Goal: Information Seeking & Learning: Learn about a topic

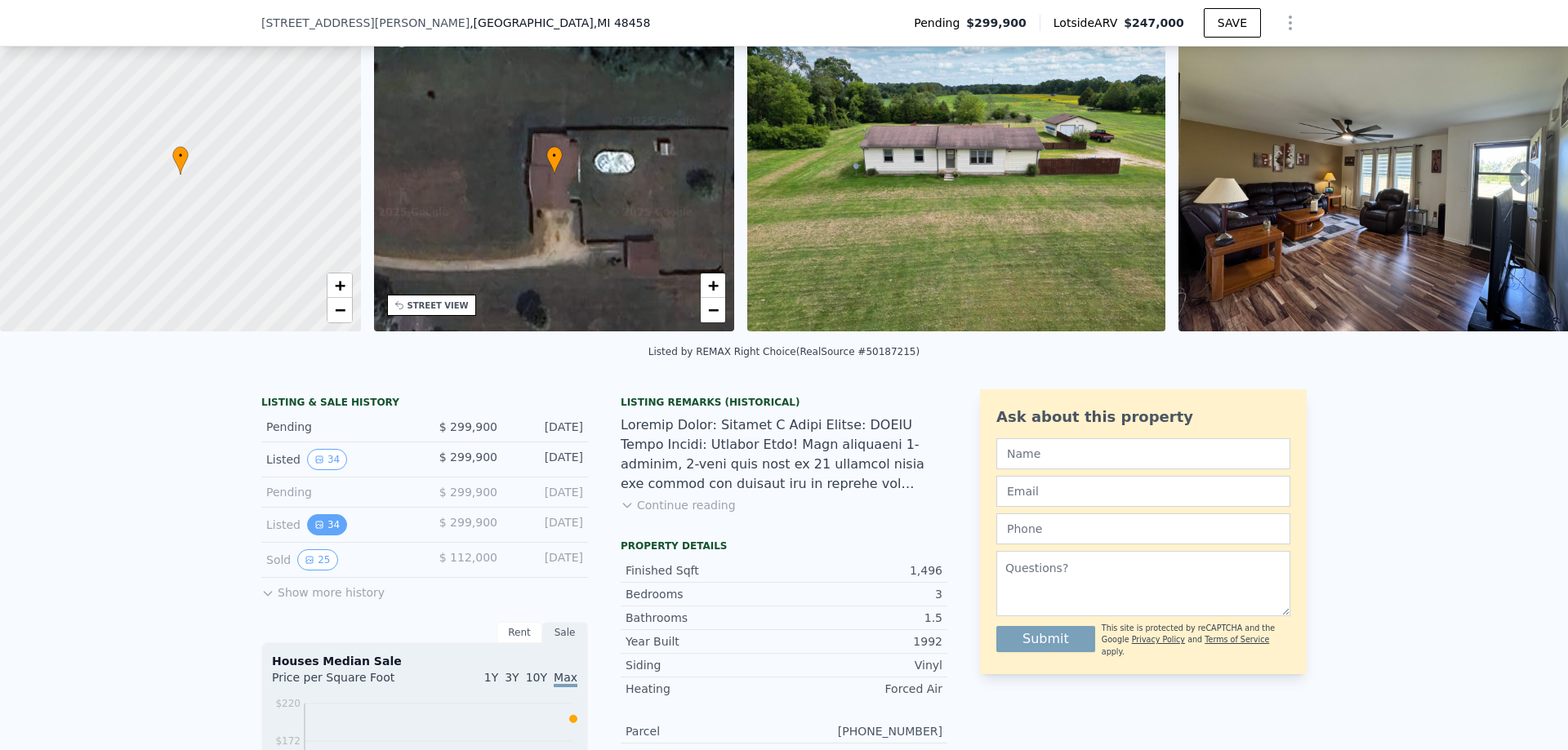
scroll to position [163, 0]
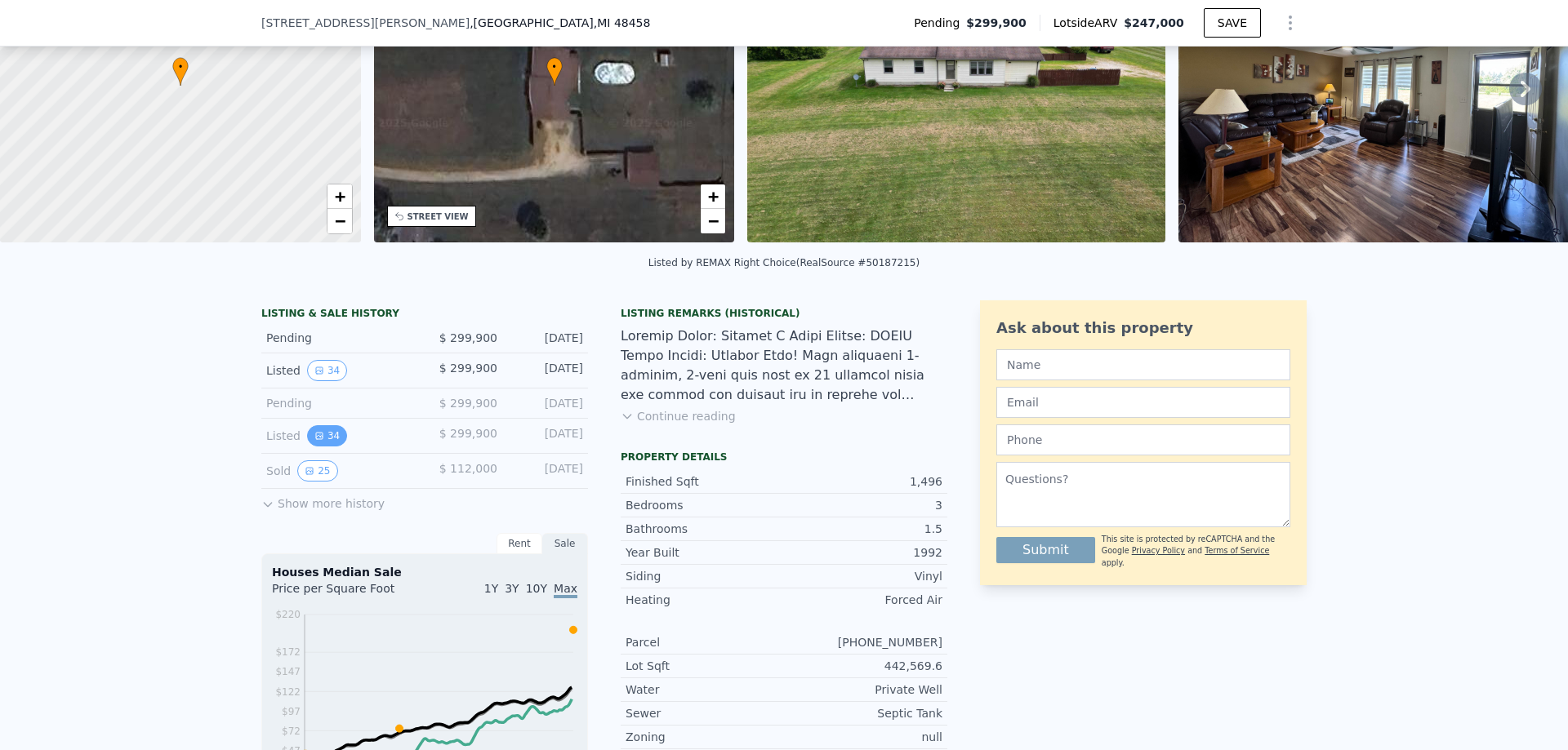
click at [324, 446] on button "34" at bounding box center [327, 436] width 40 height 21
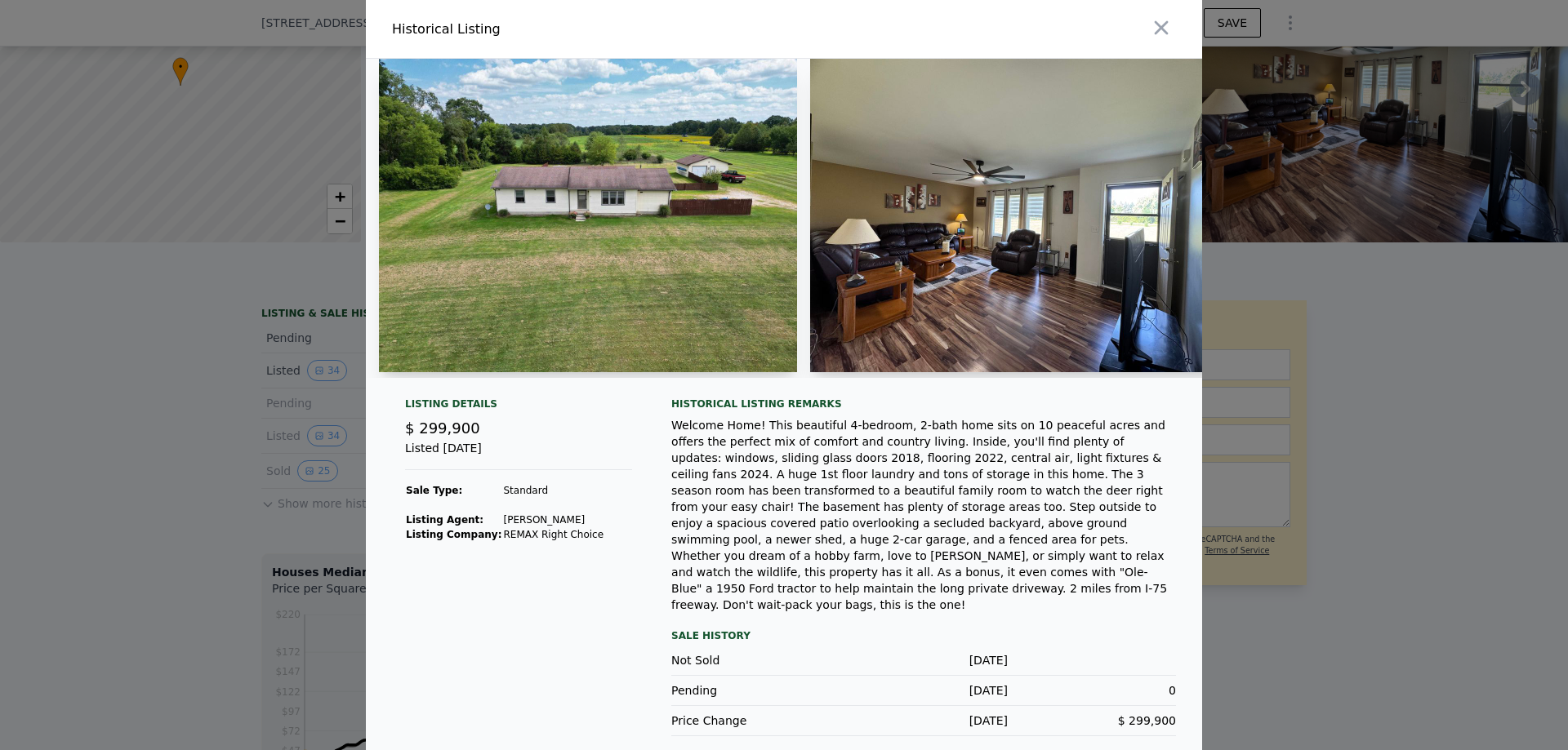
click at [1163, 47] on div at bounding box center [997, 29] width 412 height 58
click at [1160, 37] on icon "button" at bounding box center [1162, 28] width 23 height 23
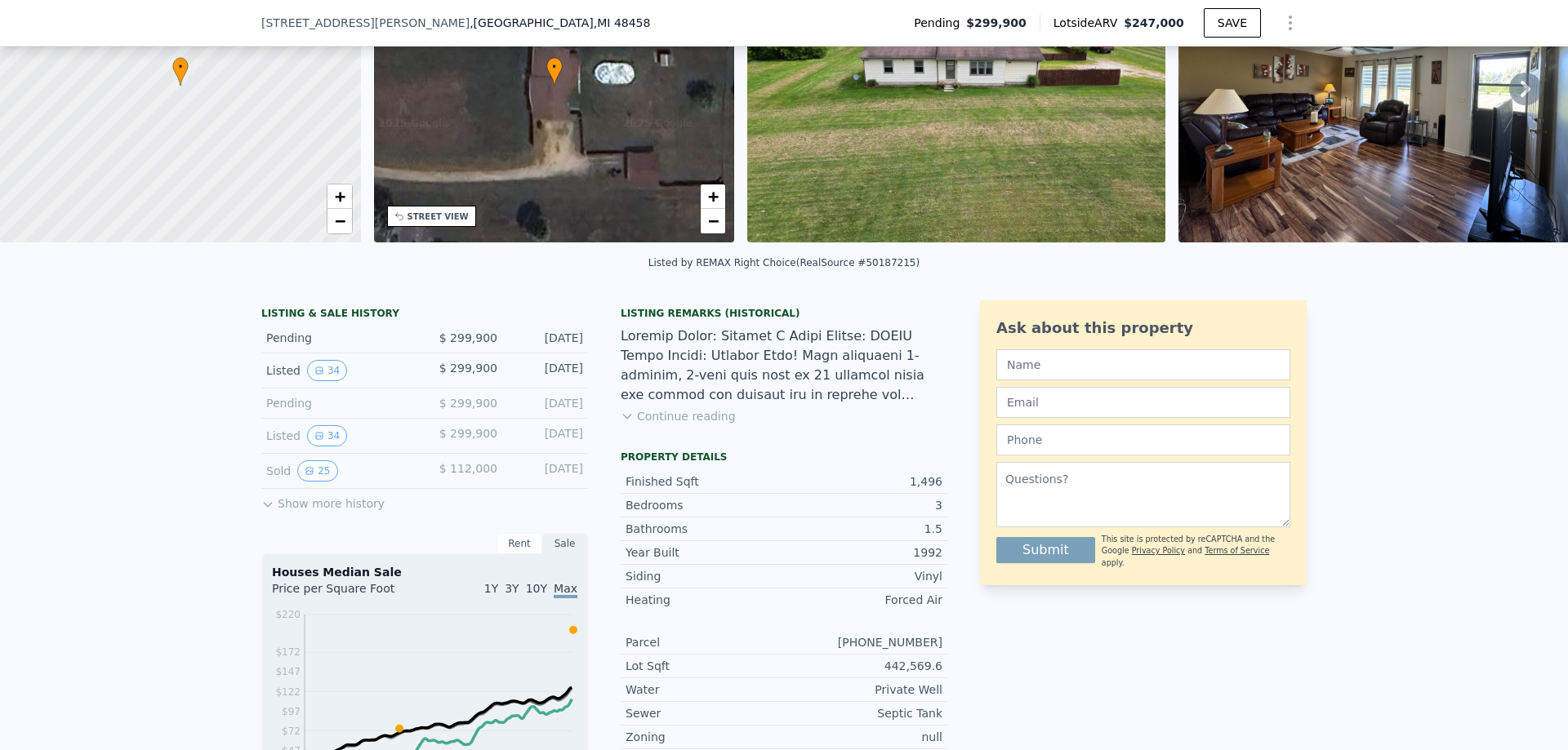
click at [324, 511] on button "Show more history" at bounding box center [323, 500] width 124 height 23
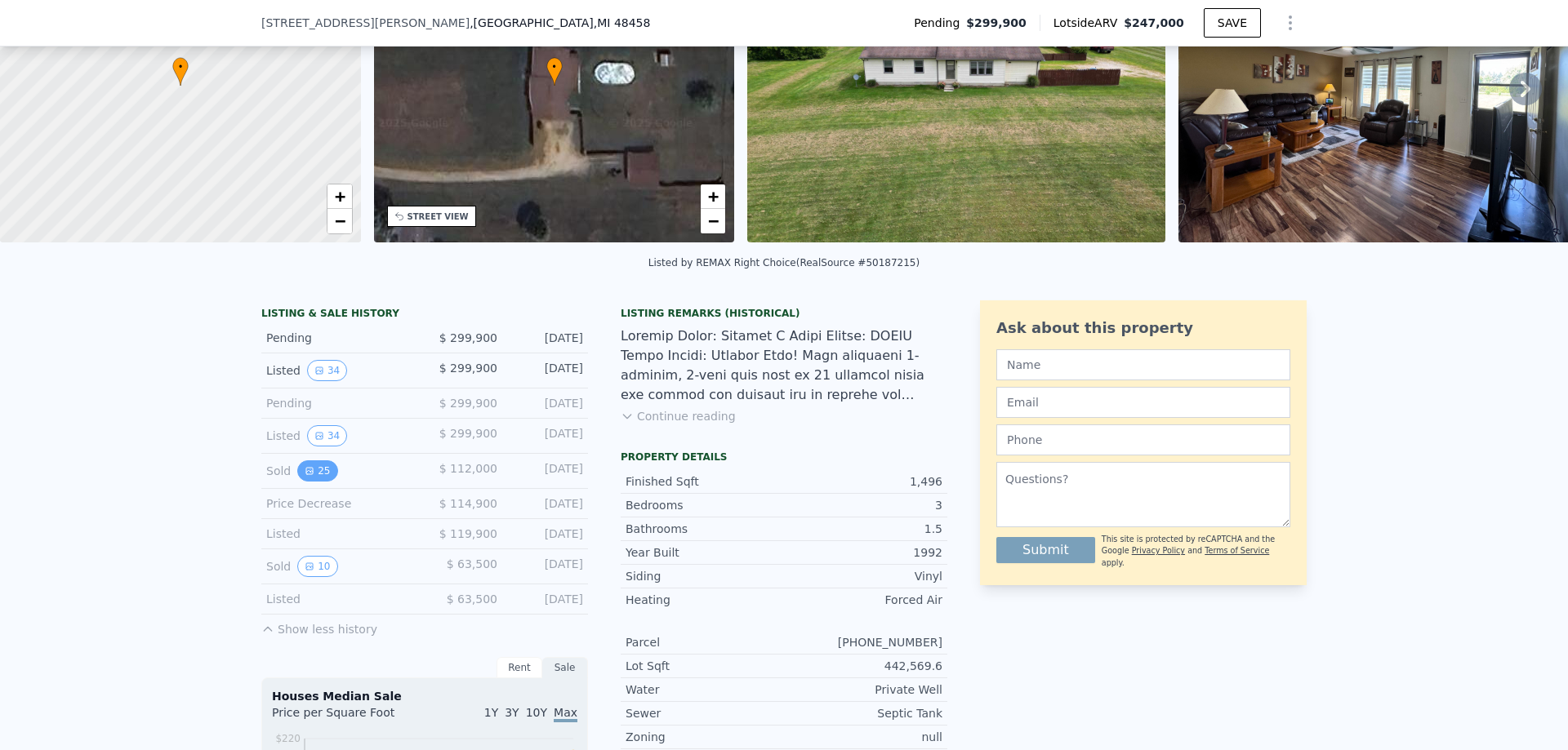
click at [316, 482] on button "25" at bounding box center [317, 471] width 40 height 21
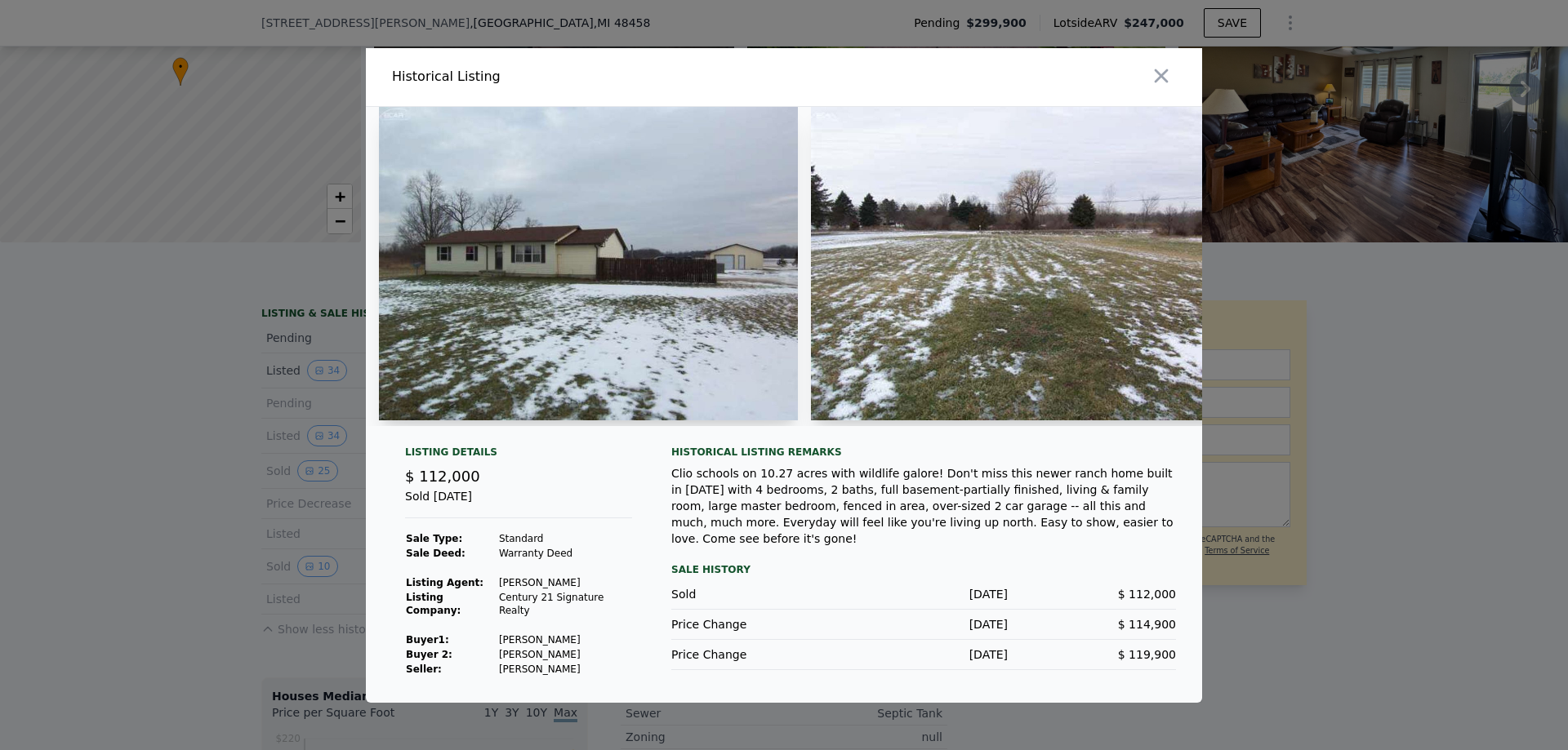
click at [677, 282] on img at bounding box center [588, 263] width 419 height 313
drag, startPoint x: 734, startPoint y: 268, endPoint x: 692, endPoint y: 268, distance: 42.0
click at [693, 268] on img at bounding box center [588, 263] width 419 height 313
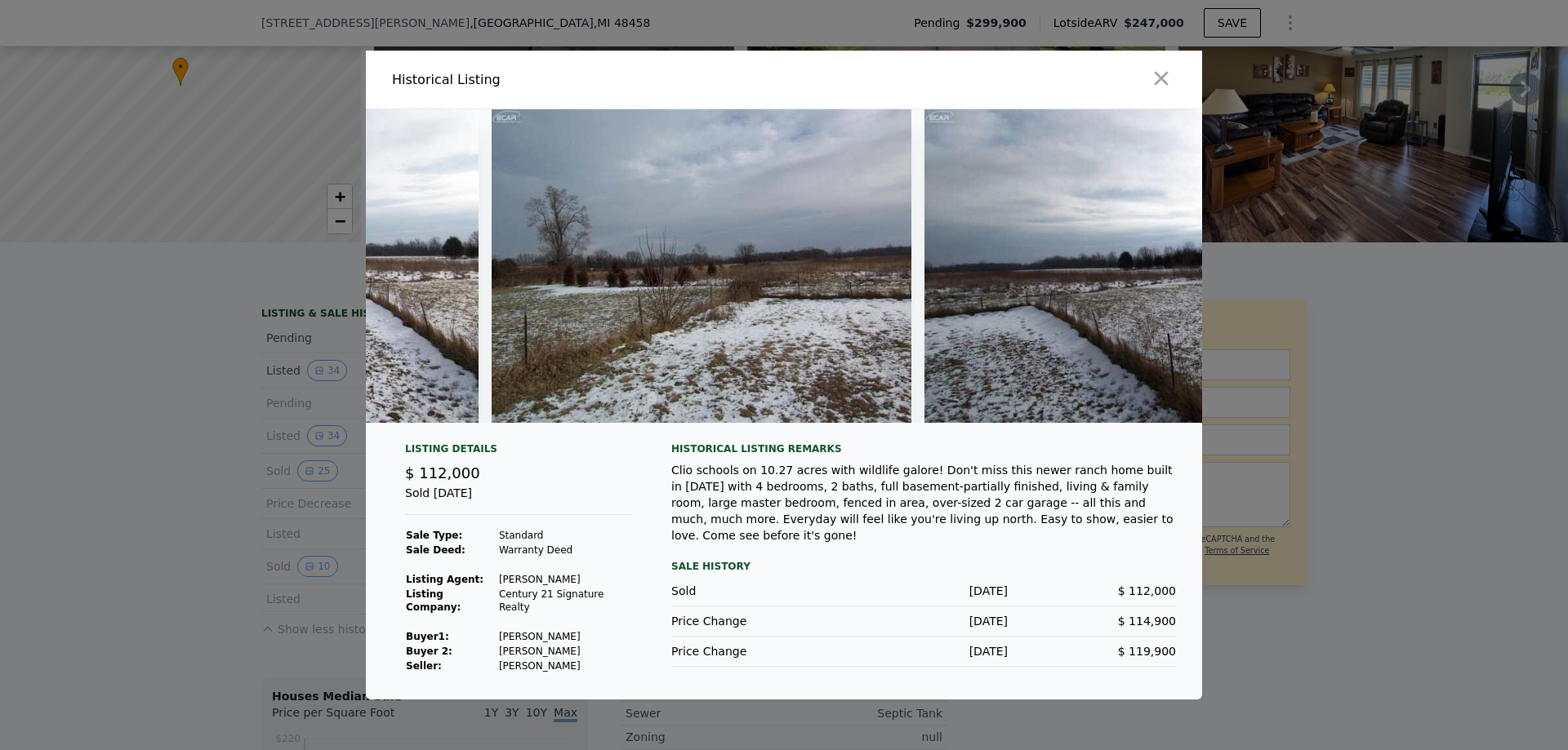
scroll to position [0, 9657]
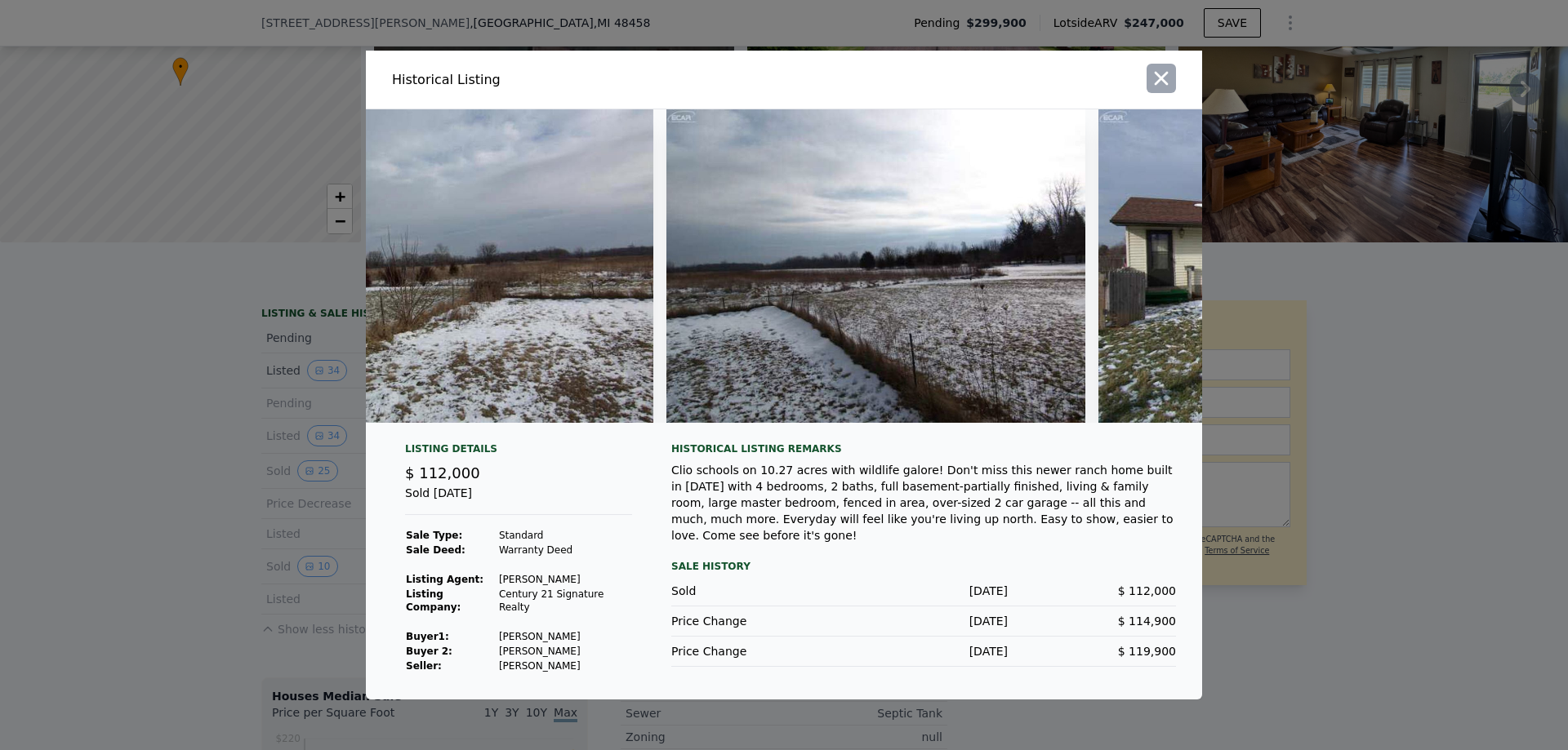
click at [1161, 79] on icon "button" at bounding box center [1162, 79] width 13 height 13
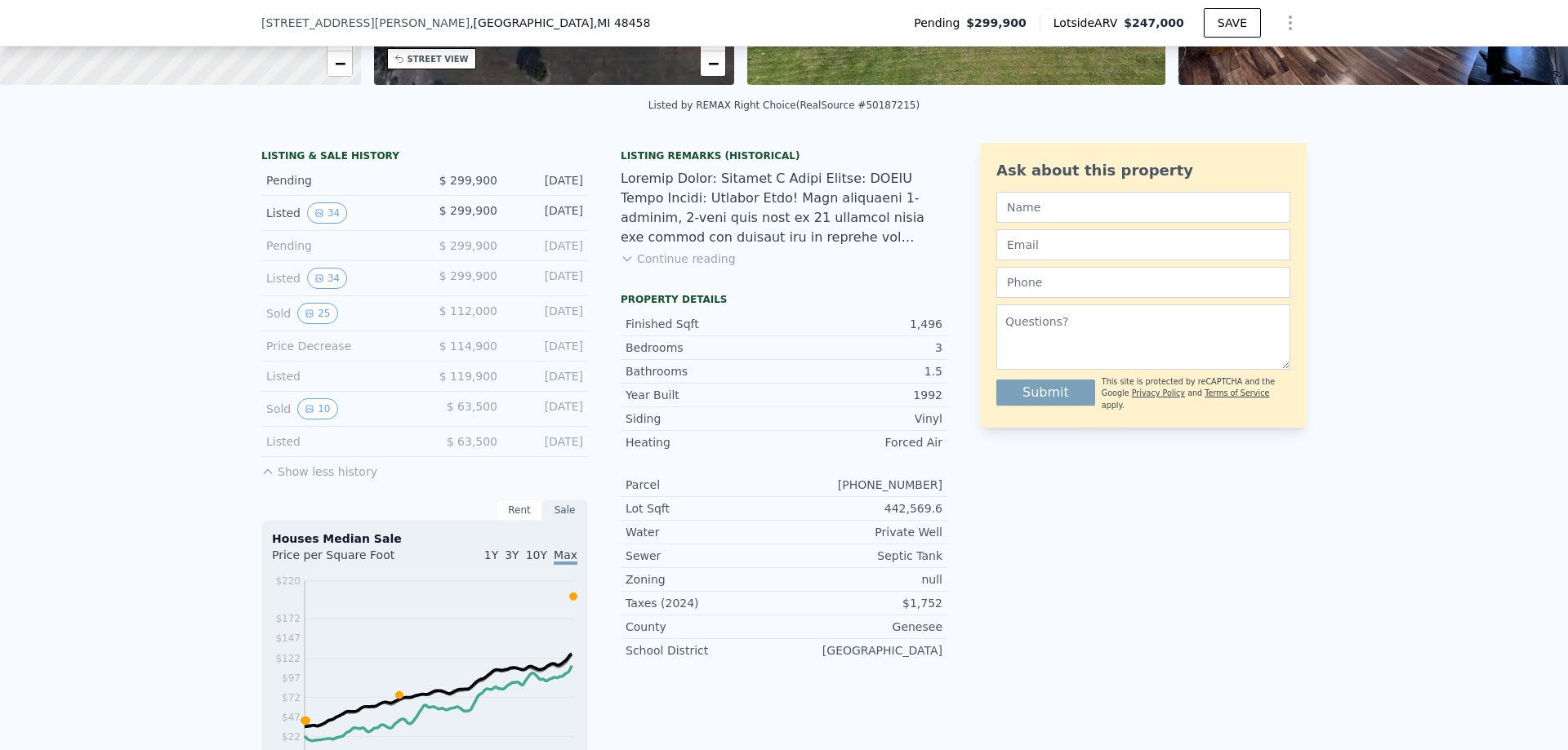
scroll to position [327, 0]
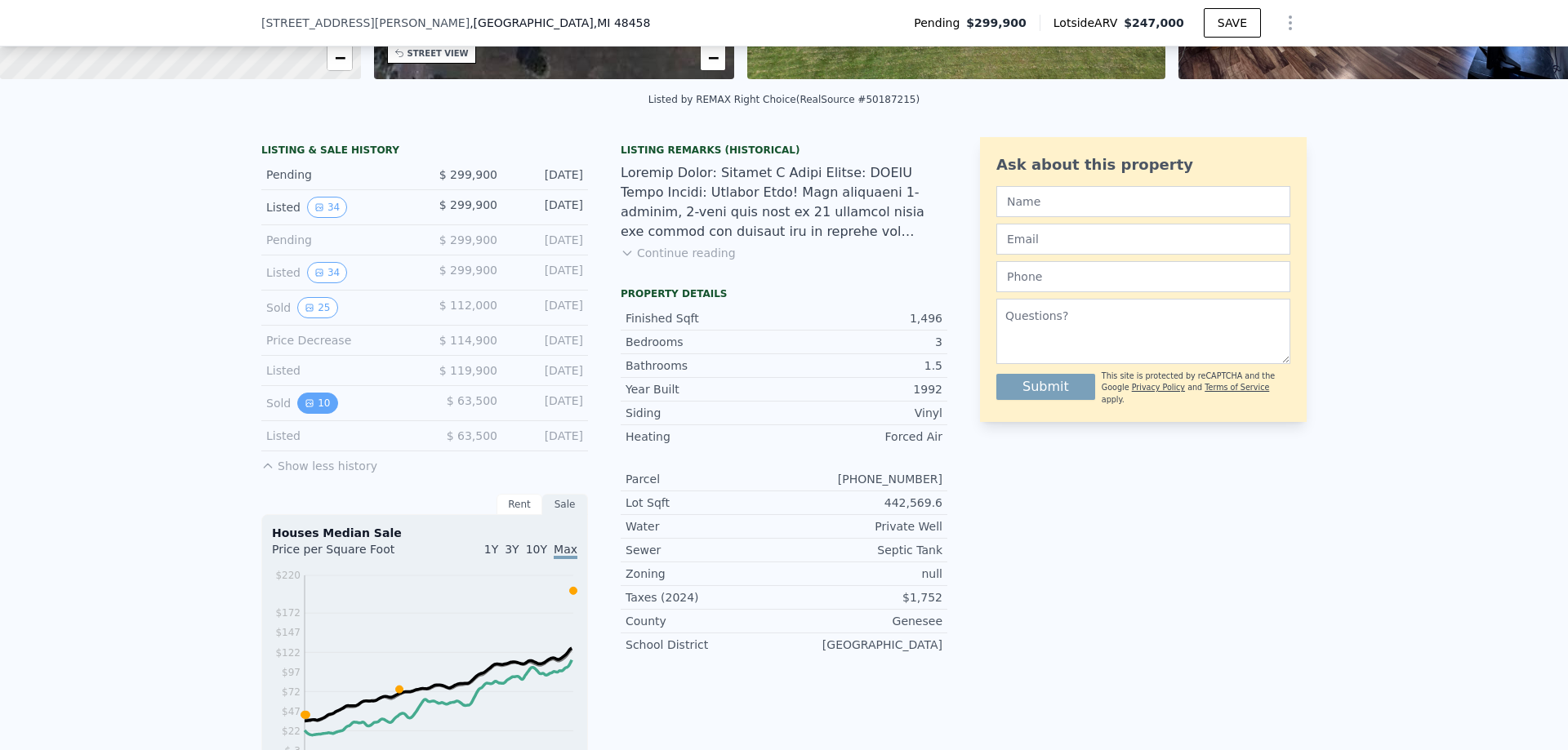
drag, startPoint x: 311, startPoint y: 406, endPoint x: 307, endPoint y: 414, distance: 8.9
click at [307, 408] on icon "View historical data" at bounding box center [310, 403] width 10 height 10
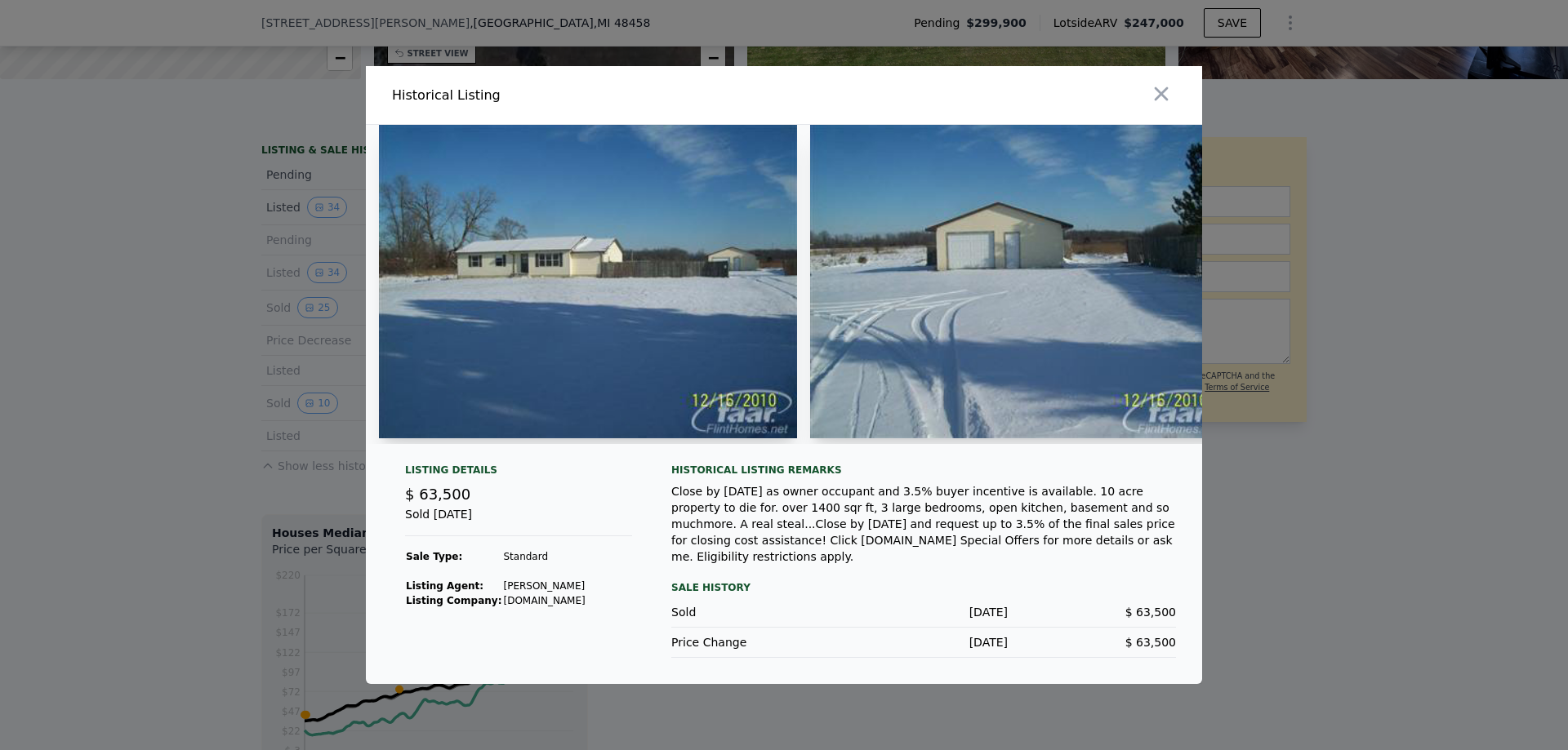
click at [726, 368] on img at bounding box center [588, 281] width 418 height 313
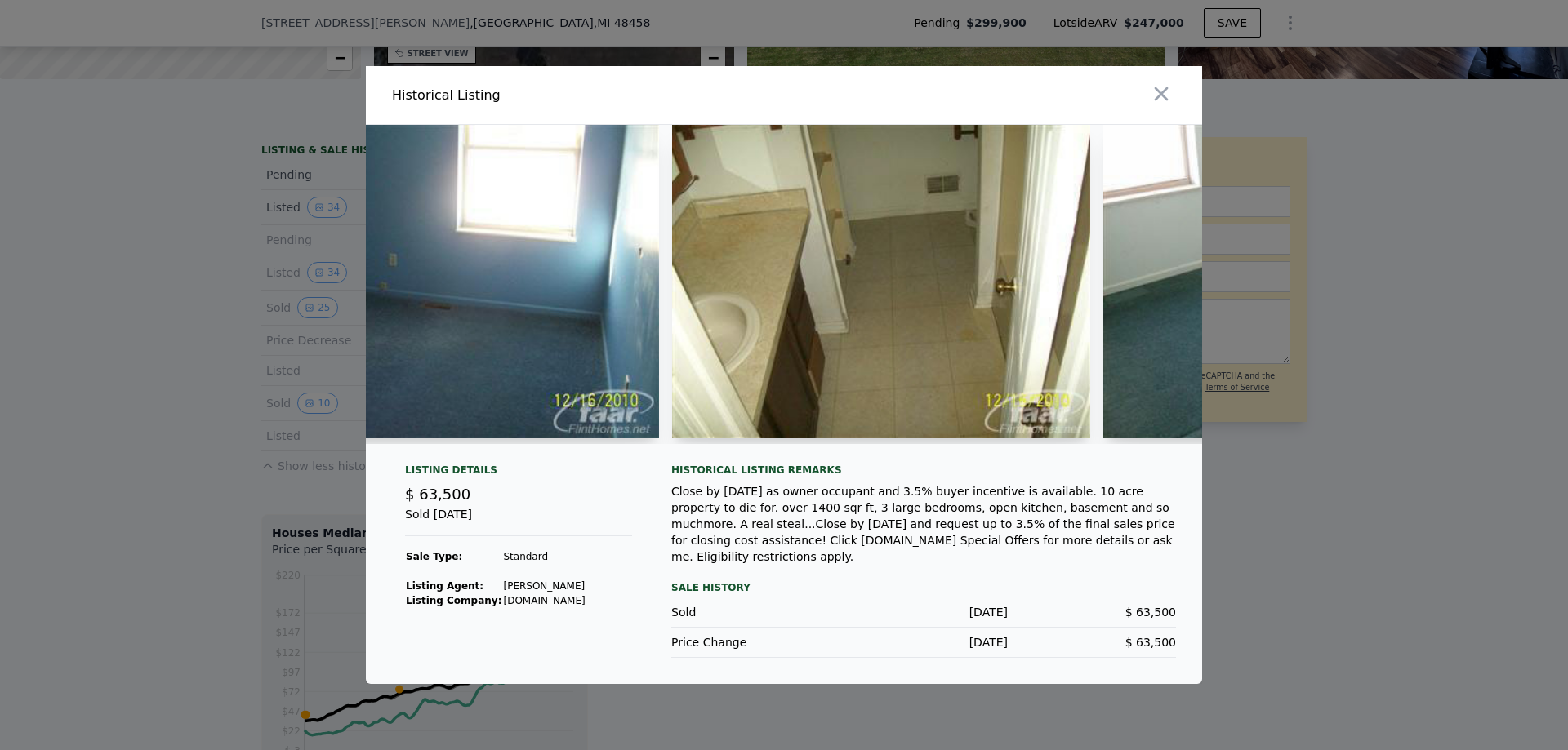
scroll to position [0, 1969]
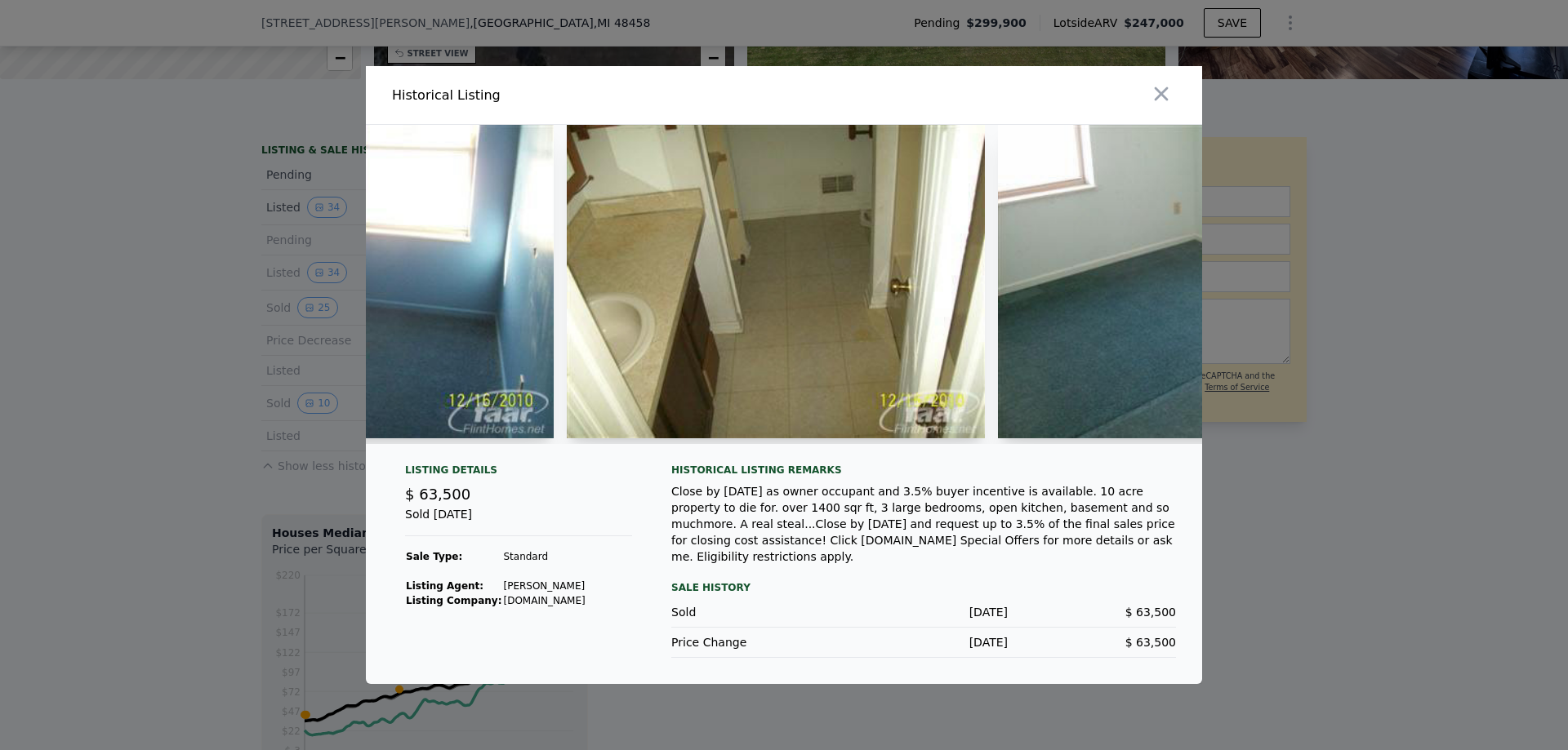
click at [911, 293] on img at bounding box center [775, 281] width 418 height 313
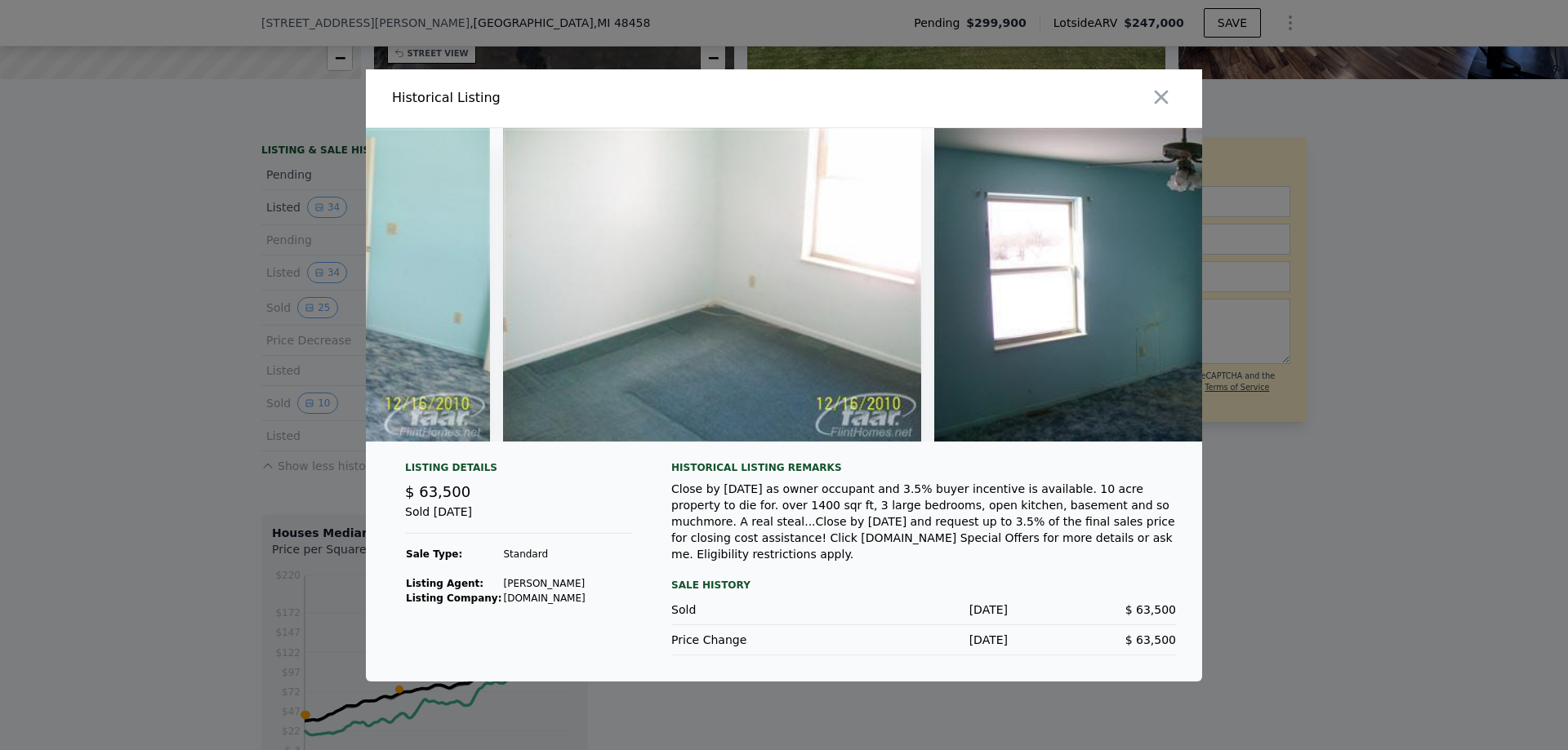
scroll to position [0, 3502]
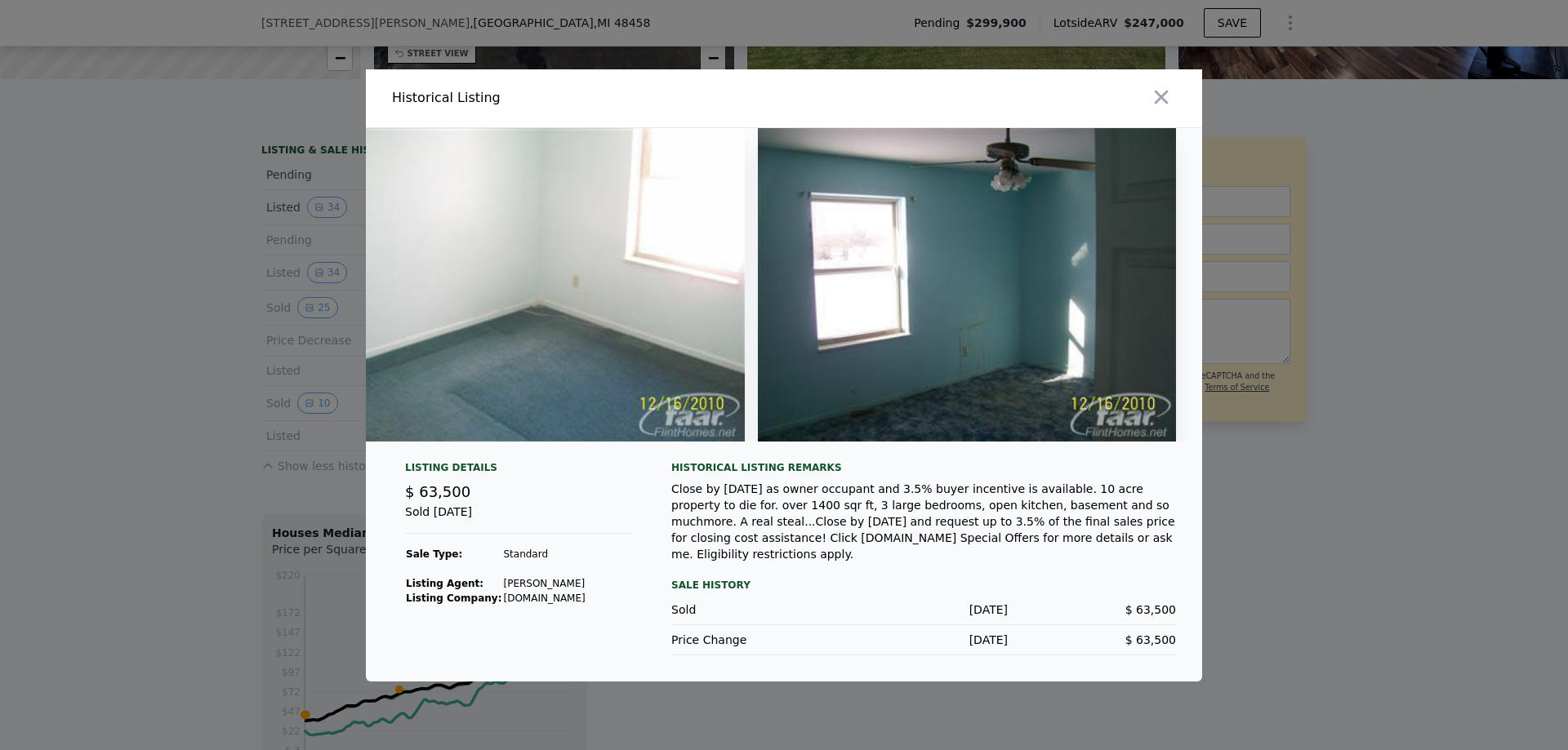
click at [1362, 558] on div at bounding box center [784, 375] width 1568 height 750
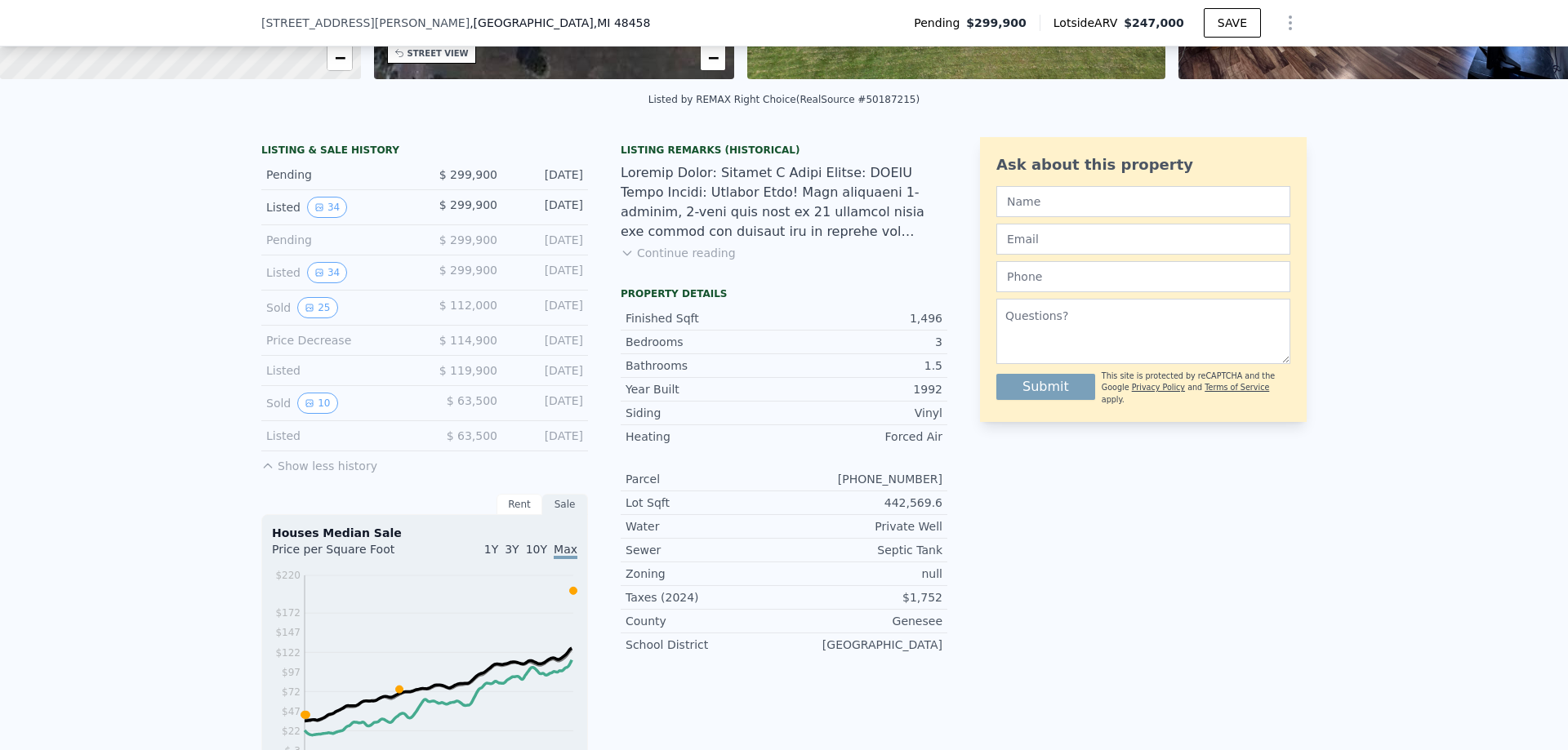
scroll to position [408, 0]
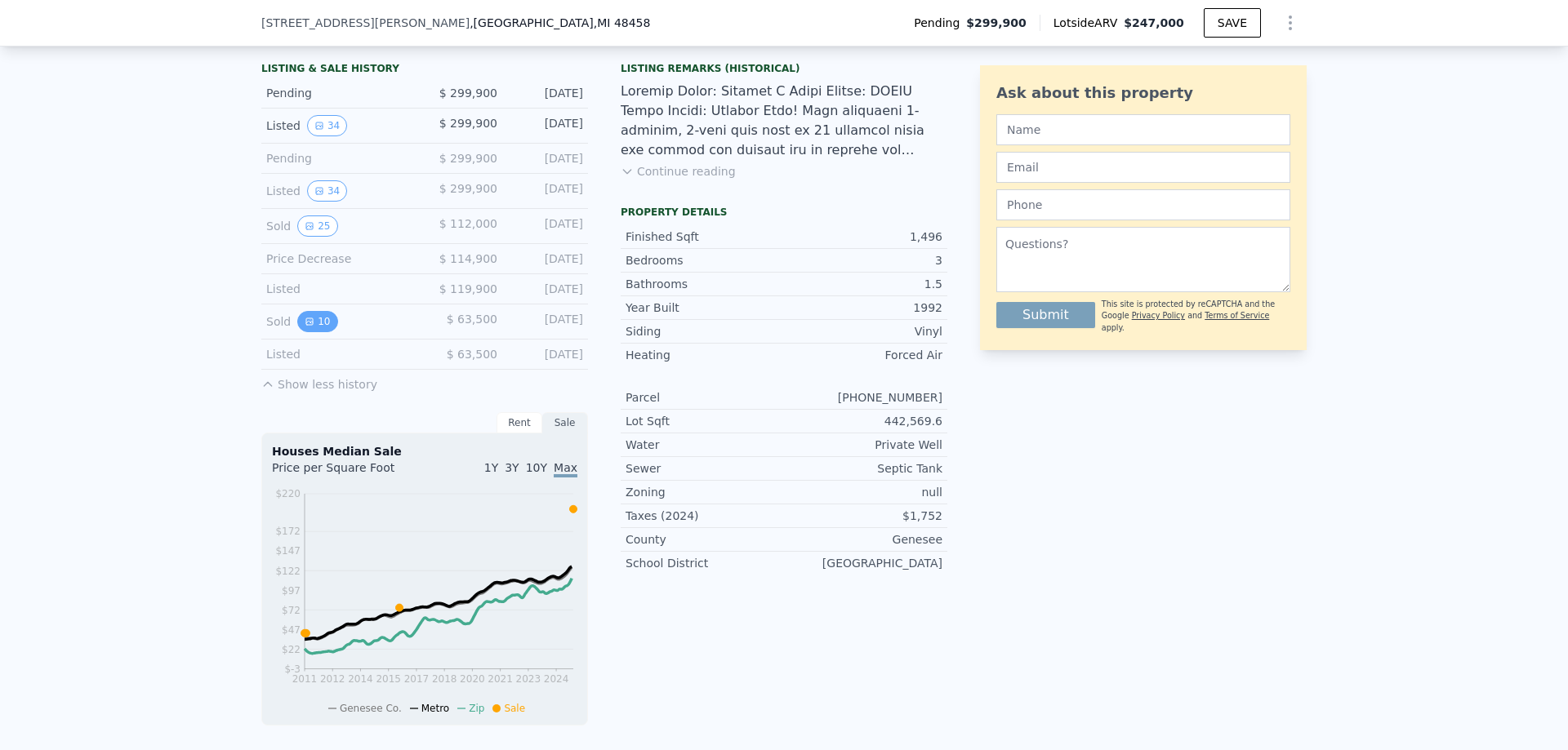
click at [312, 332] on button "10" at bounding box center [317, 322] width 40 height 21
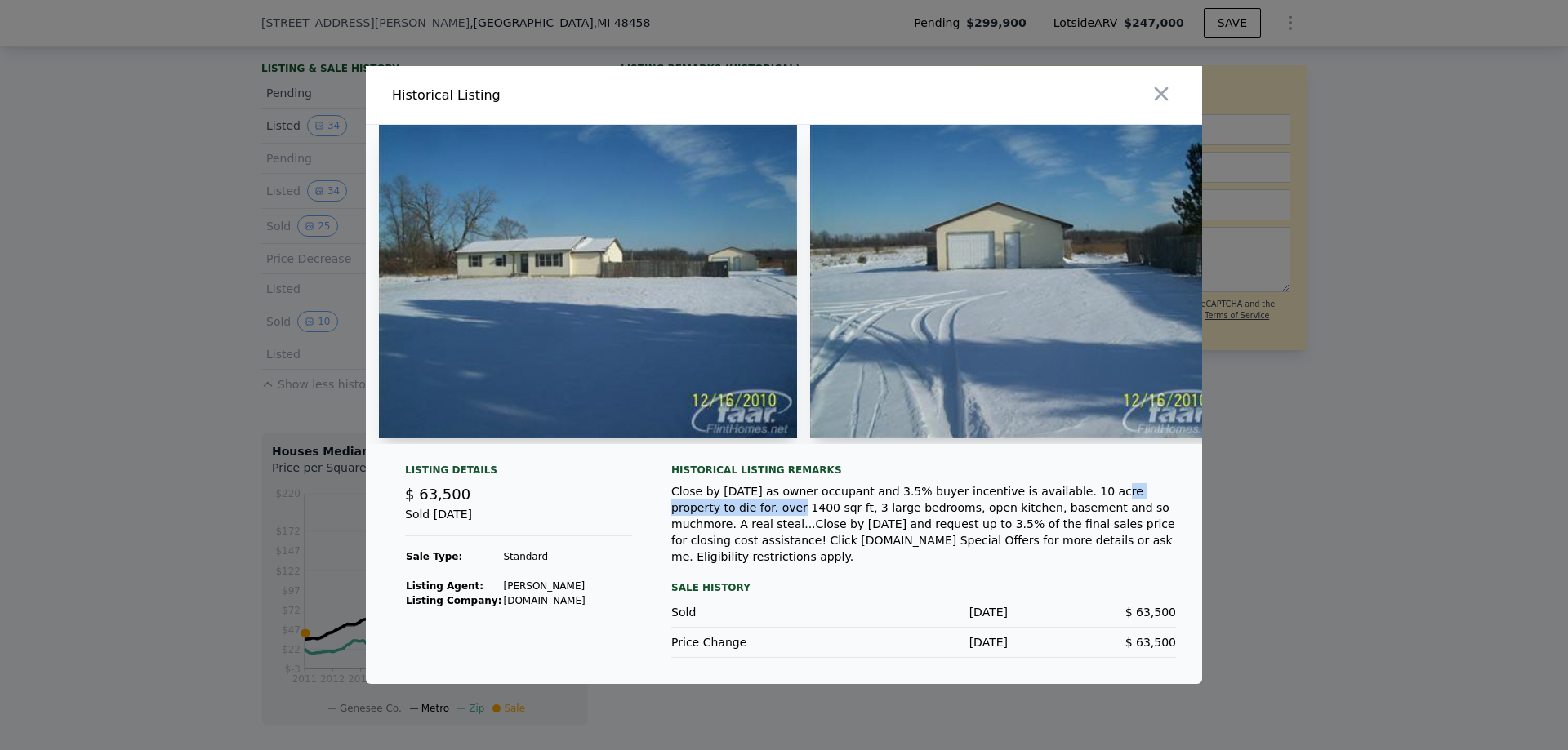
drag, startPoint x: 1048, startPoint y: 505, endPoint x: 1207, endPoint y: 500, distance: 159.1
click at [1207, 500] on div "​ Historical Listing Listing Details $ 63,500 Sold May 1, 2011 Sale Type: Stand…" at bounding box center [784, 375] width 1568 height 750
click at [1148, 518] on div "Close by Dec 31,2010 as owner occupant and 3.5% buyer incentive is available. 1…" at bounding box center [924, 524] width 505 height 81
click at [1316, 472] on div at bounding box center [784, 375] width 1568 height 750
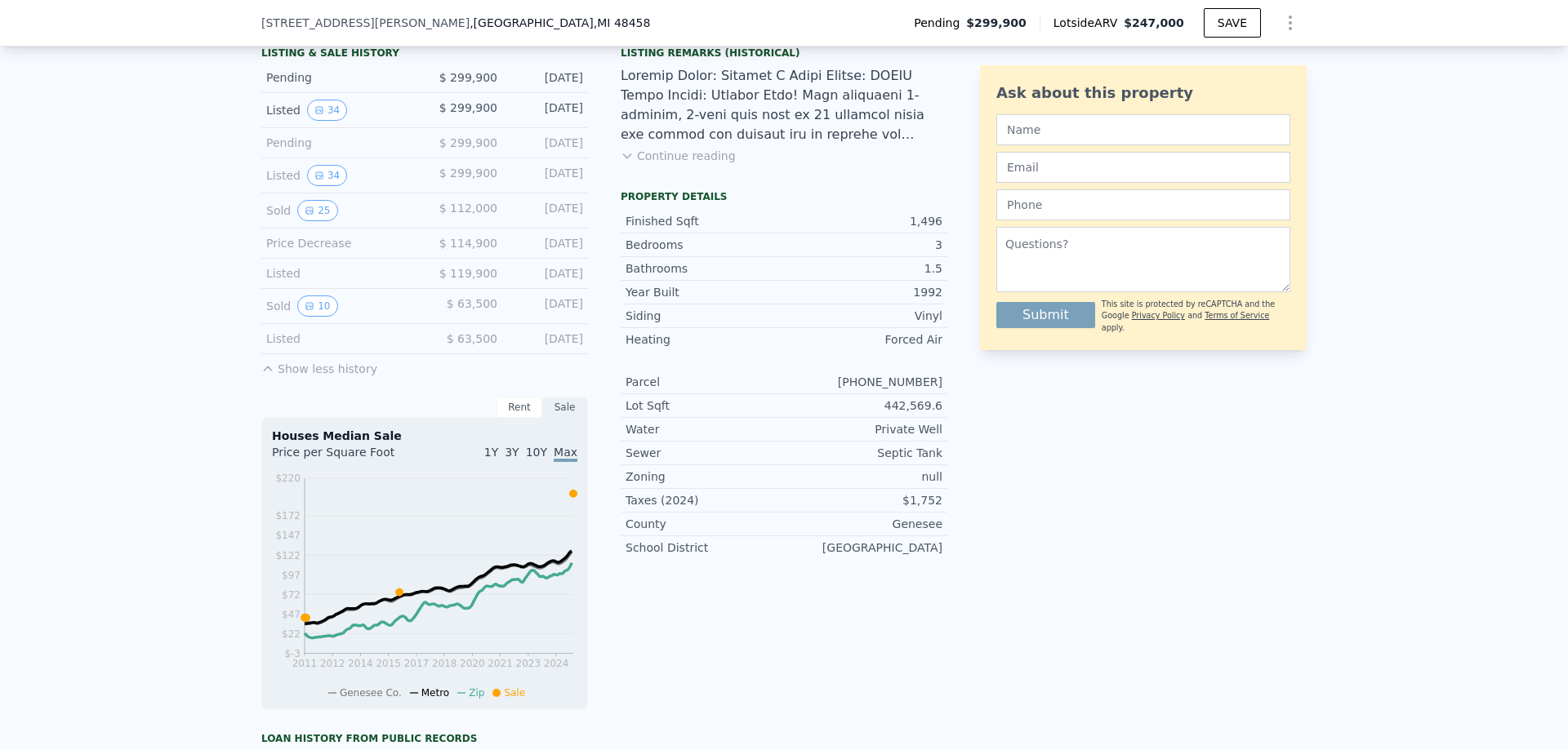
scroll to position [327, 0]
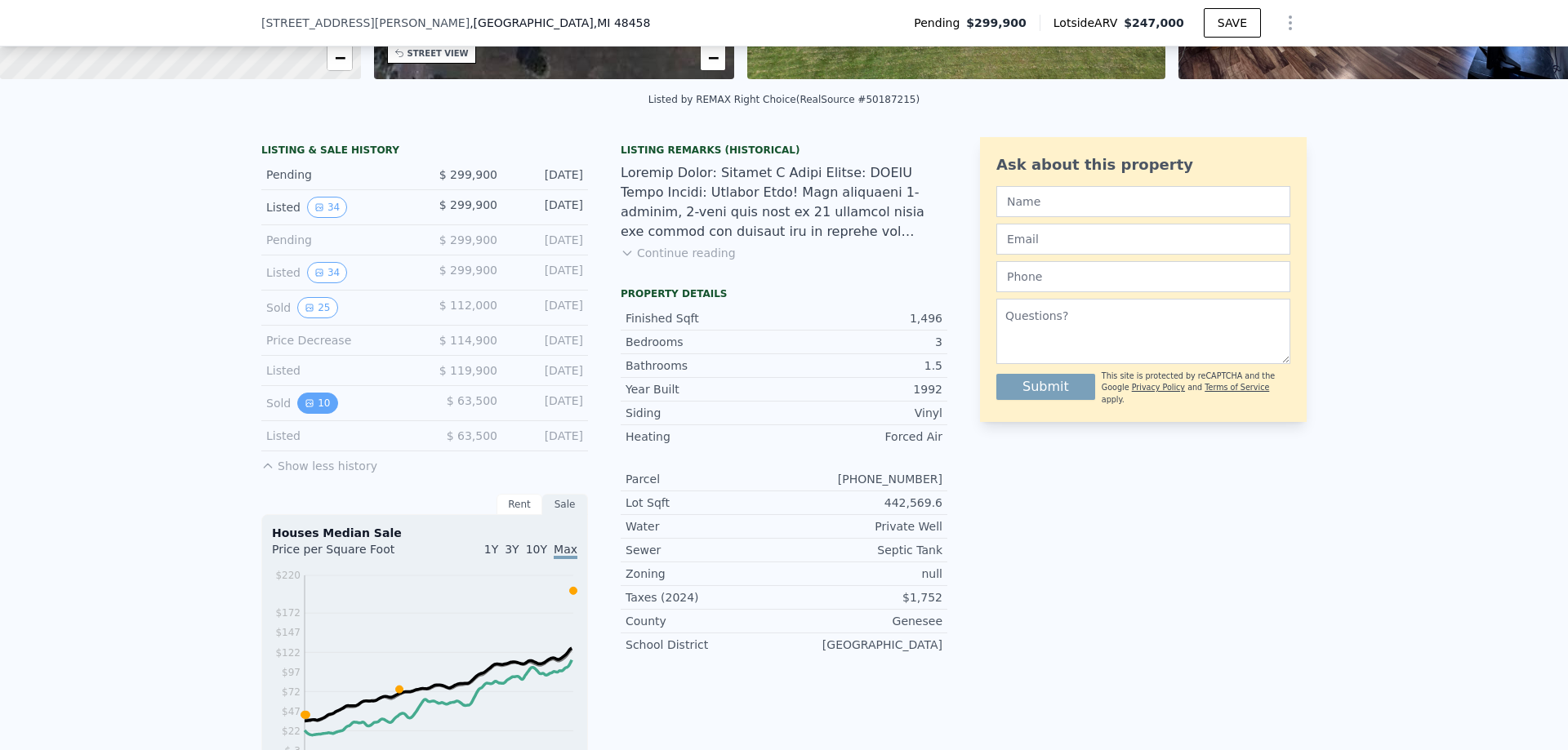
click at [301, 414] on button "10" at bounding box center [317, 403] width 40 height 21
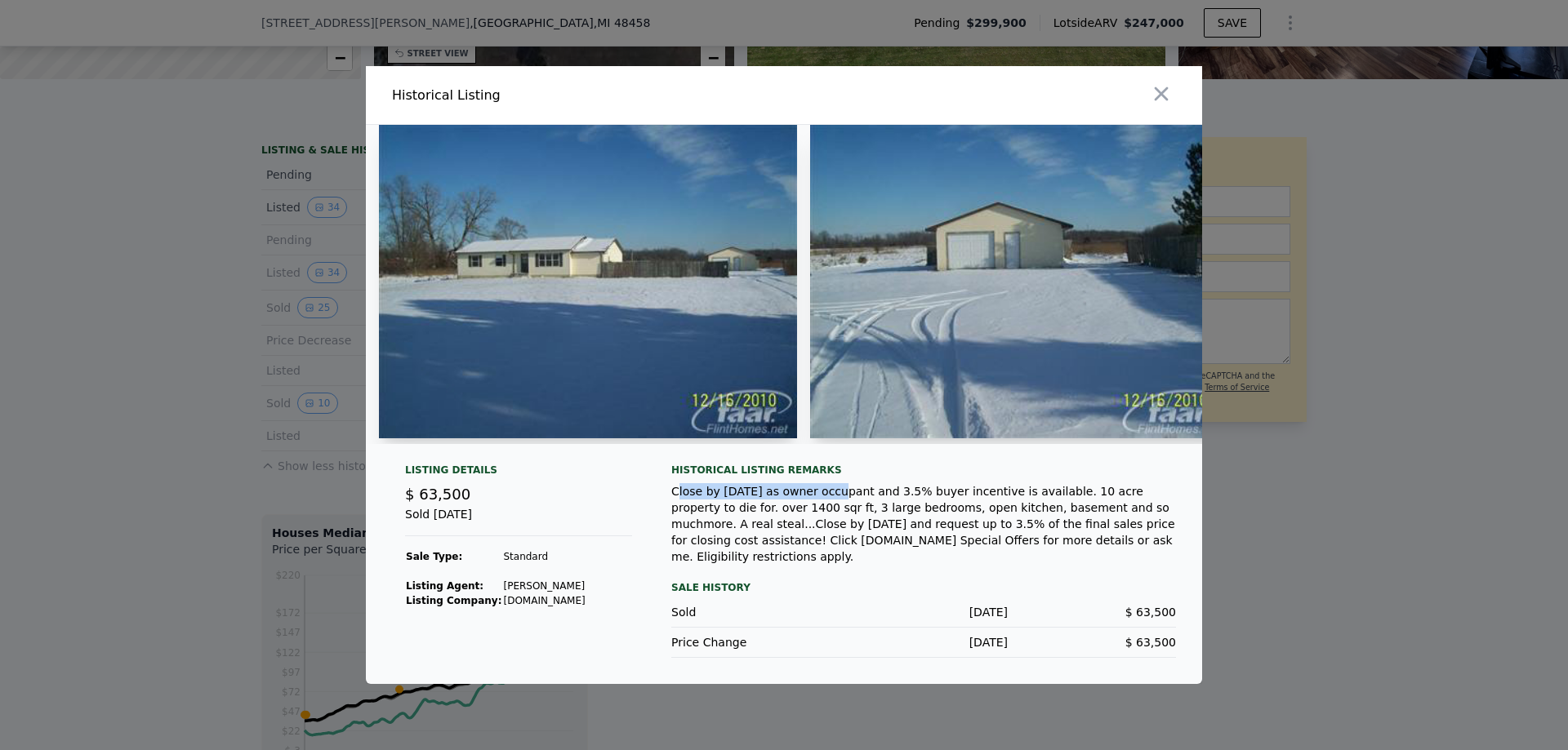
drag, startPoint x: 677, startPoint y: 511, endPoint x: 816, endPoint y: 511, distance: 139.0
click at [816, 511] on div "Close by Dec 31,2010 as owner occupant and 3.5% buyer incentive is available. 1…" at bounding box center [924, 524] width 505 height 81
click at [776, 534] on div "Close by Dec 31,2010 as owner occupant and 3.5% buyer incentive is available. 1…" at bounding box center [924, 524] width 505 height 81
click at [228, 322] on div at bounding box center [784, 375] width 1568 height 750
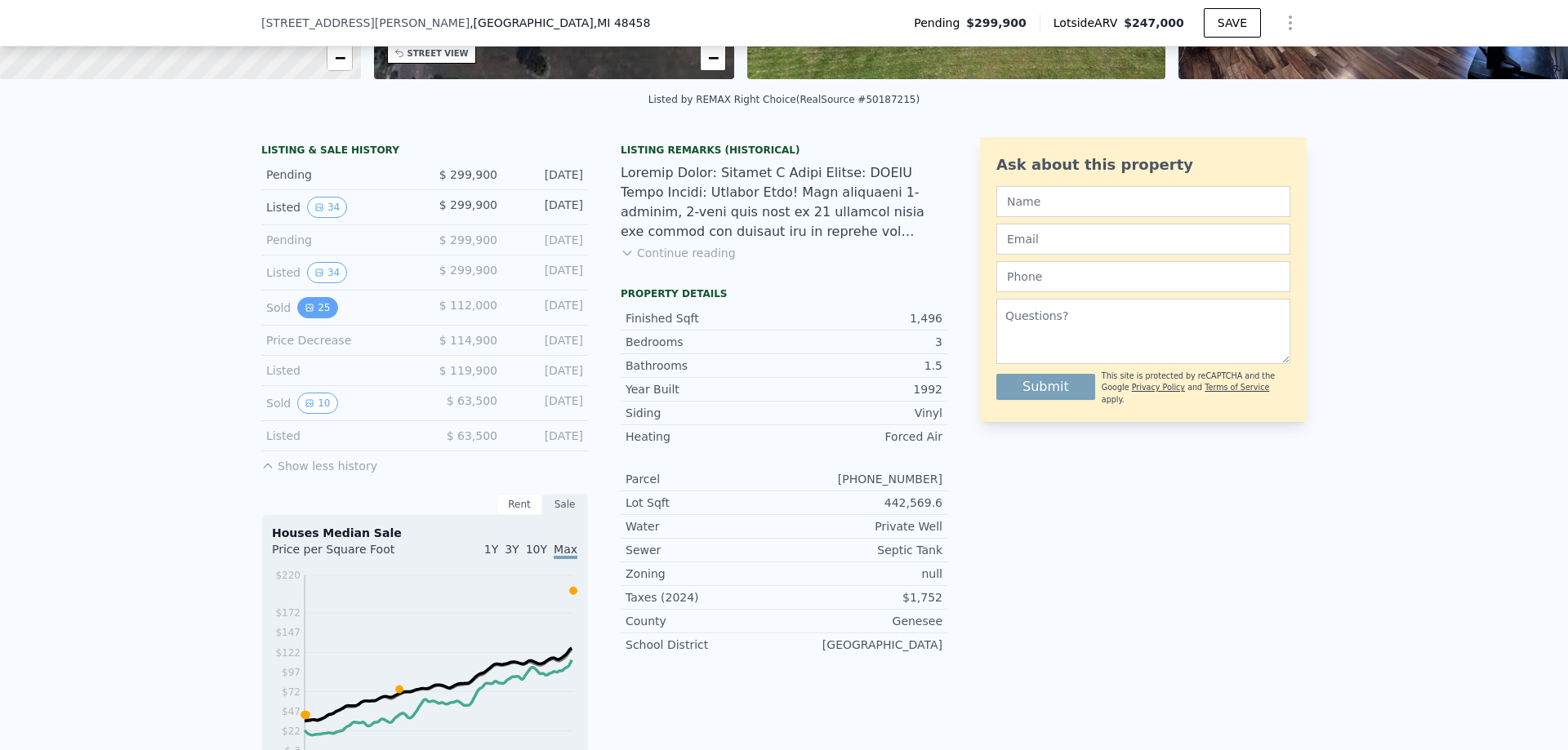
click at [317, 312] on button "25" at bounding box center [317, 307] width 40 height 21
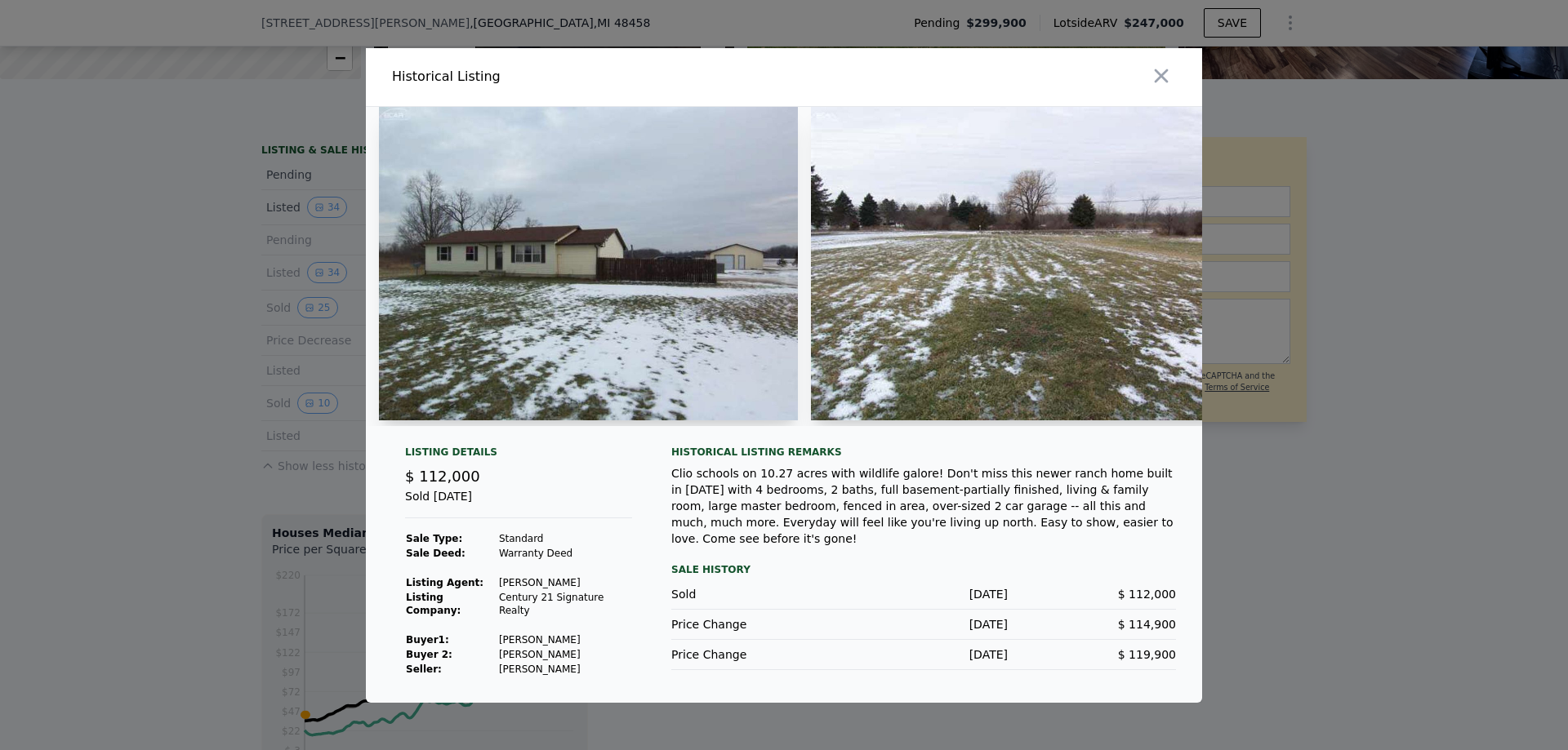
click at [196, 428] on div at bounding box center [784, 375] width 1568 height 750
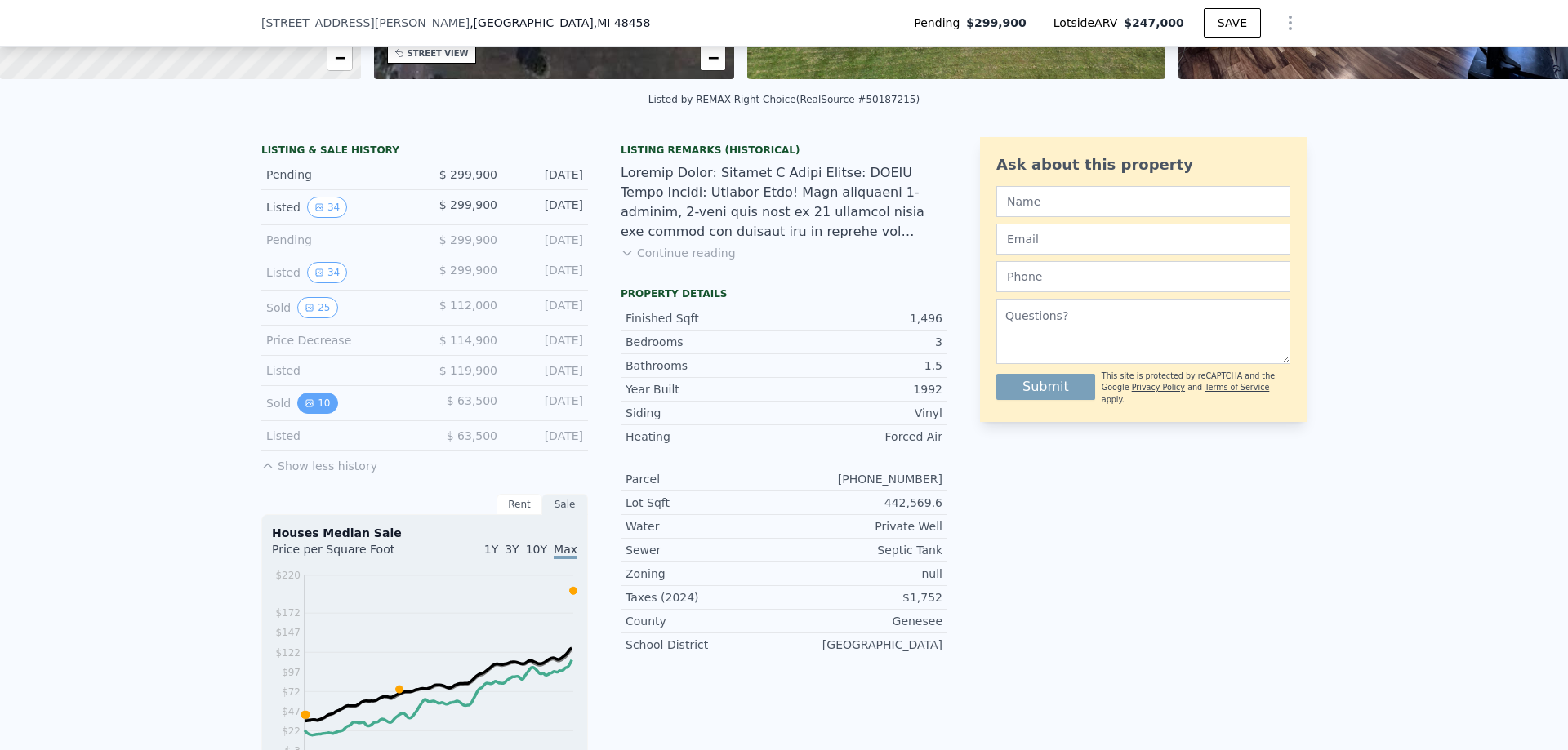
click at [312, 413] on button "10" at bounding box center [317, 403] width 40 height 21
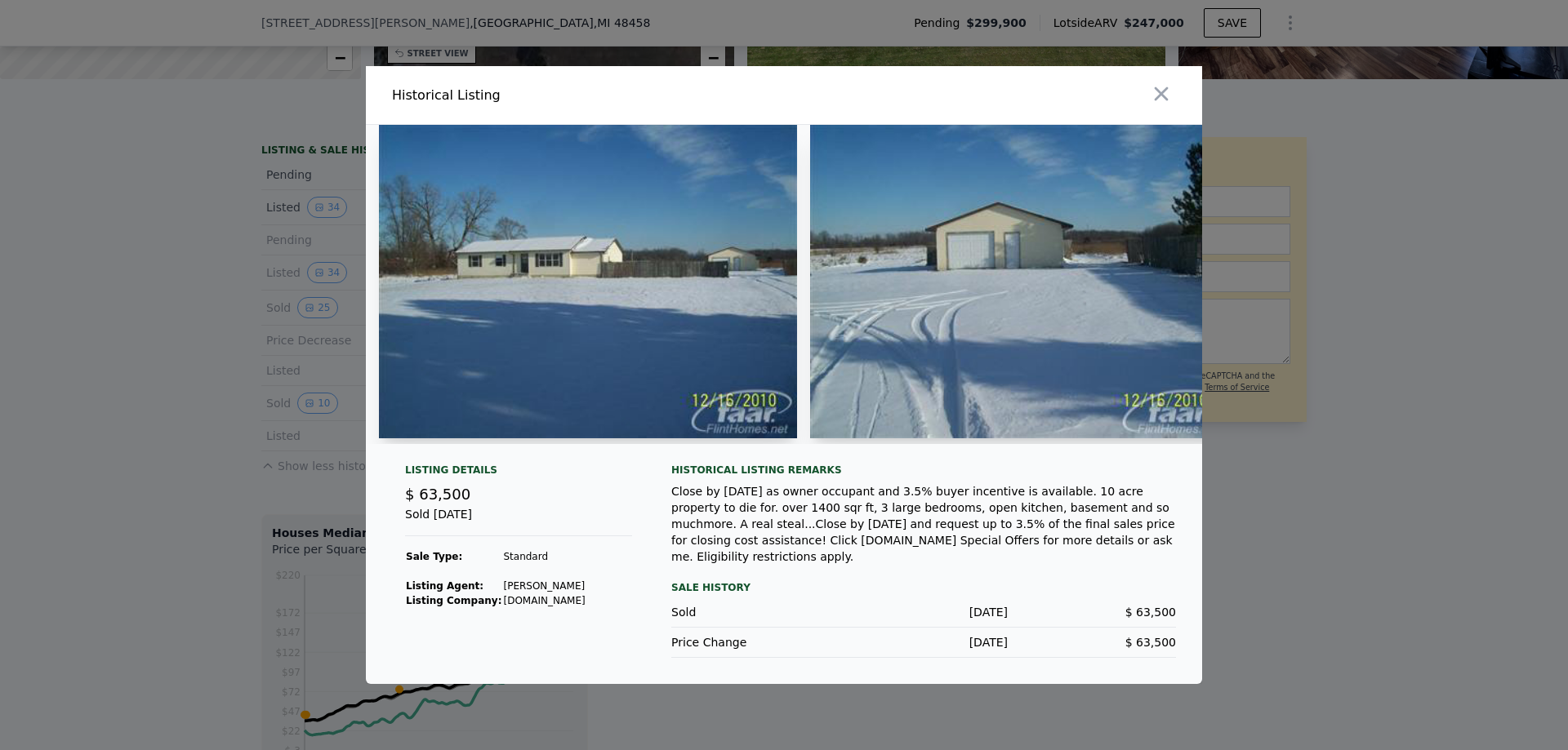
click at [246, 330] on div at bounding box center [784, 375] width 1568 height 750
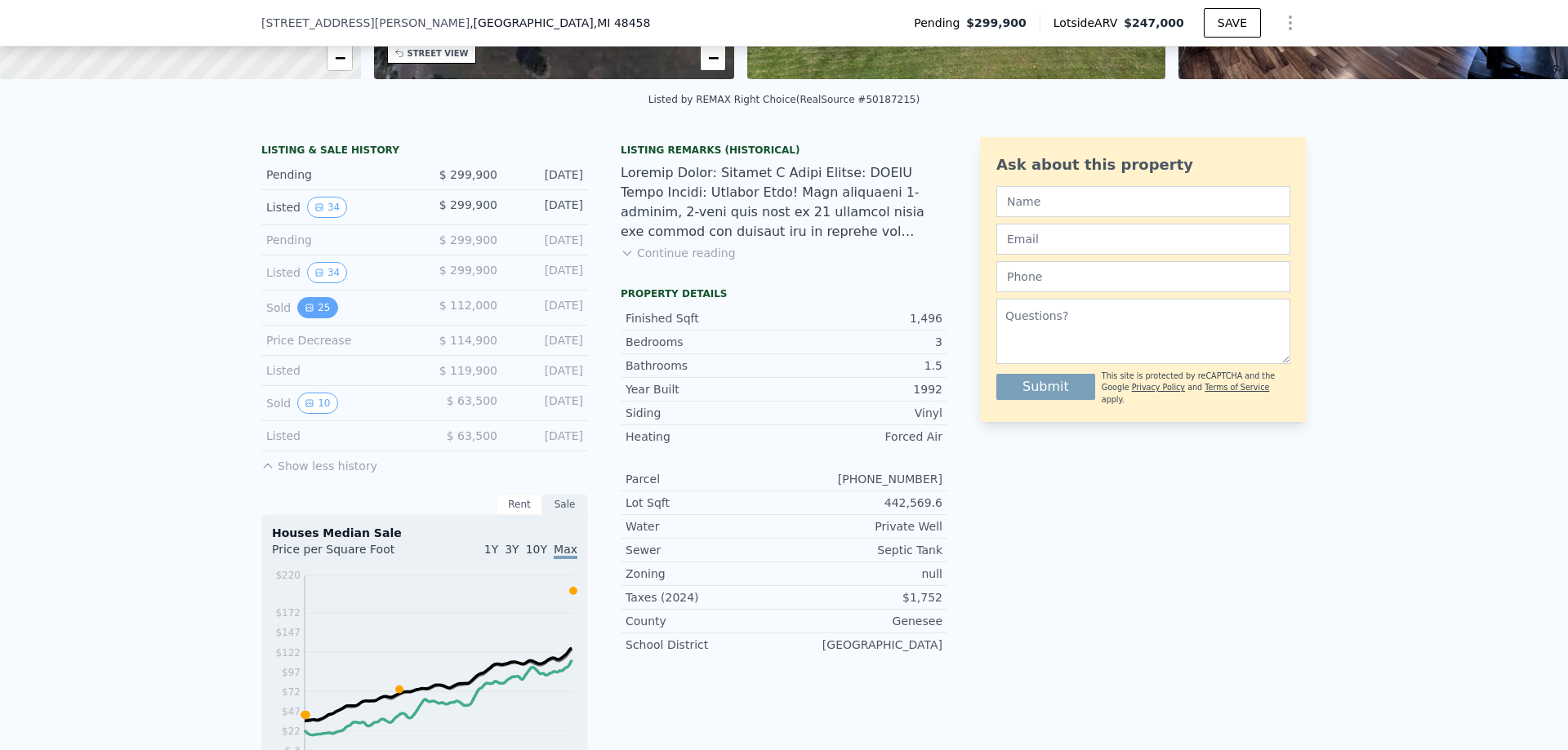
click at [314, 308] on button "25" at bounding box center [317, 307] width 40 height 21
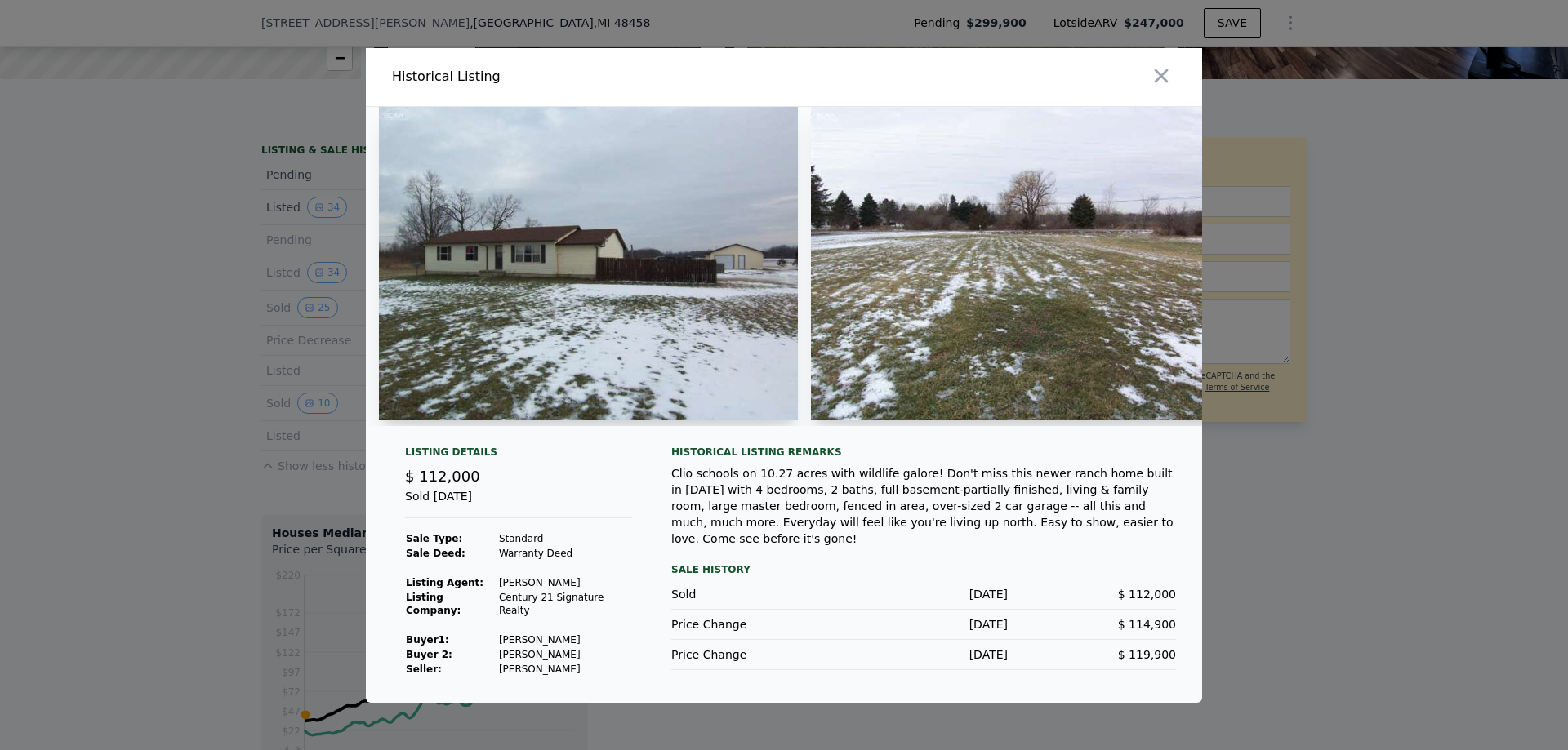
click at [225, 346] on div at bounding box center [784, 375] width 1568 height 750
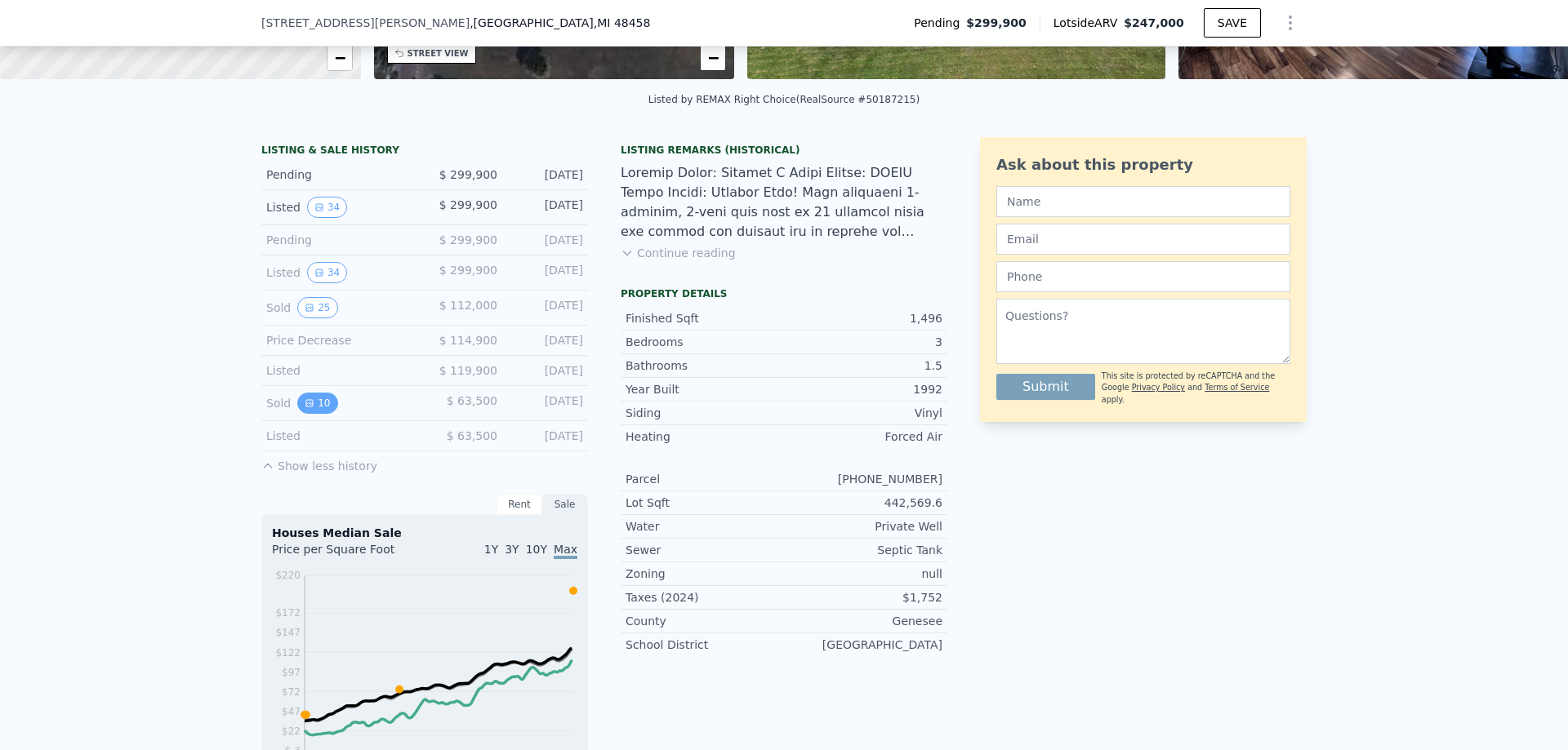
click at [314, 414] on button "10" at bounding box center [317, 403] width 40 height 21
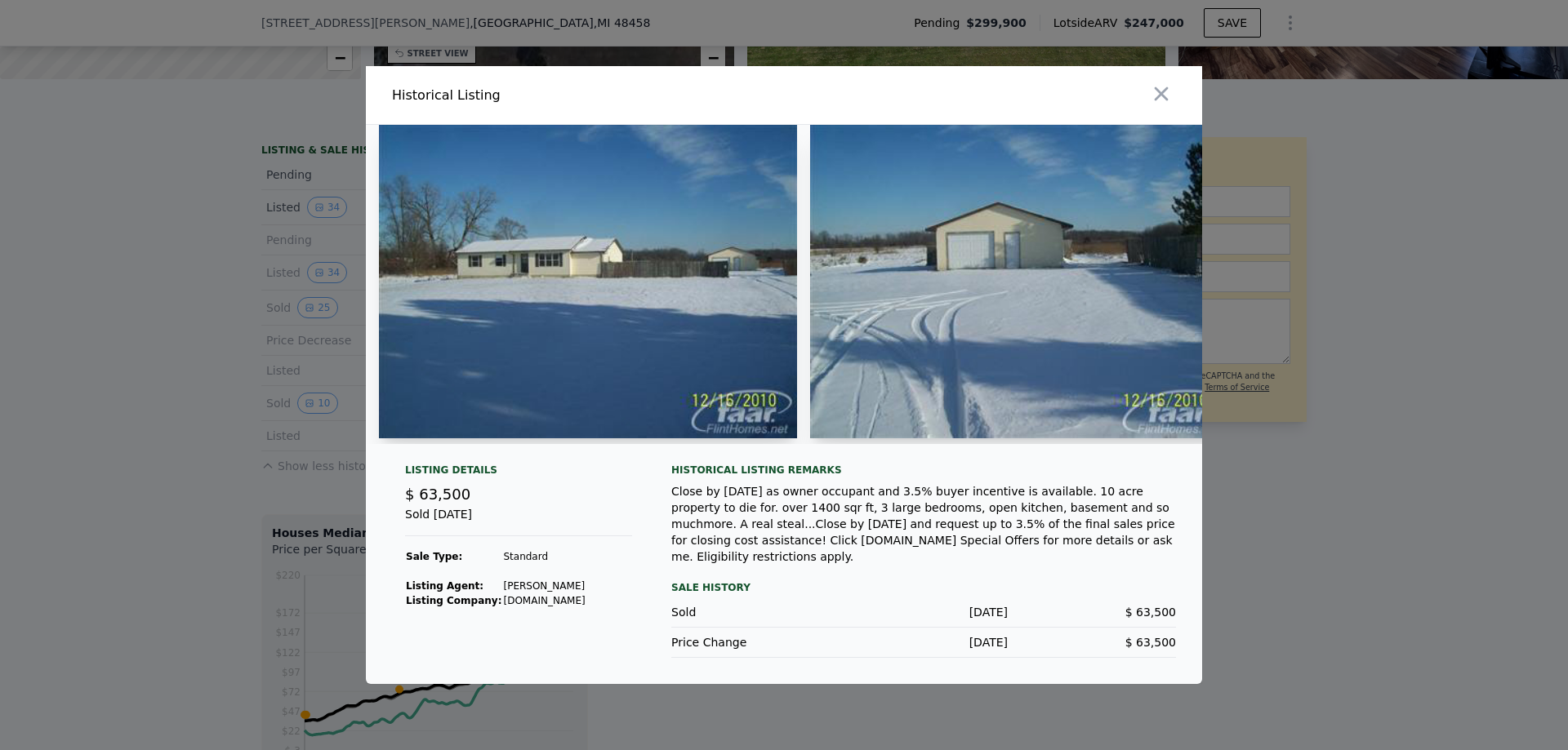
click at [210, 425] on div at bounding box center [784, 375] width 1568 height 750
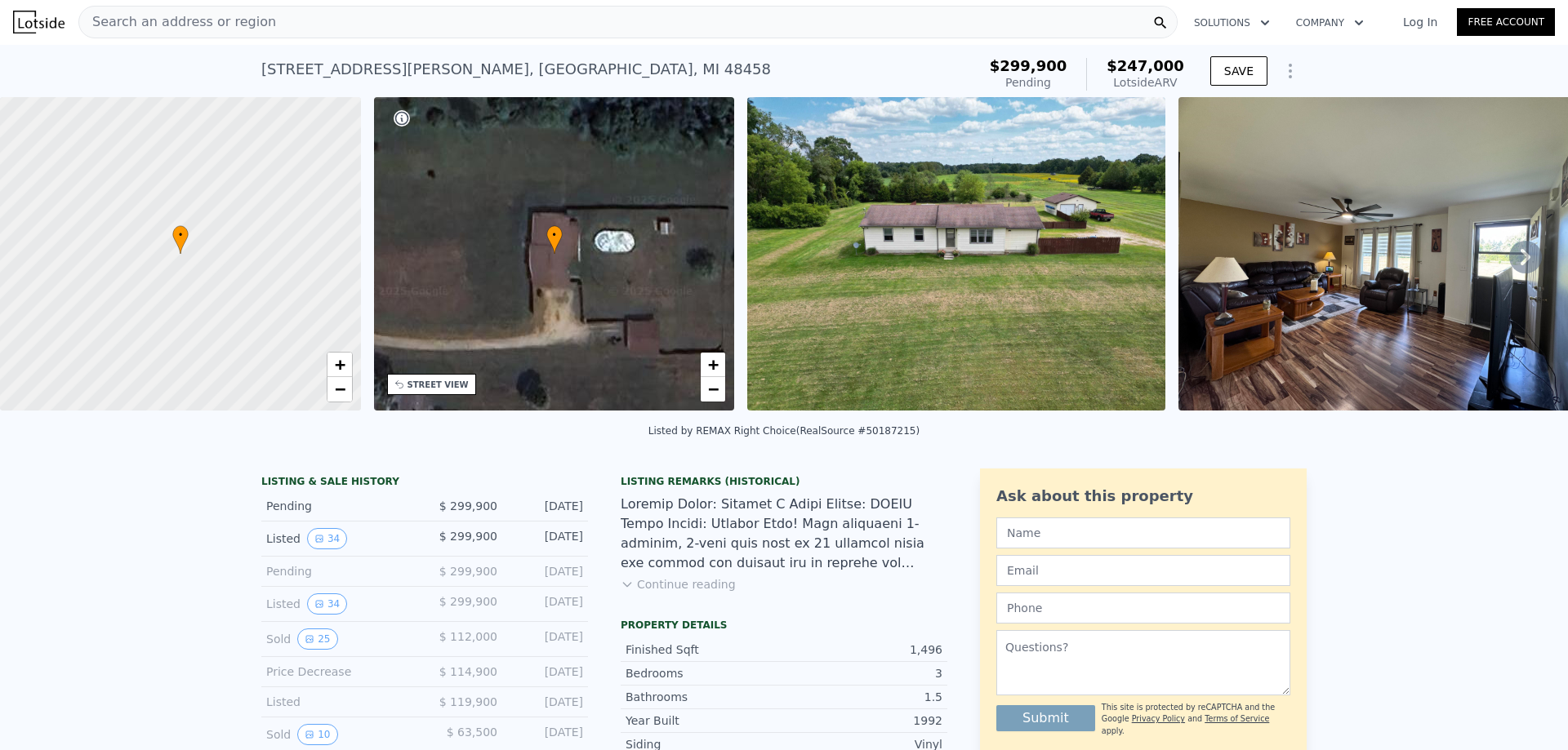
scroll to position [0, 0]
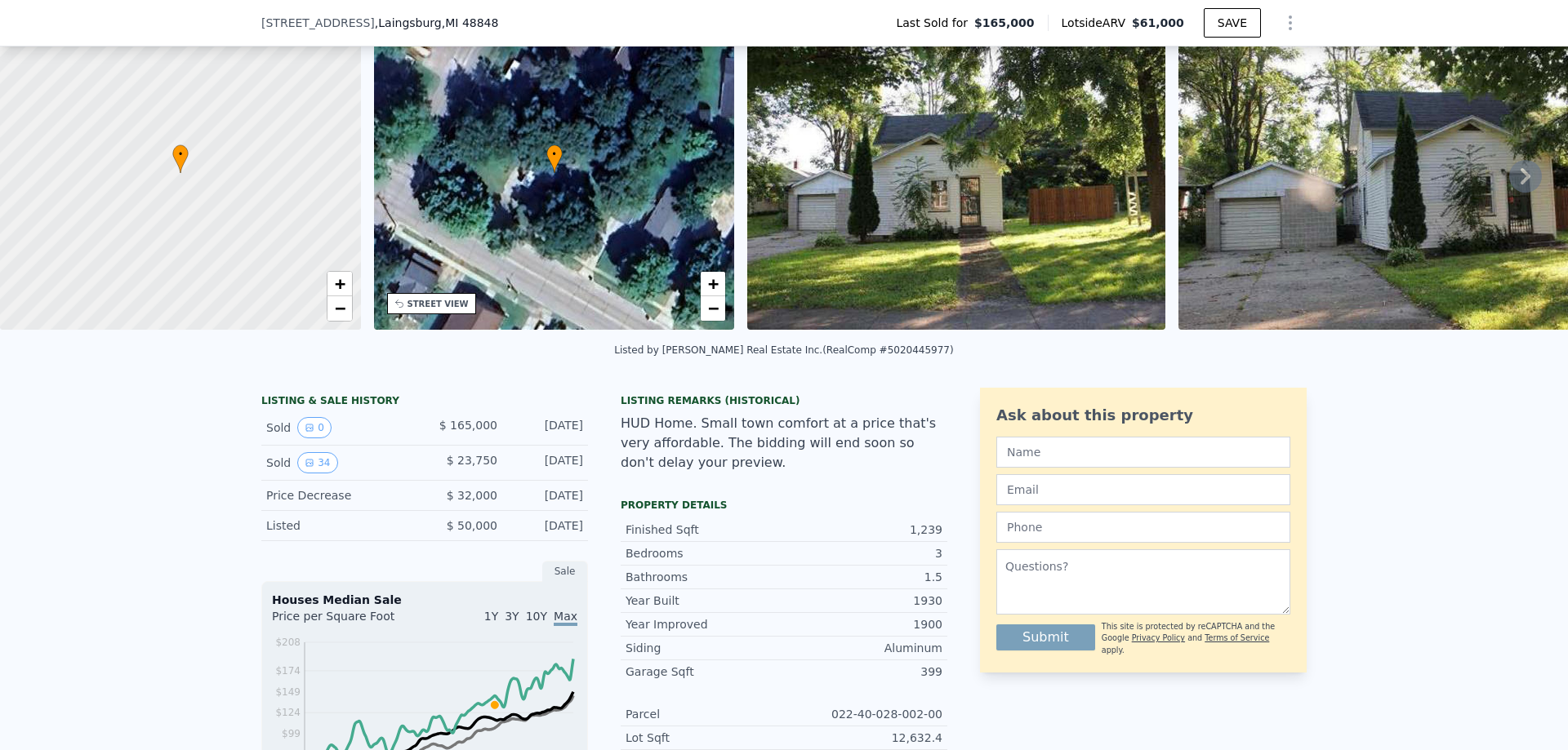
scroll to position [157, 0]
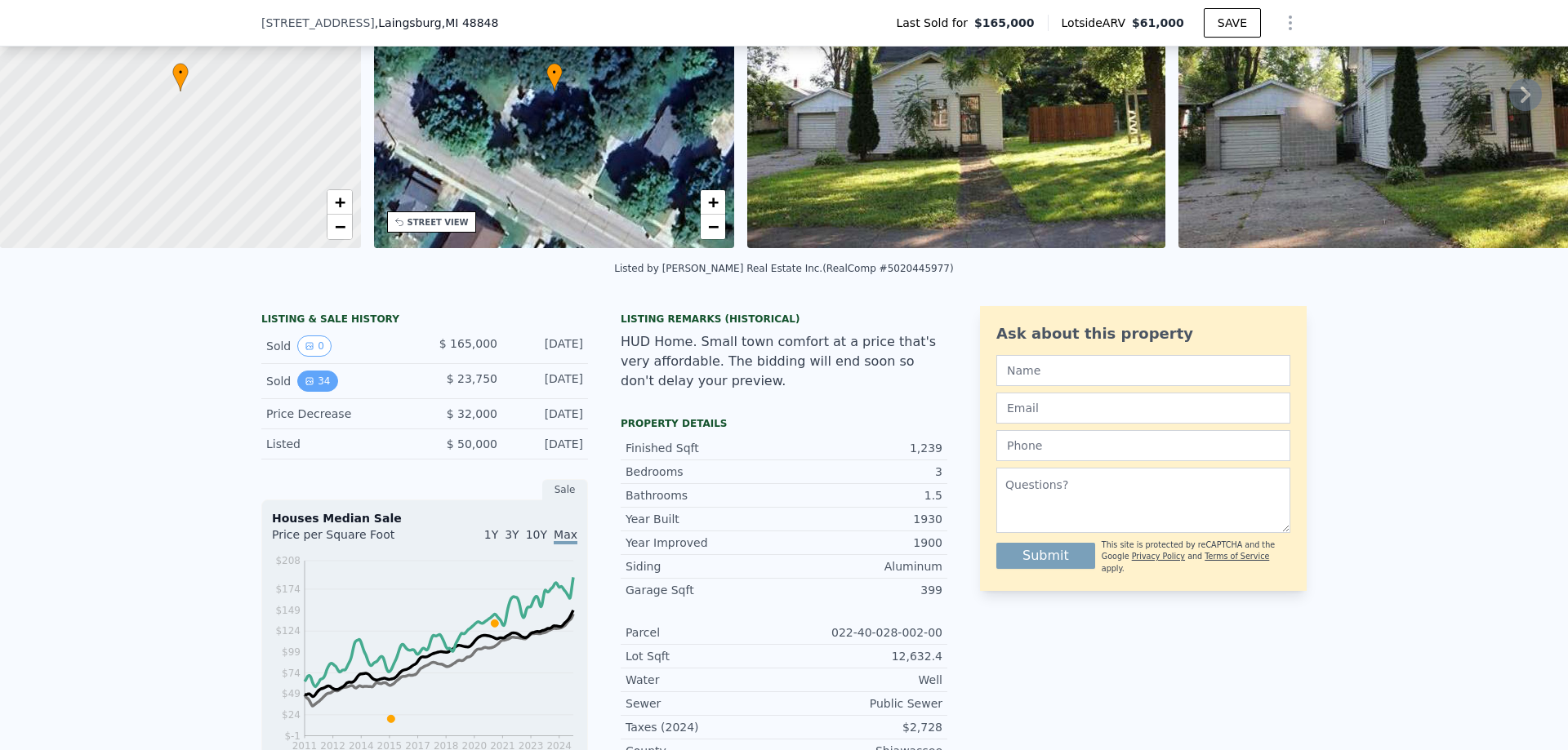
click at [313, 392] on button "34" at bounding box center [317, 381] width 40 height 21
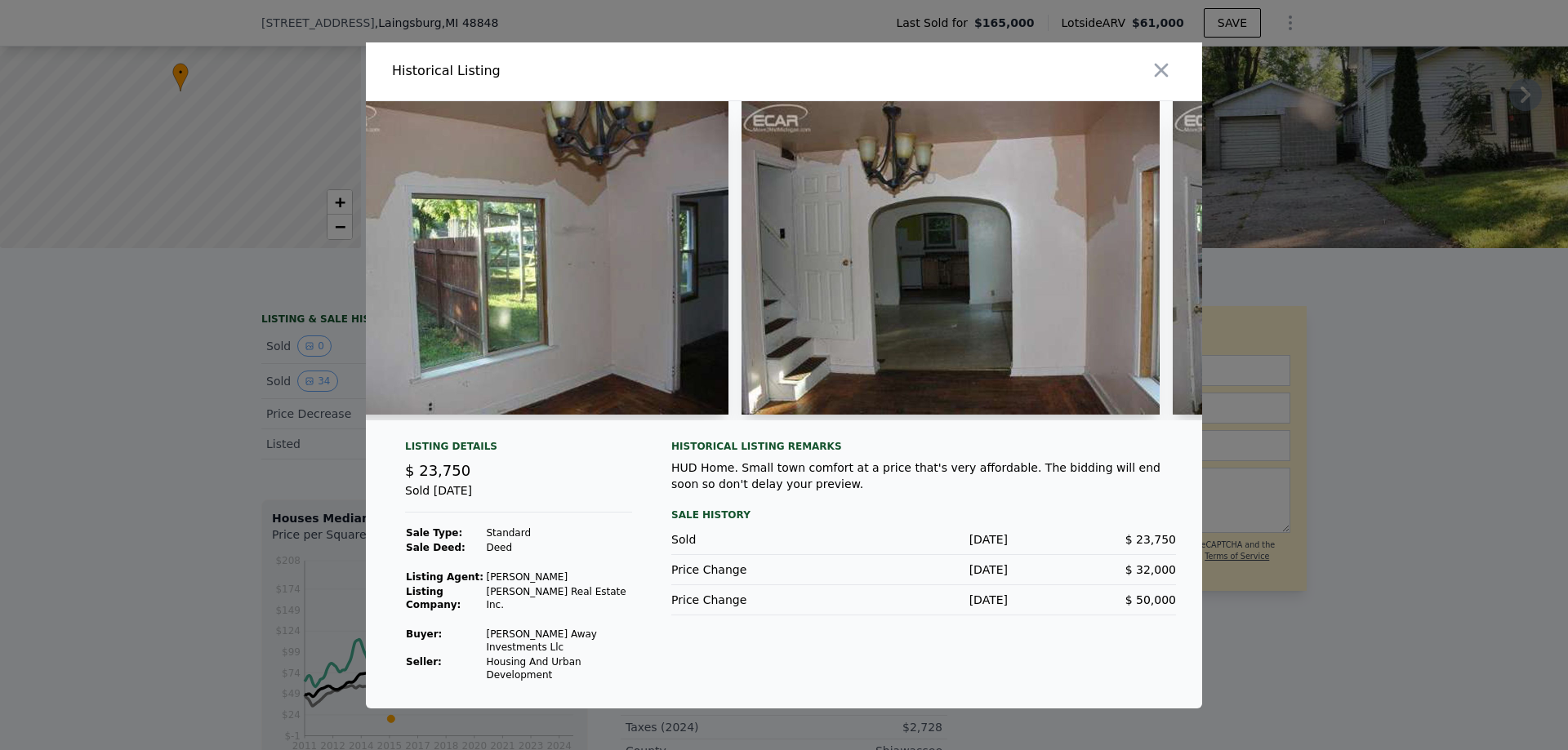
scroll to position [0, 3973]
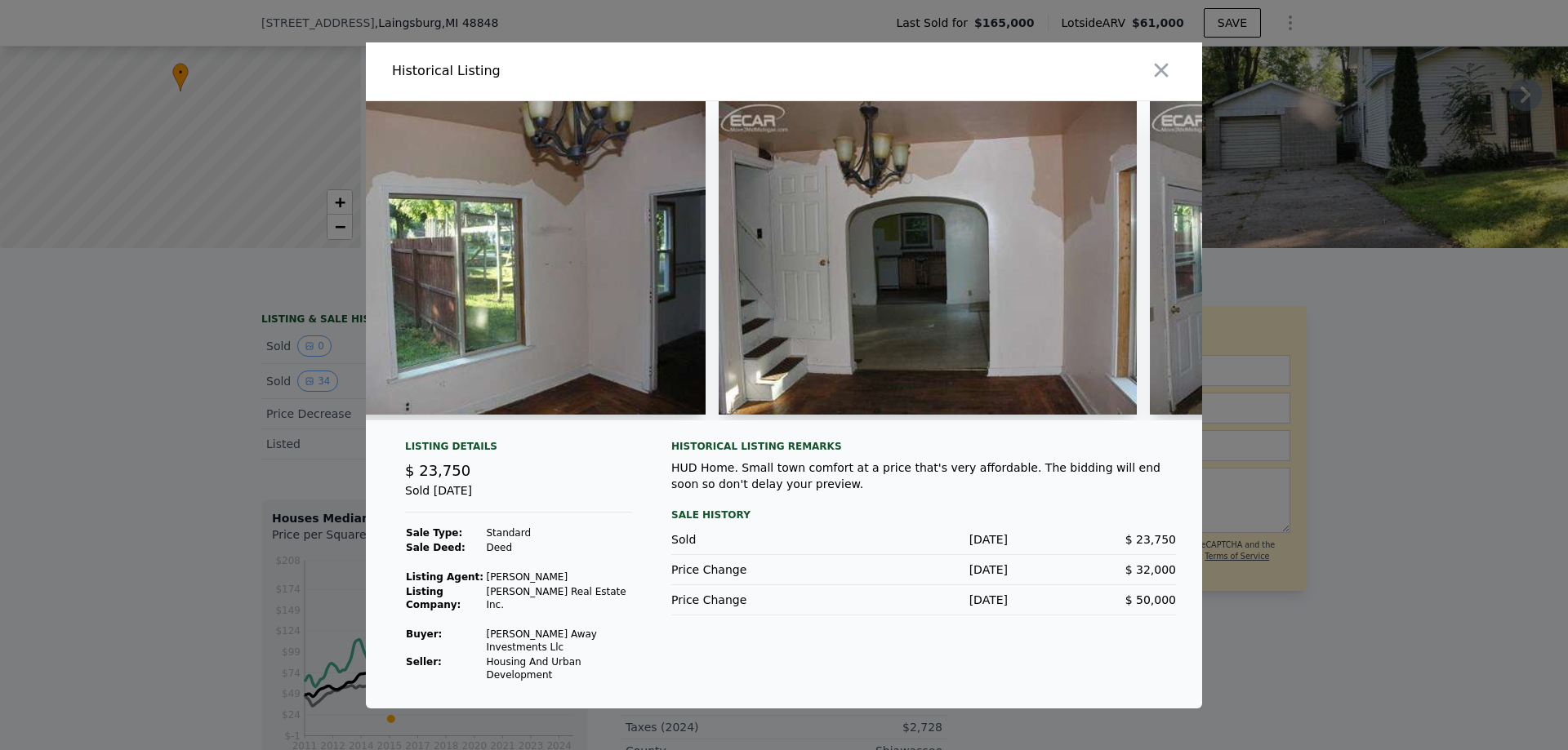
drag, startPoint x: 404, startPoint y: 483, endPoint x: 489, endPoint y: 494, distance: 85.7
click at [488, 494] on div "Listing Details $ 23,750 Sold Dec 14, 2015 Sale Type: Standard Sale Deed: Deed …" at bounding box center [519, 560] width 253 height 242
click at [528, 494] on div "Sold Dec 14, 2015" at bounding box center [519, 498] width 227 height 31
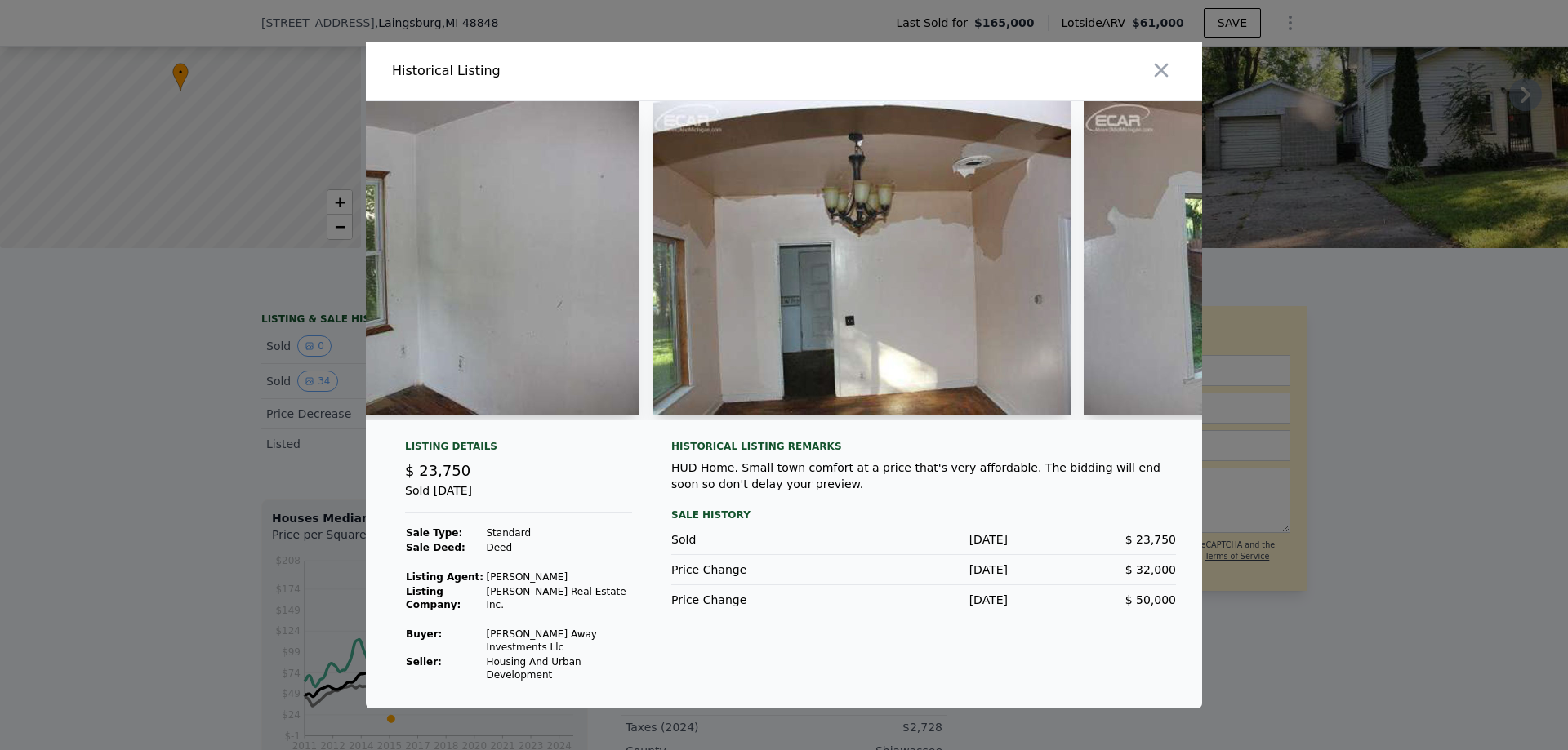
scroll to position [0, 8861]
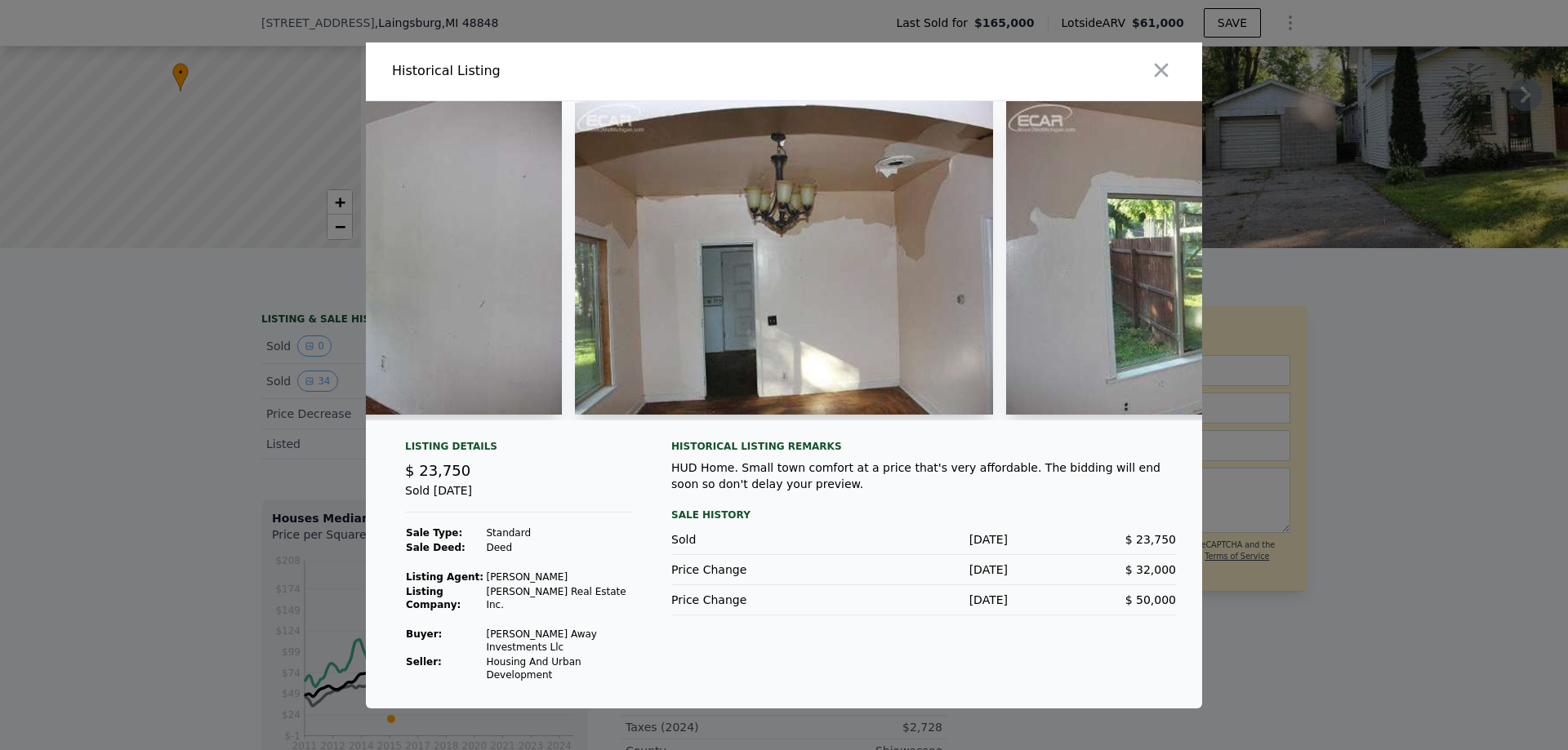
click at [1443, 386] on div at bounding box center [784, 375] width 1568 height 750
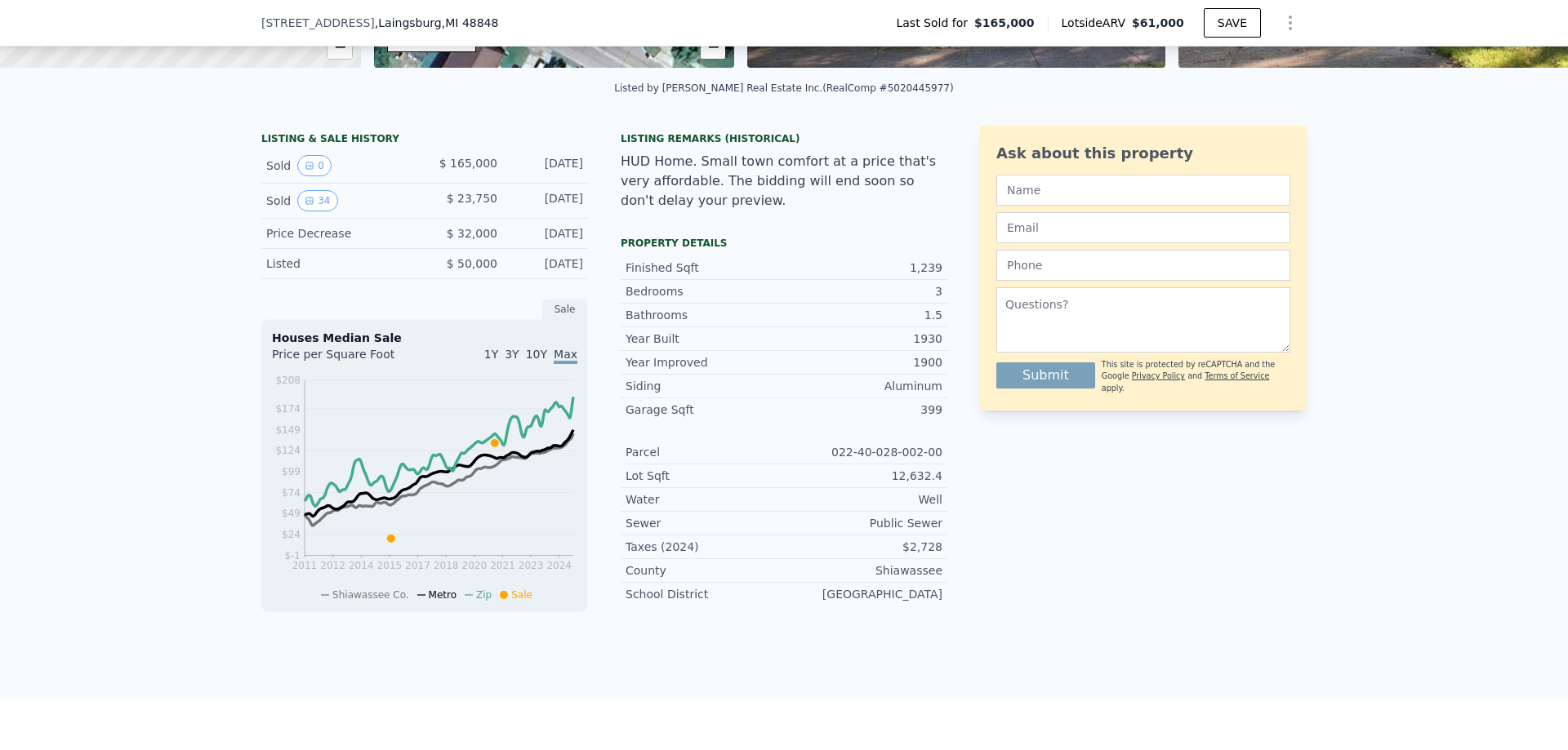
scroll to position [321, 0]
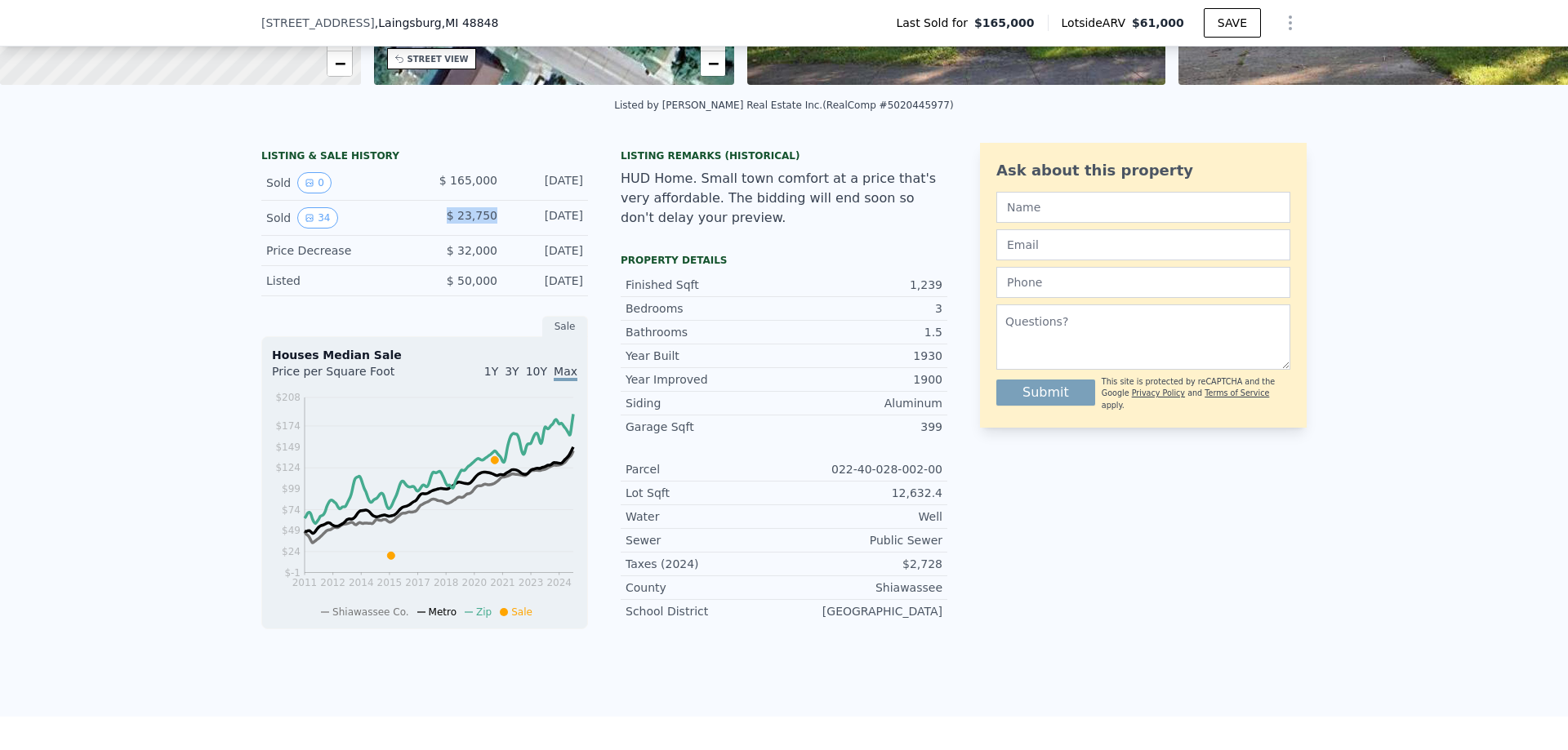
drag, startPoint x: 445, startPoint y: 229, endPoint x: 493, endPoint y: 230, distance: 48.0
click at [493, 230] on div "Sold 34 $ 23,750 Dec 14, 2015" at bounding box center [425, 218] width 327 height 35
drag, startPoint x: 500, startPoint y: 188, endPoint x: 445, endPoint y: 196, distance: 55.6
click at [445, 196] on div "Sold 0 $ 165,000 May 31, 2021" at bounding box center [425, 183] width 327 height 35
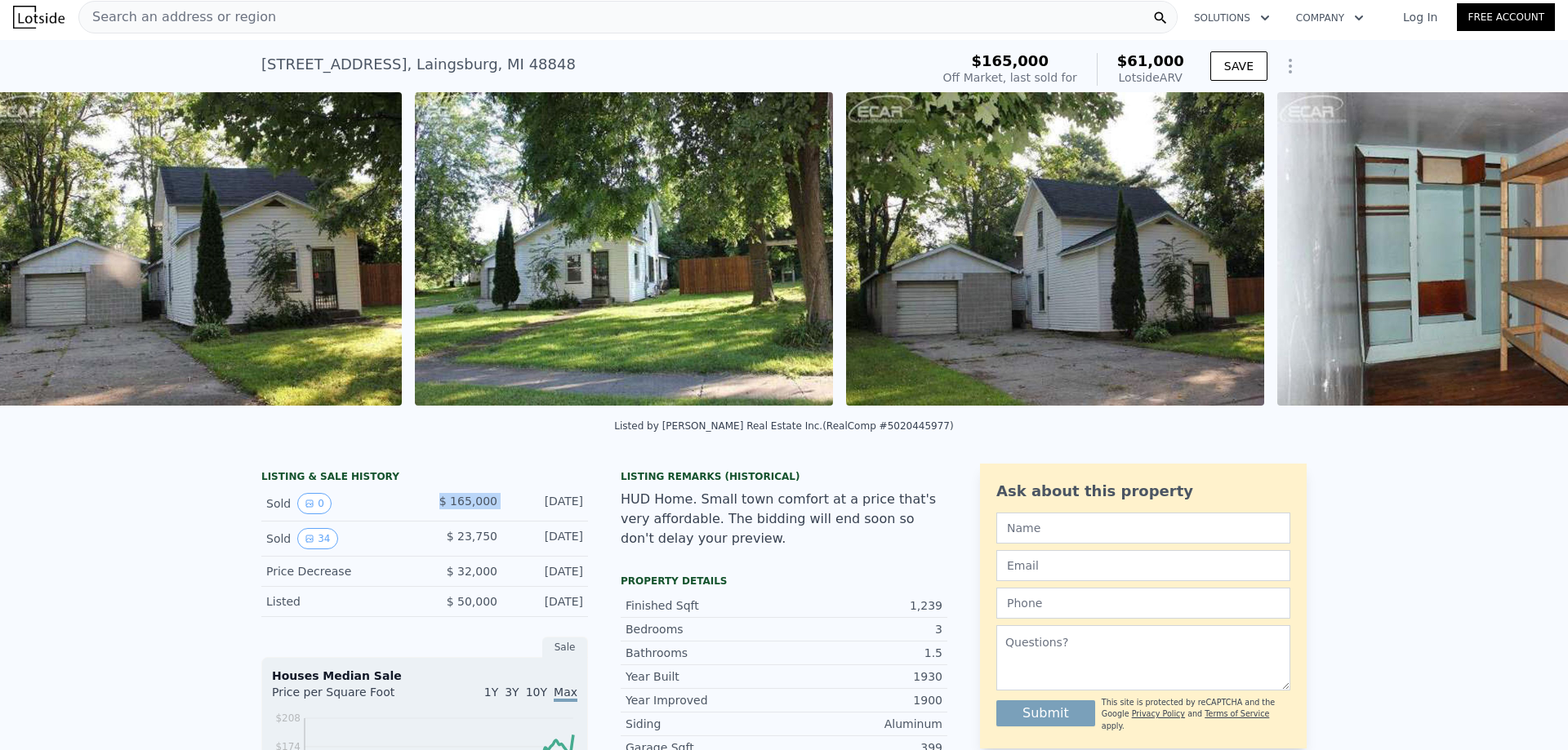
scroll to position [0, 1179]
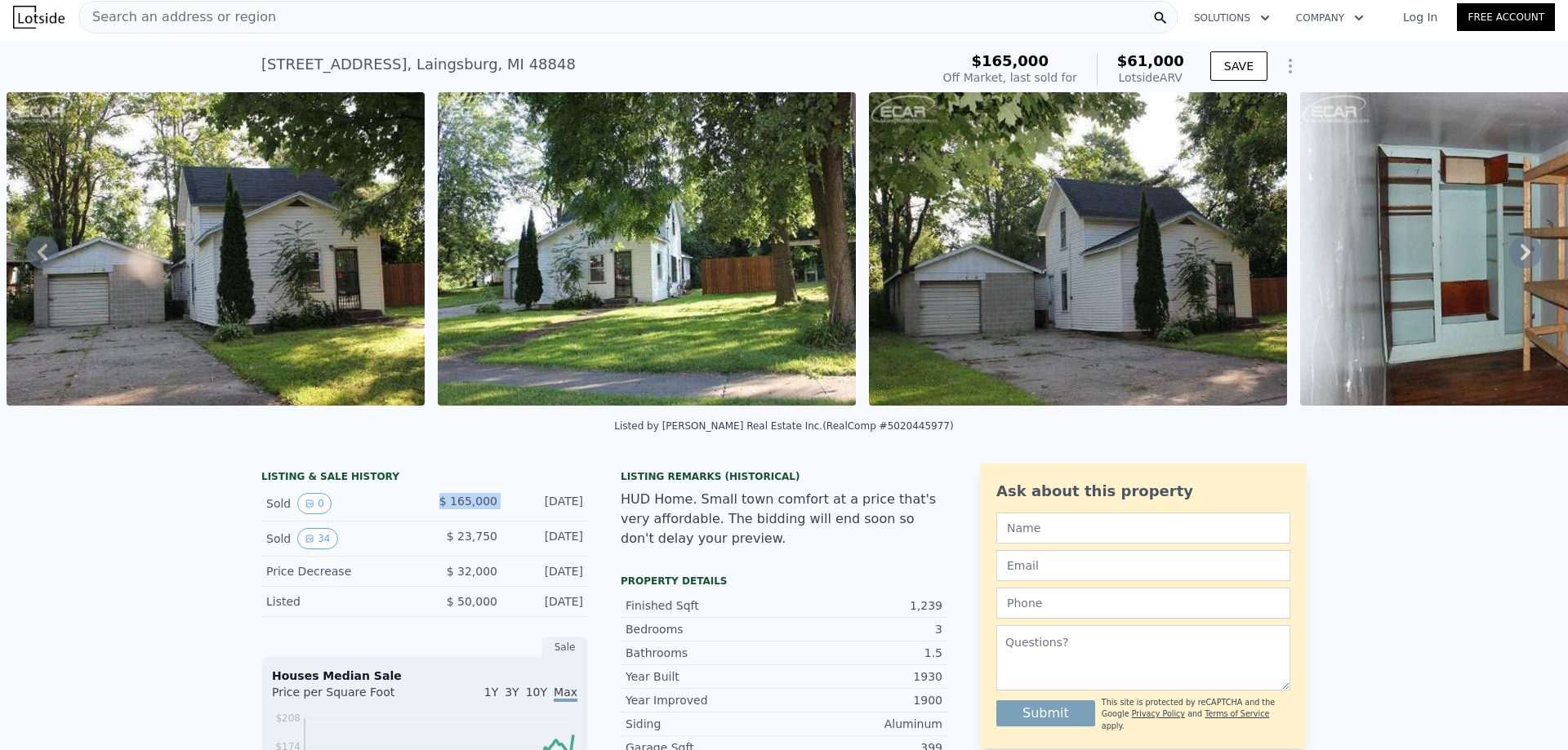
click at [1104, 329] on img at bounding box center [1078, 248] width 418 height 313
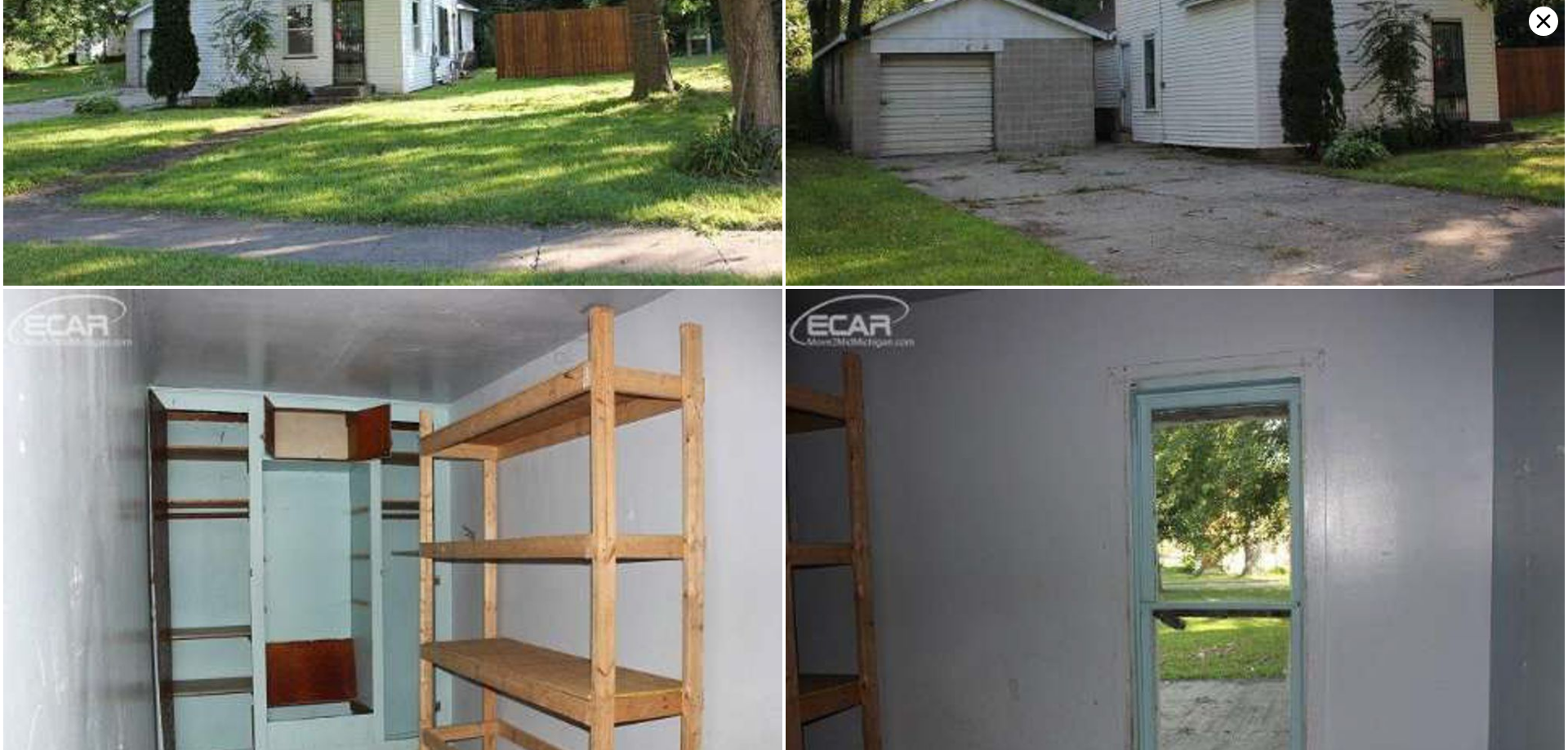
scroll to position [1166, 0]
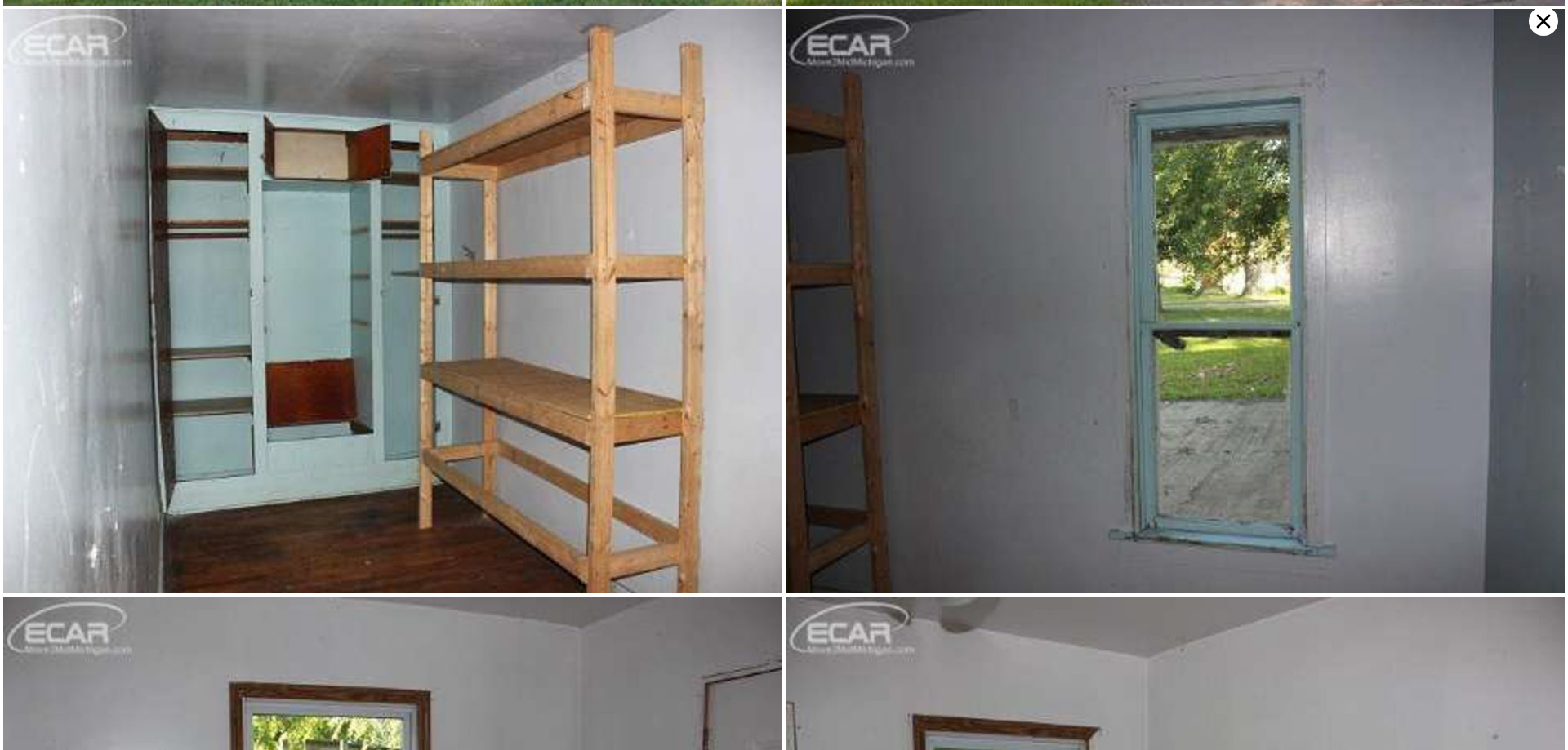
click at [1544, 24] on icon at bounding box center [1543, 21] width 30 height 30
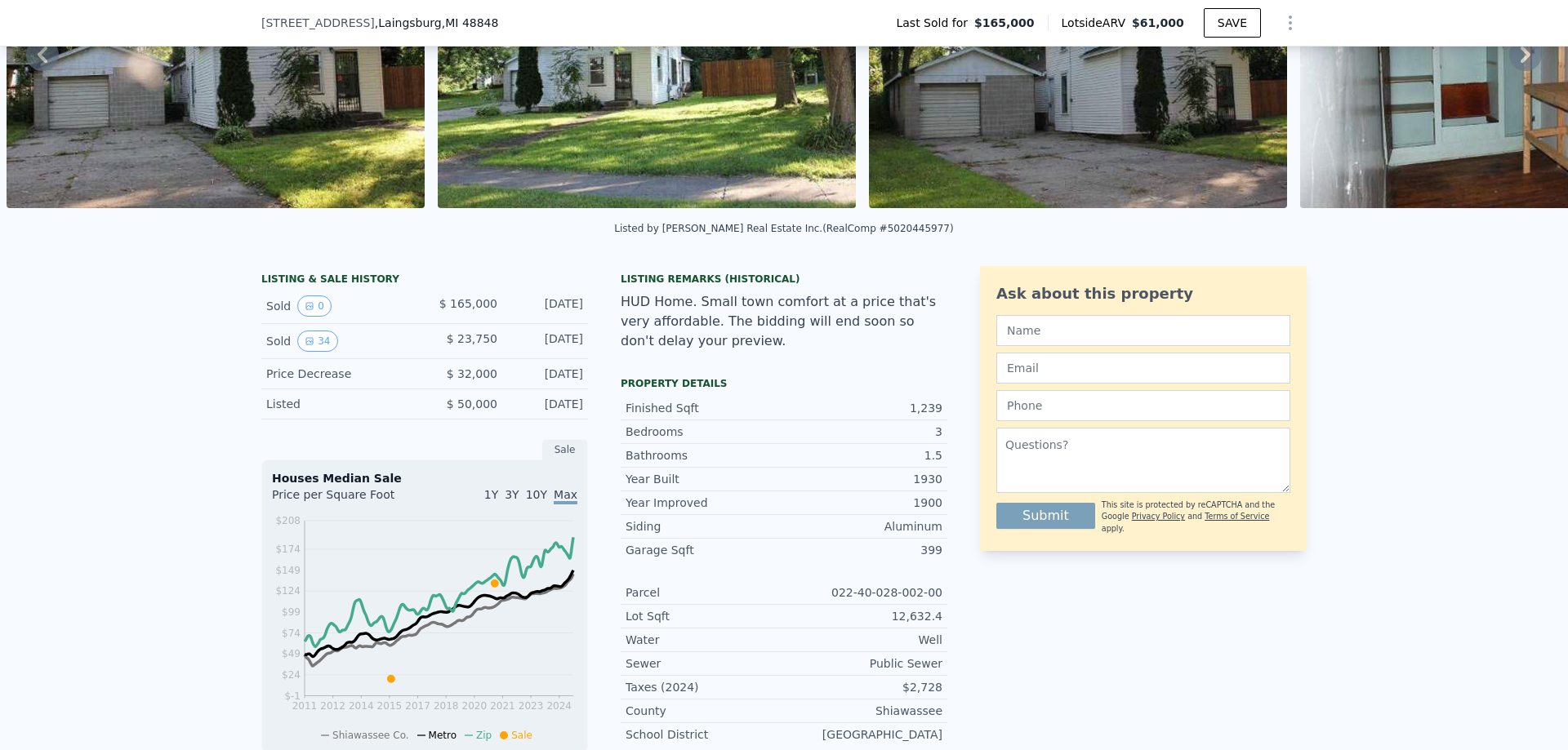
scroll to position [0, 0]
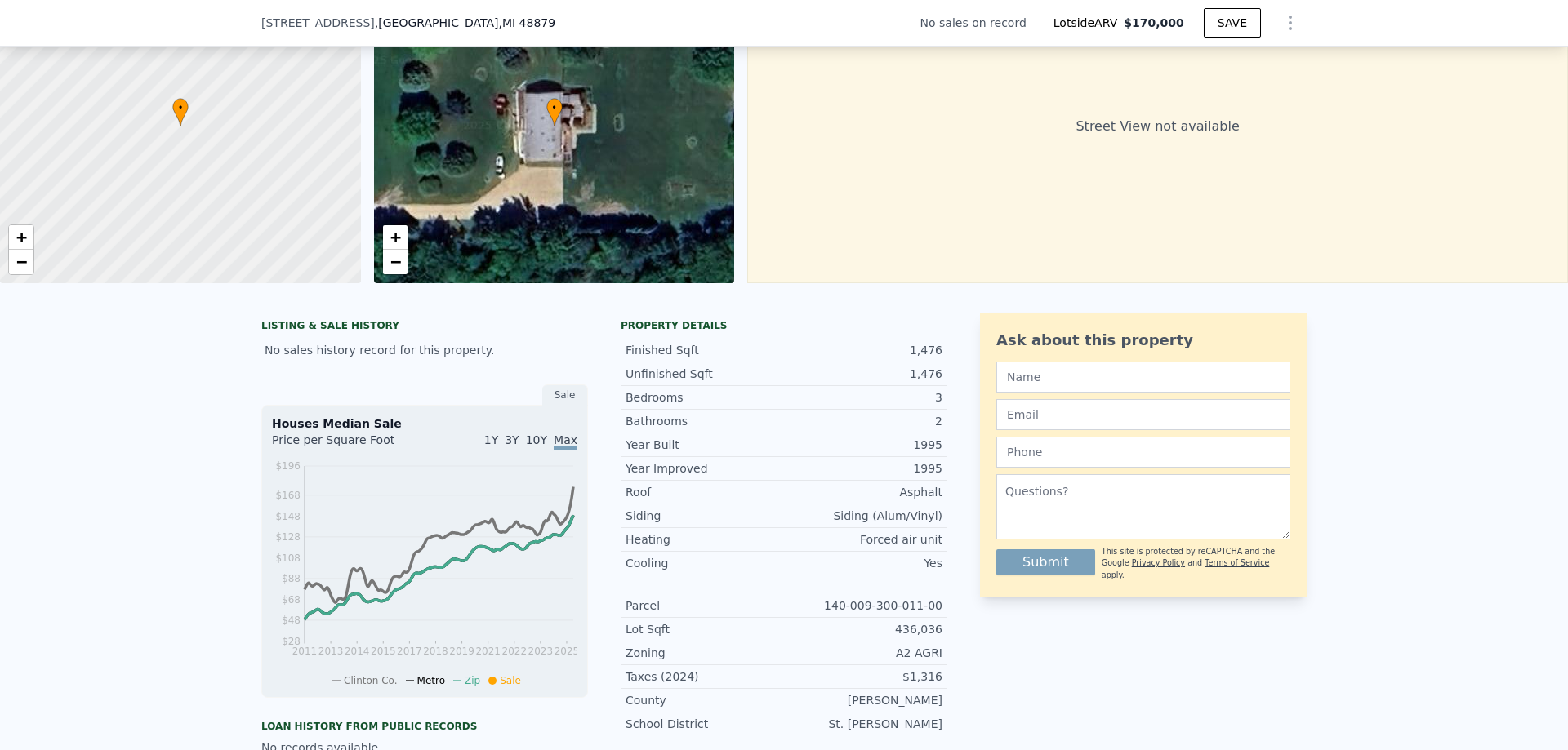
scroll to position [239, 0]
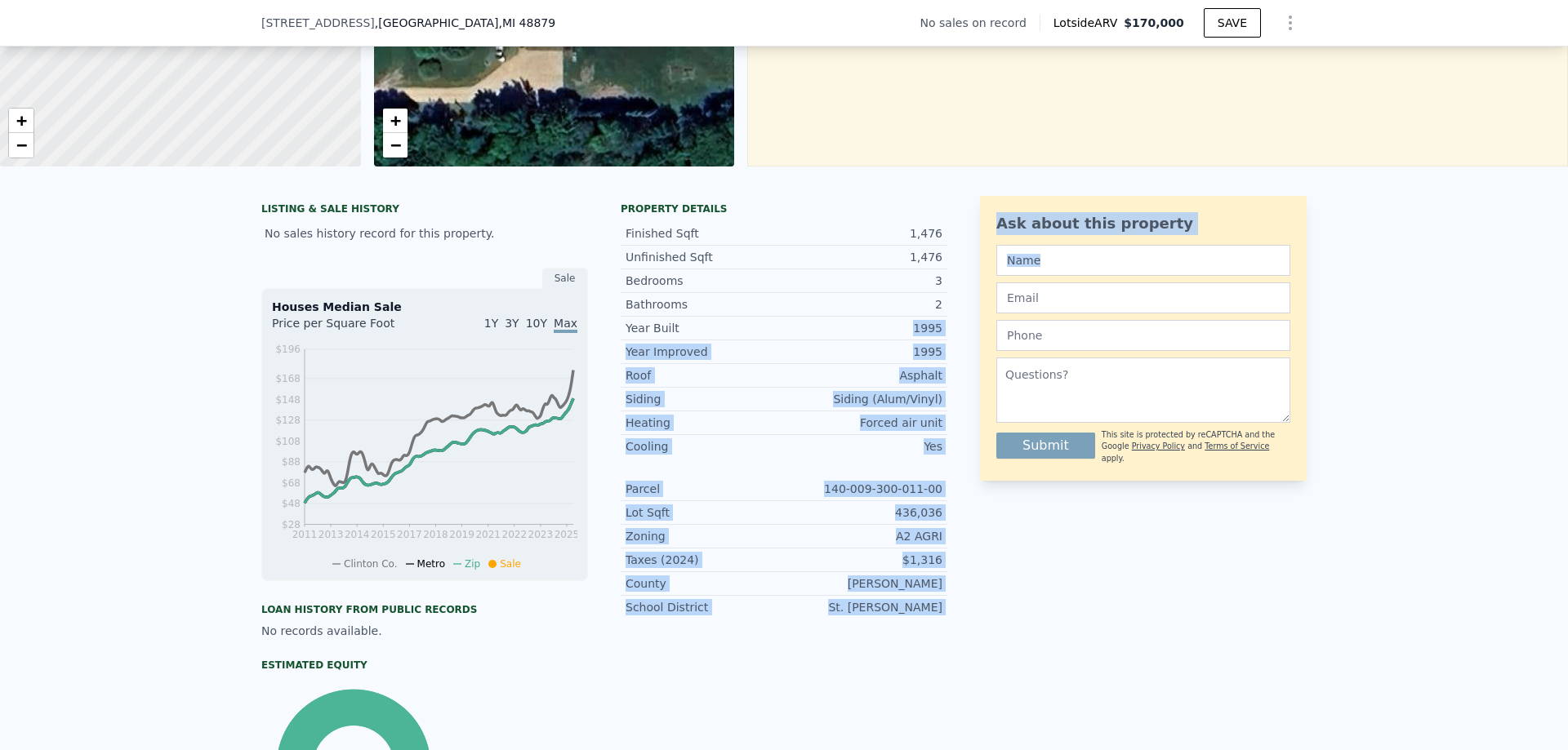
drag, startPoint x: 914, startPoint y: 340, endPoint x: 970, endPoint y: 342, distance: 56.0
click at [970, 341] on div "LISTING & SALE HISTORY No sales history record for this property. Sale Houses M…" at bounding box center [784, 522] width 1046 height 652
click at [954, 439] on div "LISTING & SALE HISTORY No sales history record for this property. Sale Houses M…" at bounding box center [784, 522] width 1046 height 652
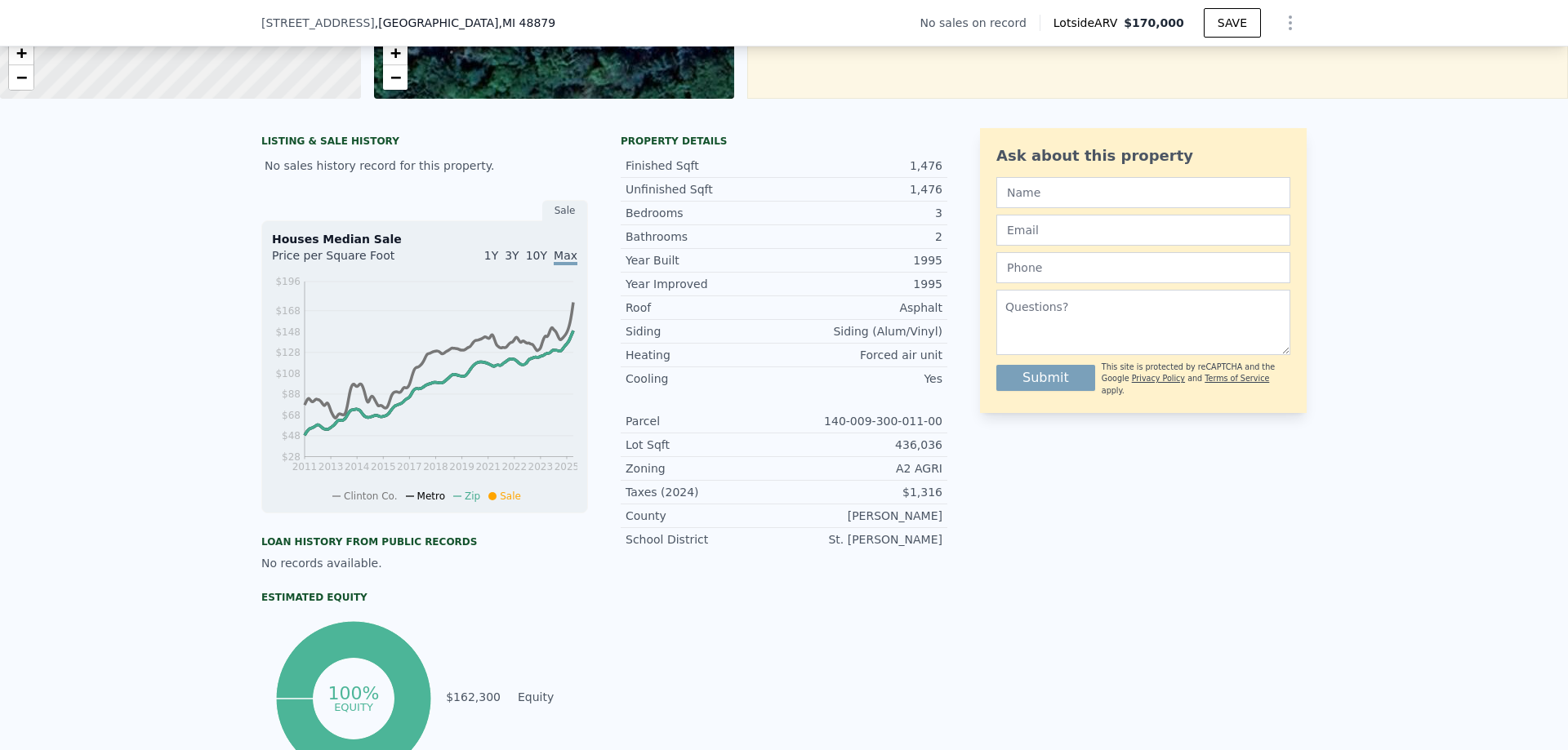
scroll to position [0, 0]
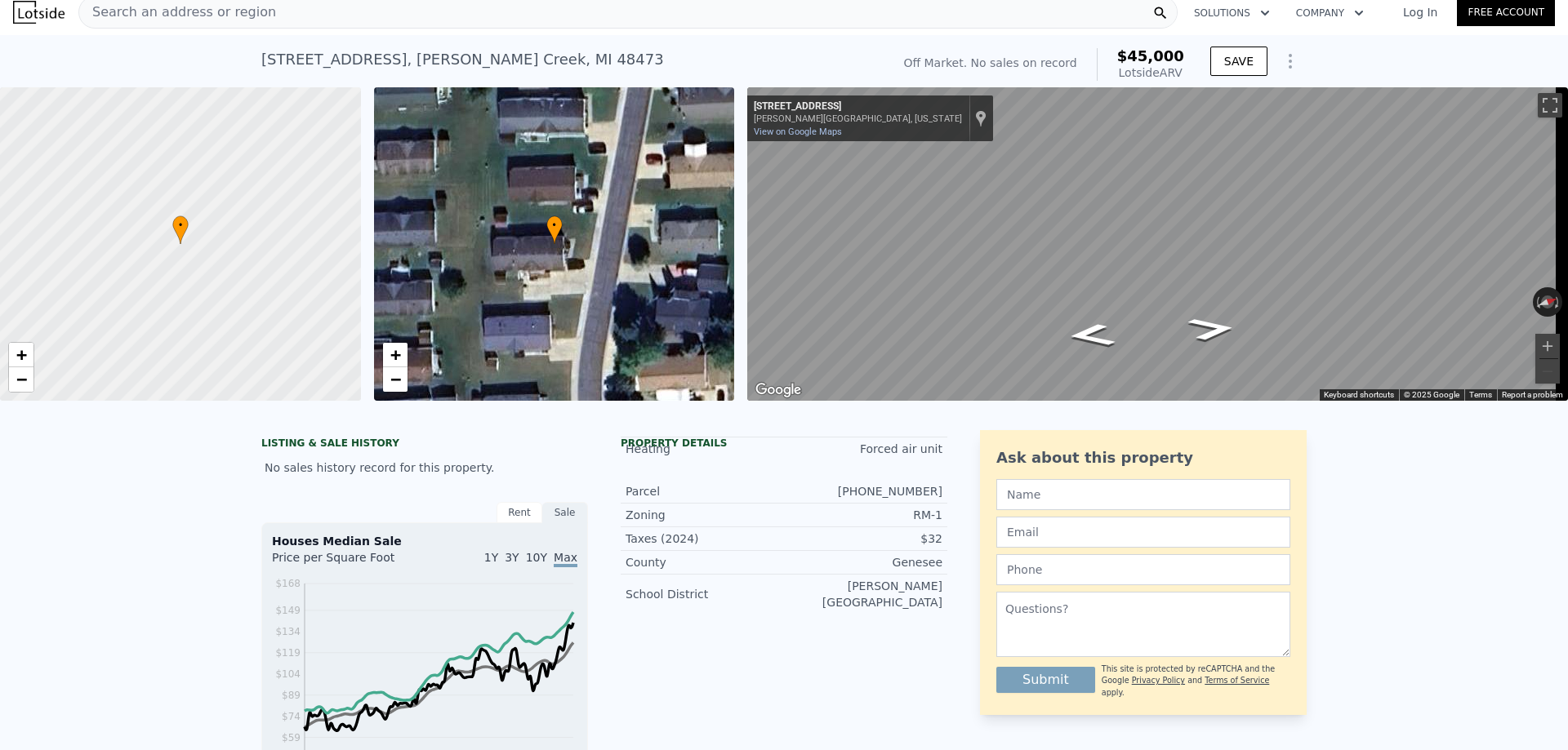
scroll to position [6, 0]
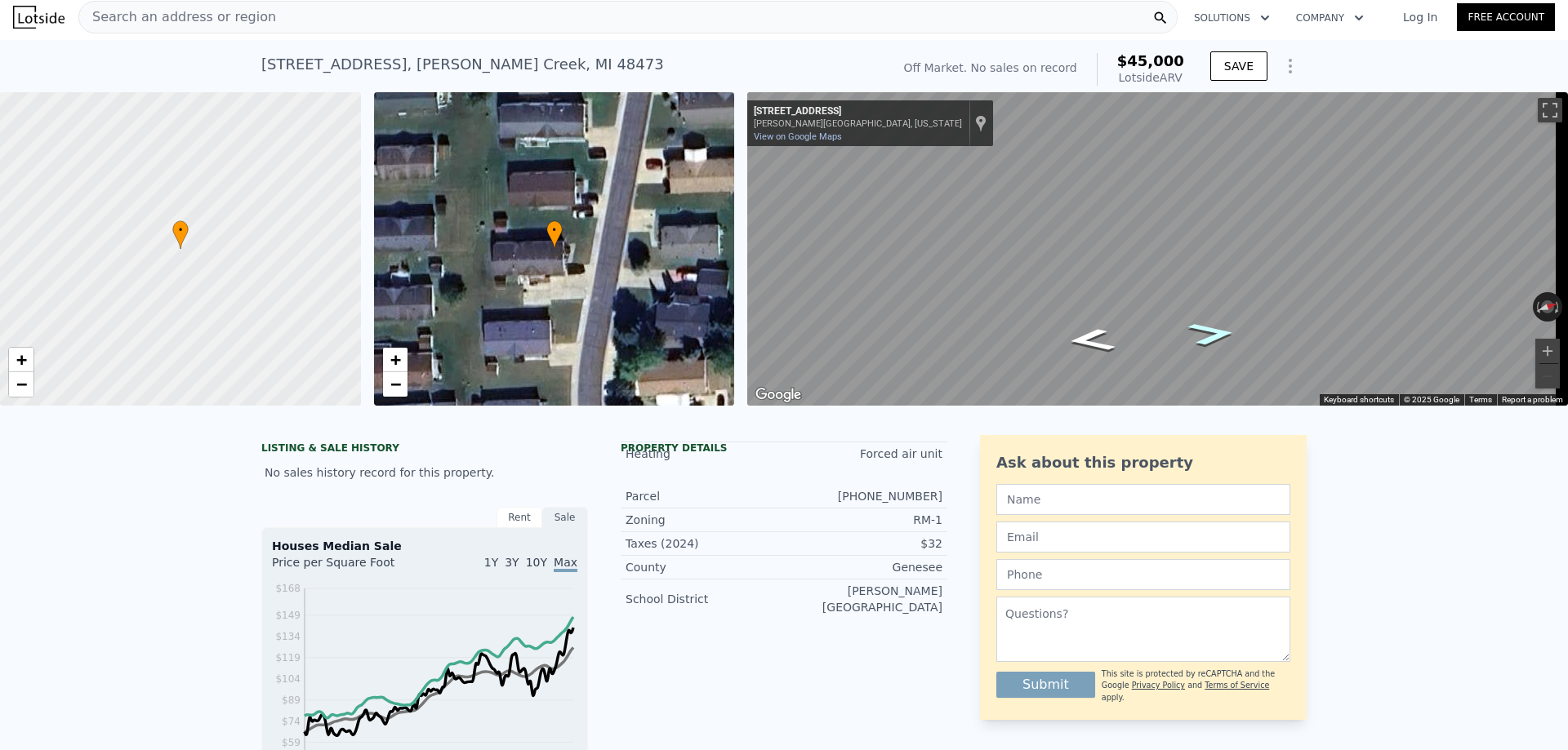
click at [1211, 332] on icon "Go North, Somerset St" at bounding box center [1212, 334] width 89 height 34
click at [723, 201] on div "• + − • + − ← Move left → Move right ↑ Move up ↓ Move down + Zoom in - Zoom out…" at bounding box center [784, 248] width 1568 height 313
click at [1206, 267] on icon "Go North, Somerset St" at bounding box center [1190, 264] width 123 height 48
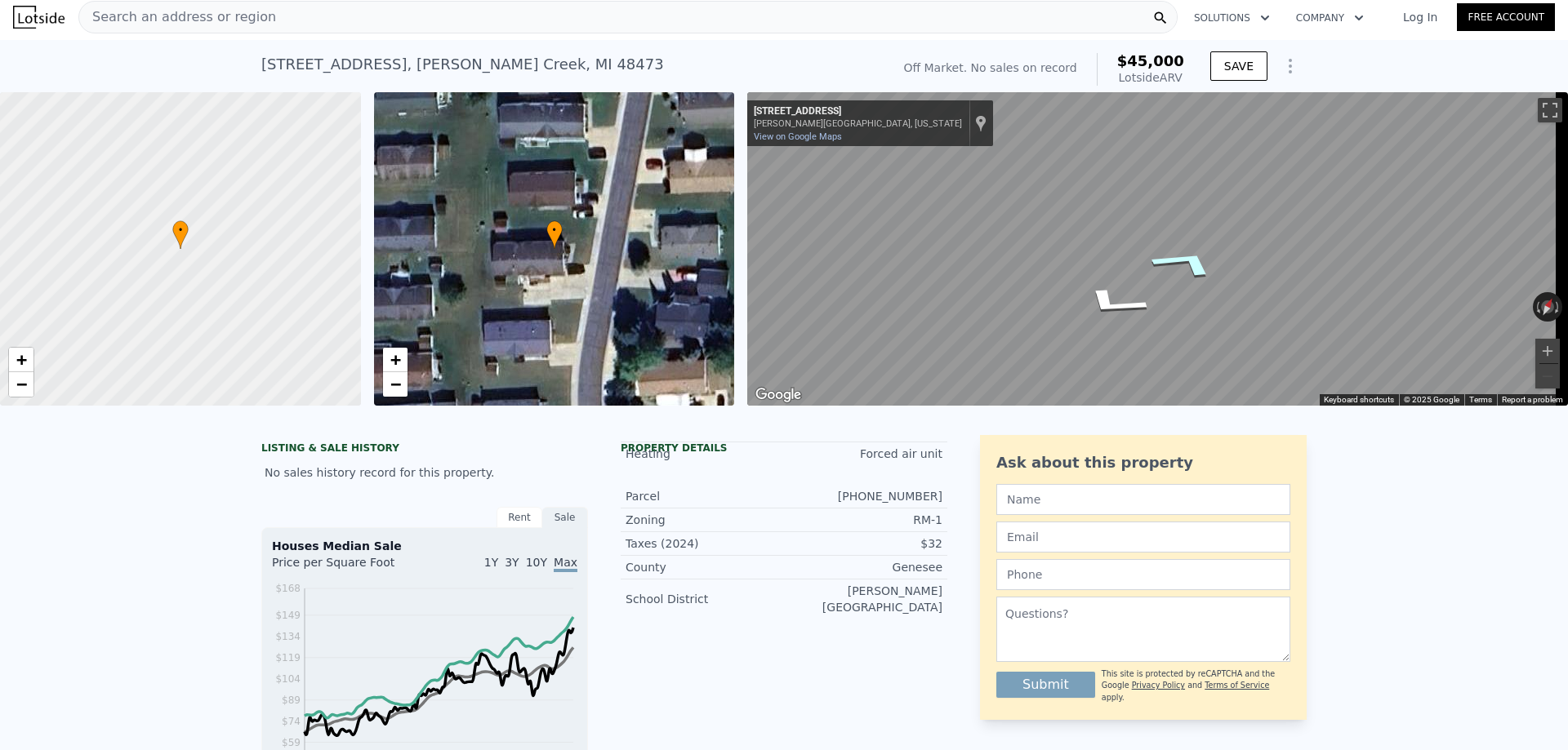
click at [1206, 267] on icon "Go North, Somerset St" at bounding box center [1186, 262] width 123 height 47
click at [1206, 267] on icon "Go North, Somerset St" at bounding box center [1178, 261] width 120 height 44
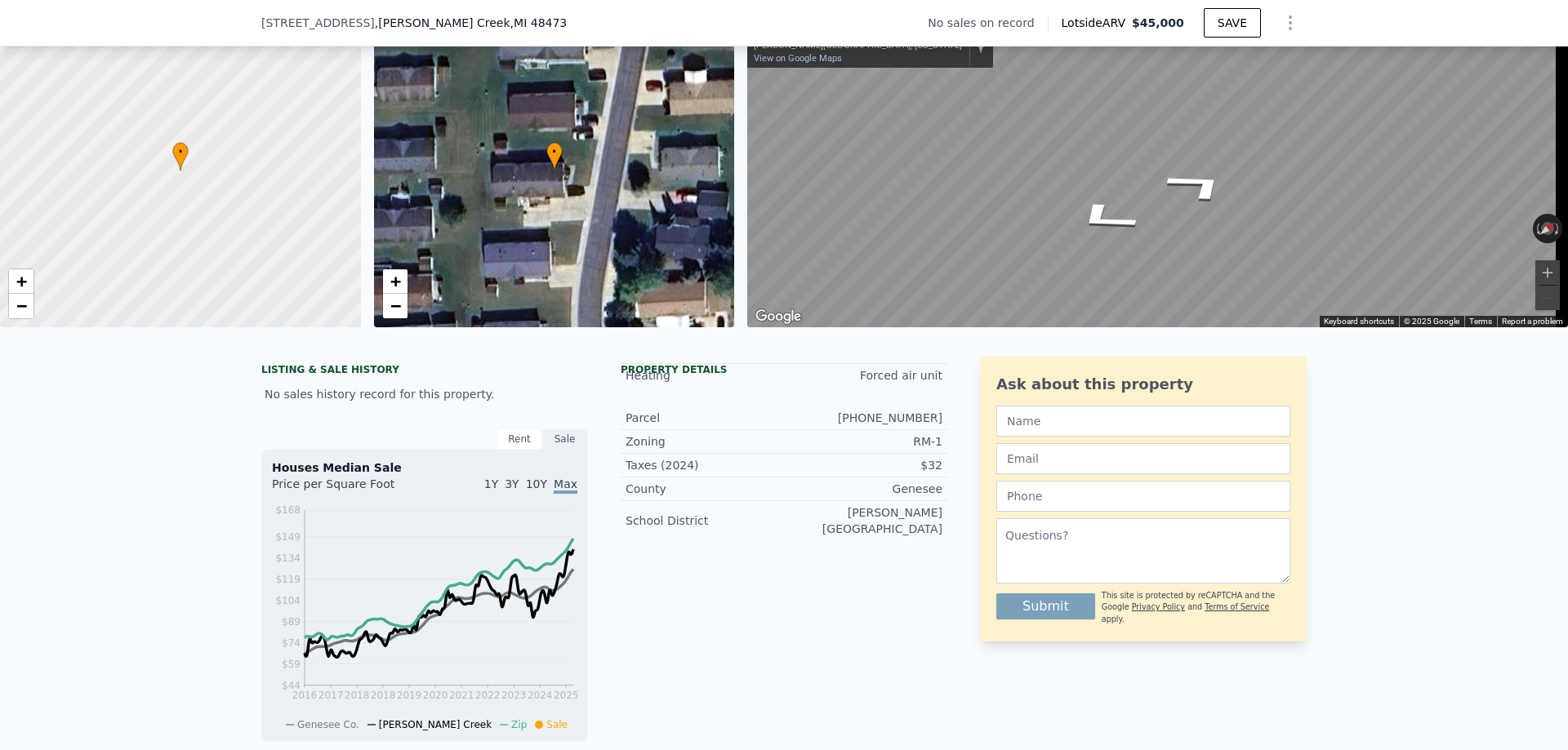
scroll to position [245, 0]
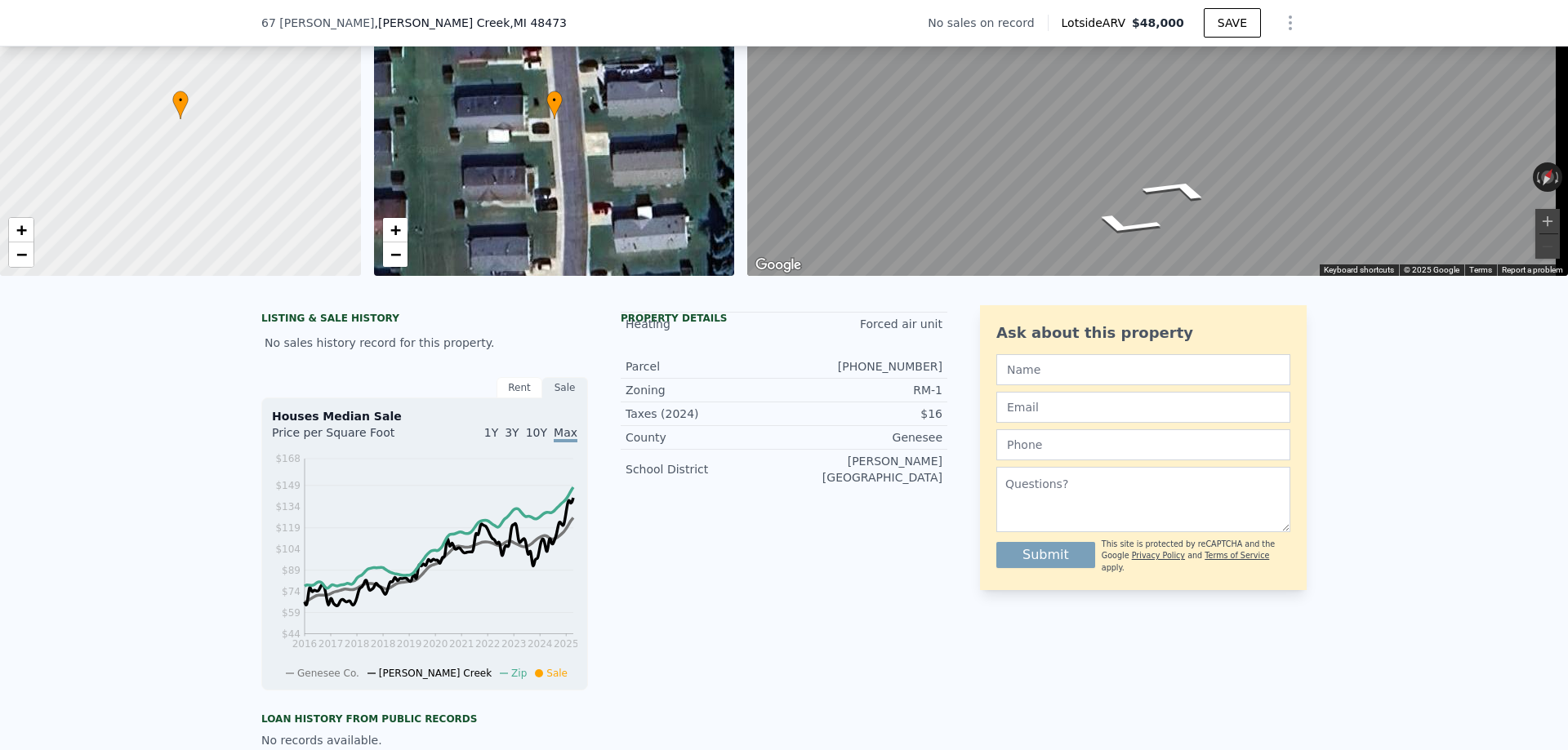
scroll to position [6, 0]
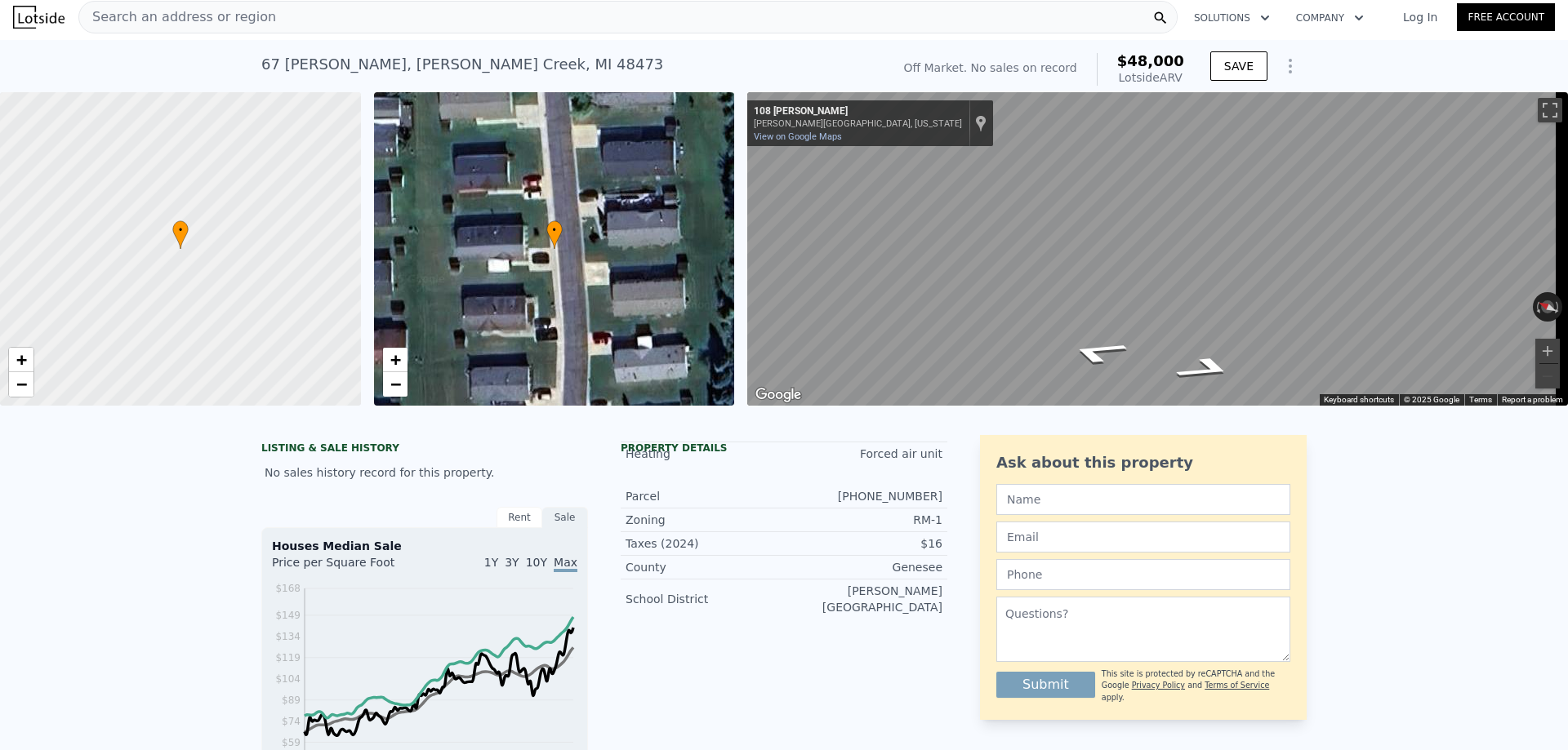
click at [690, 164] on div "• + − • + − ← Move left → Move right ↑ Move up ↓ Move down + Zoom in - Zoom out…" at bounding box center [784, 248] width 1568 height 313
click at [719, 244] on div "• + − • + − ← Move left → Move right ↑ Move up ↓ Move down + Zoom in - Zoom out…" at bounding box center [784, 248] width 1568 height 313
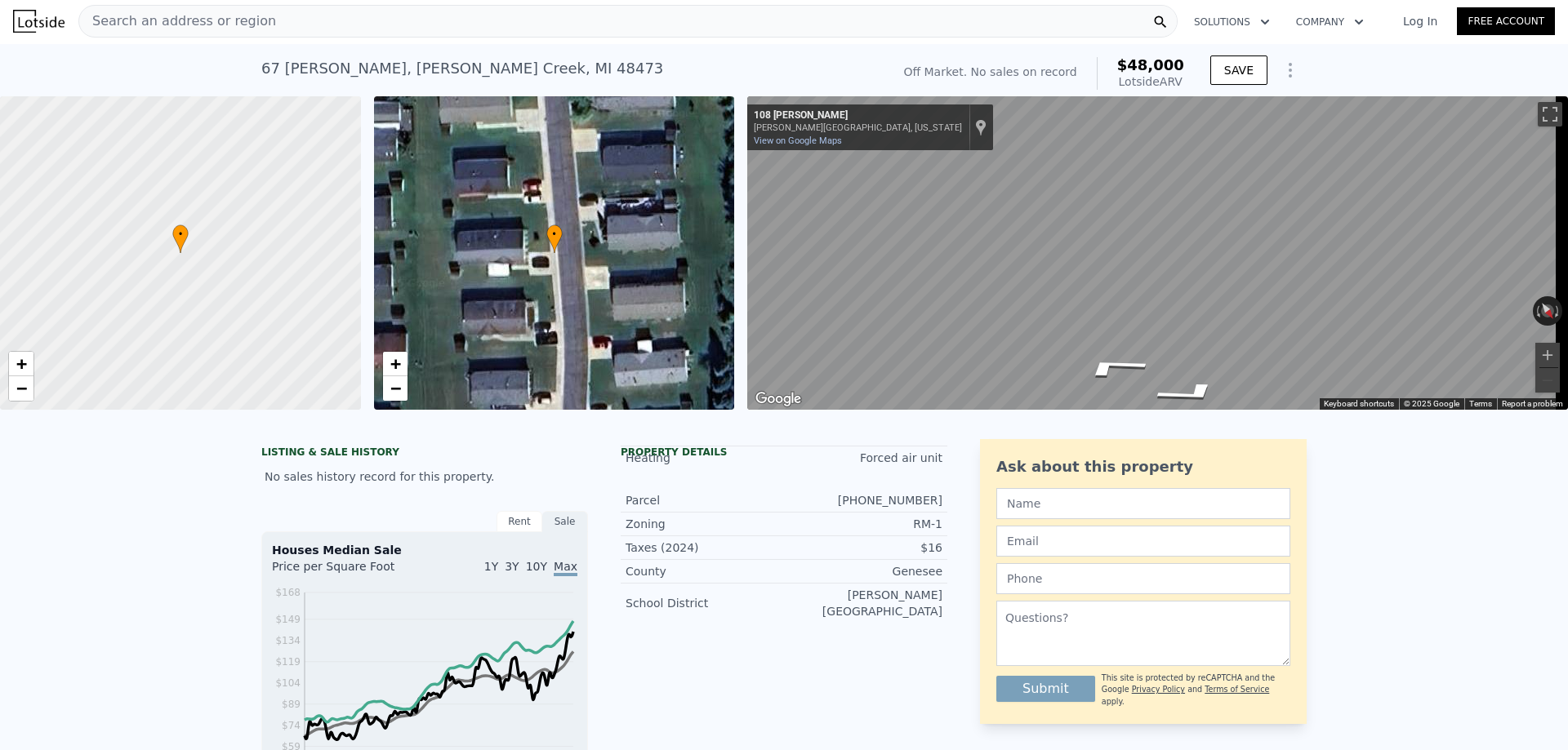
scroll to position [0, 0]
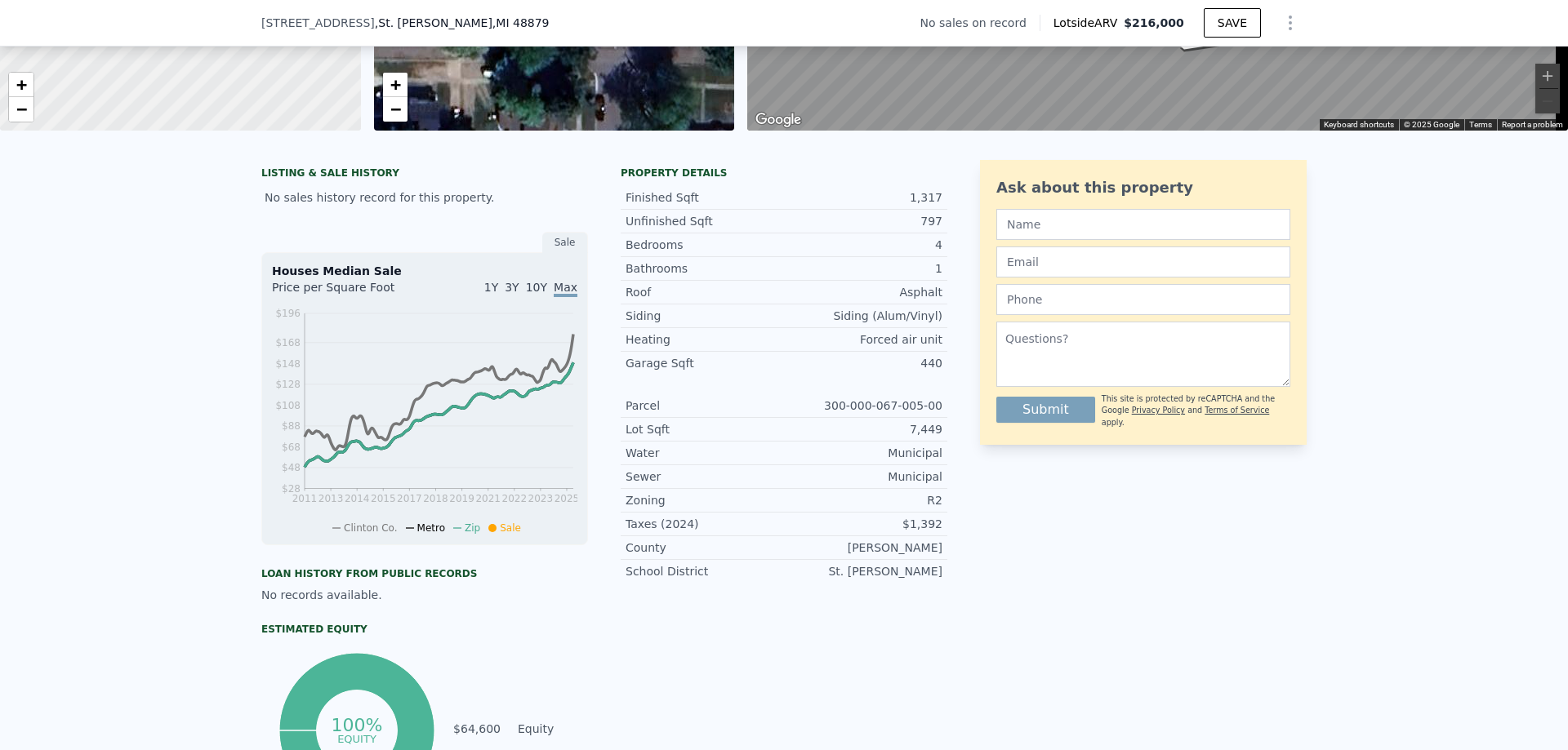
scroll to position [81, 0]
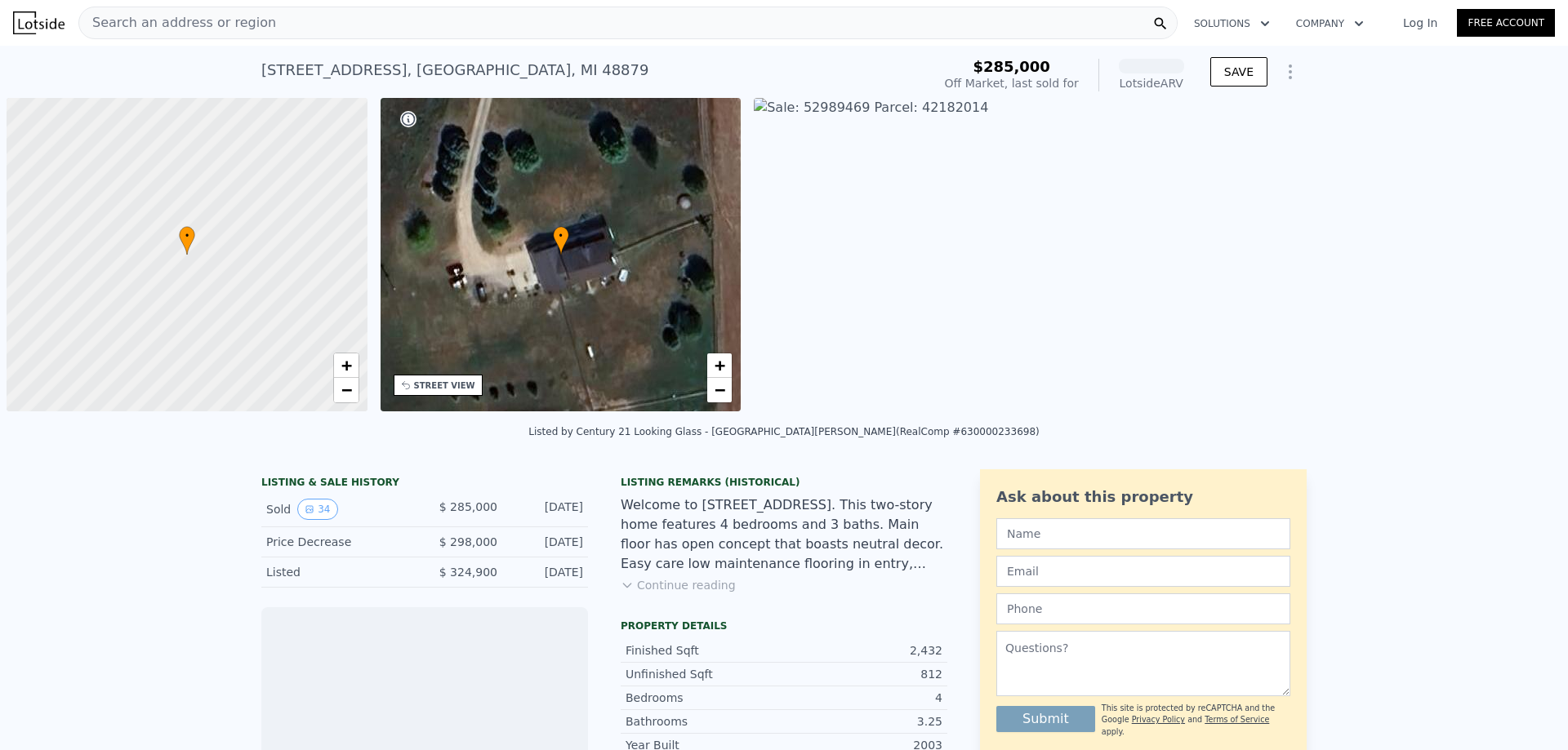
scroll to position [0, 7]
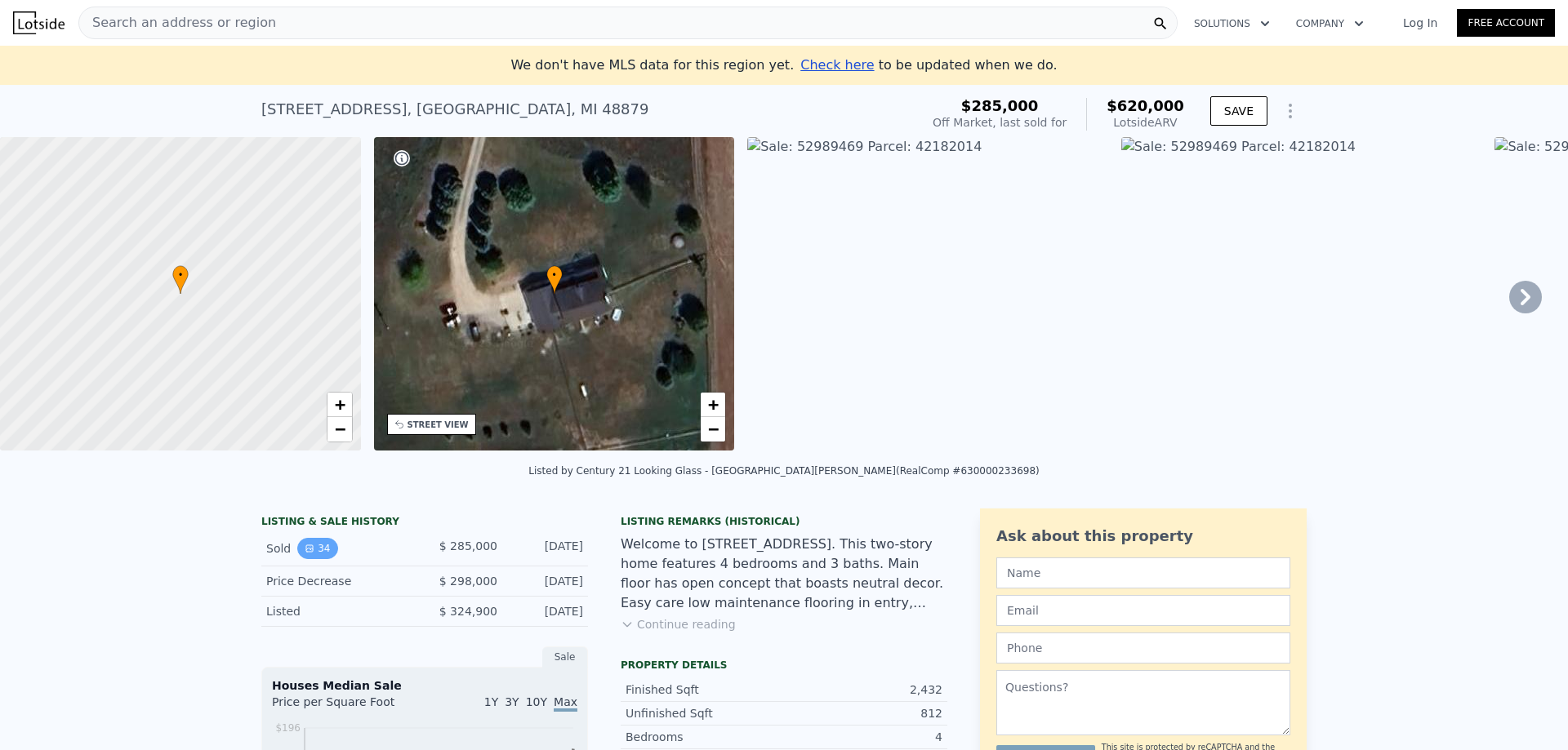
click at [314, 559] on button "34" at bounding box center [317, 549] width 40 height 21
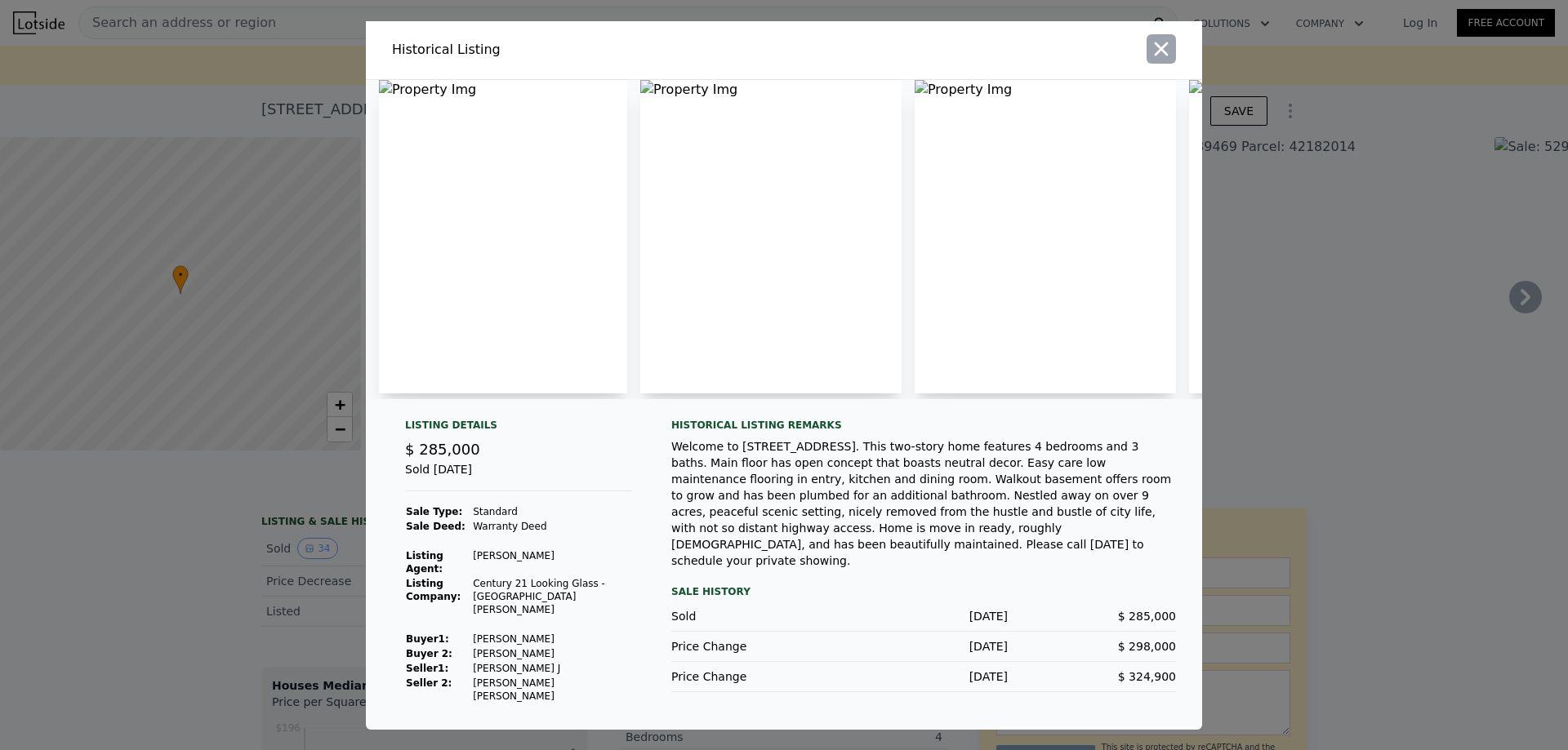
click at [1167, 60] on icon "button" at bounding box center [1162, 49] width 23 height 23
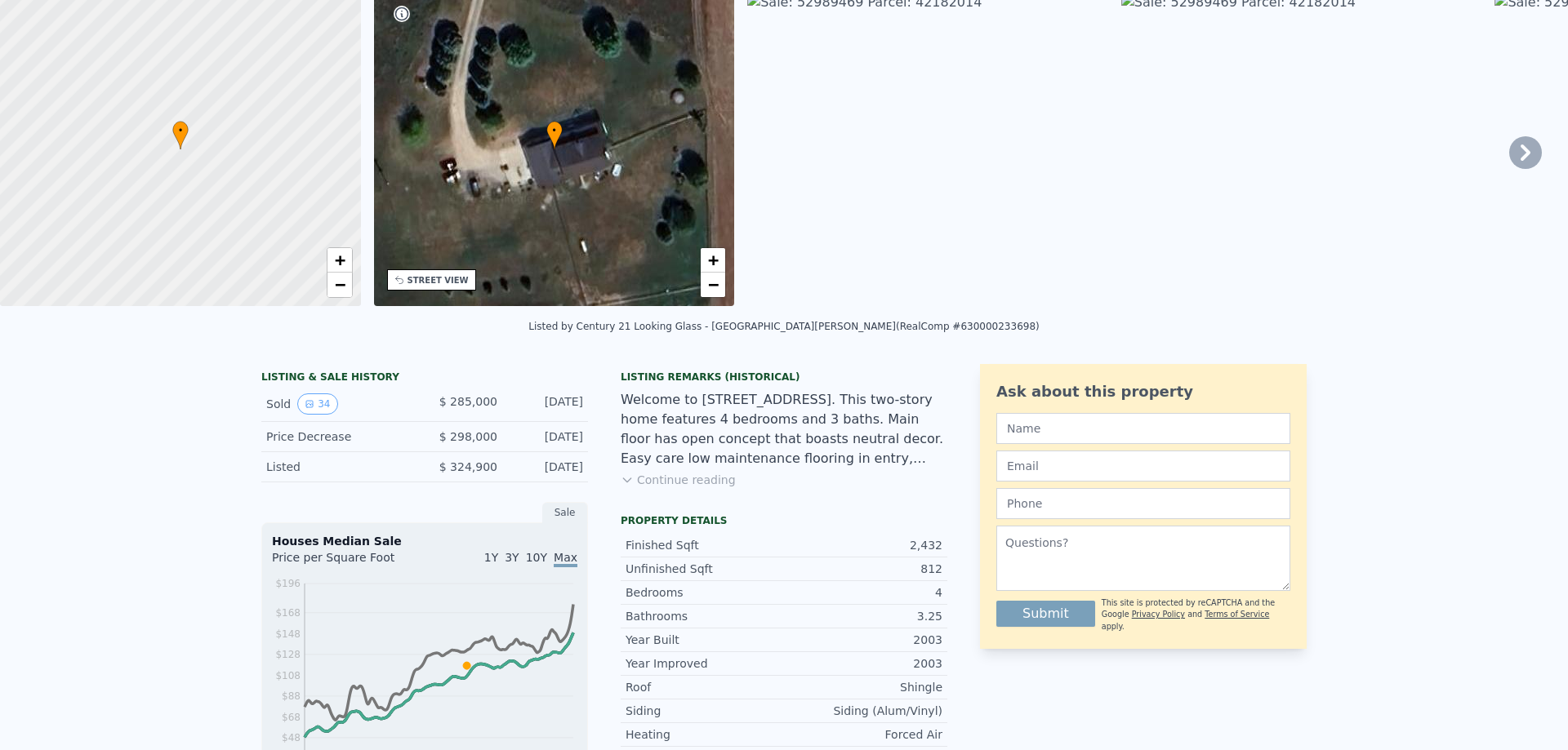
scroll to position [19, 0]
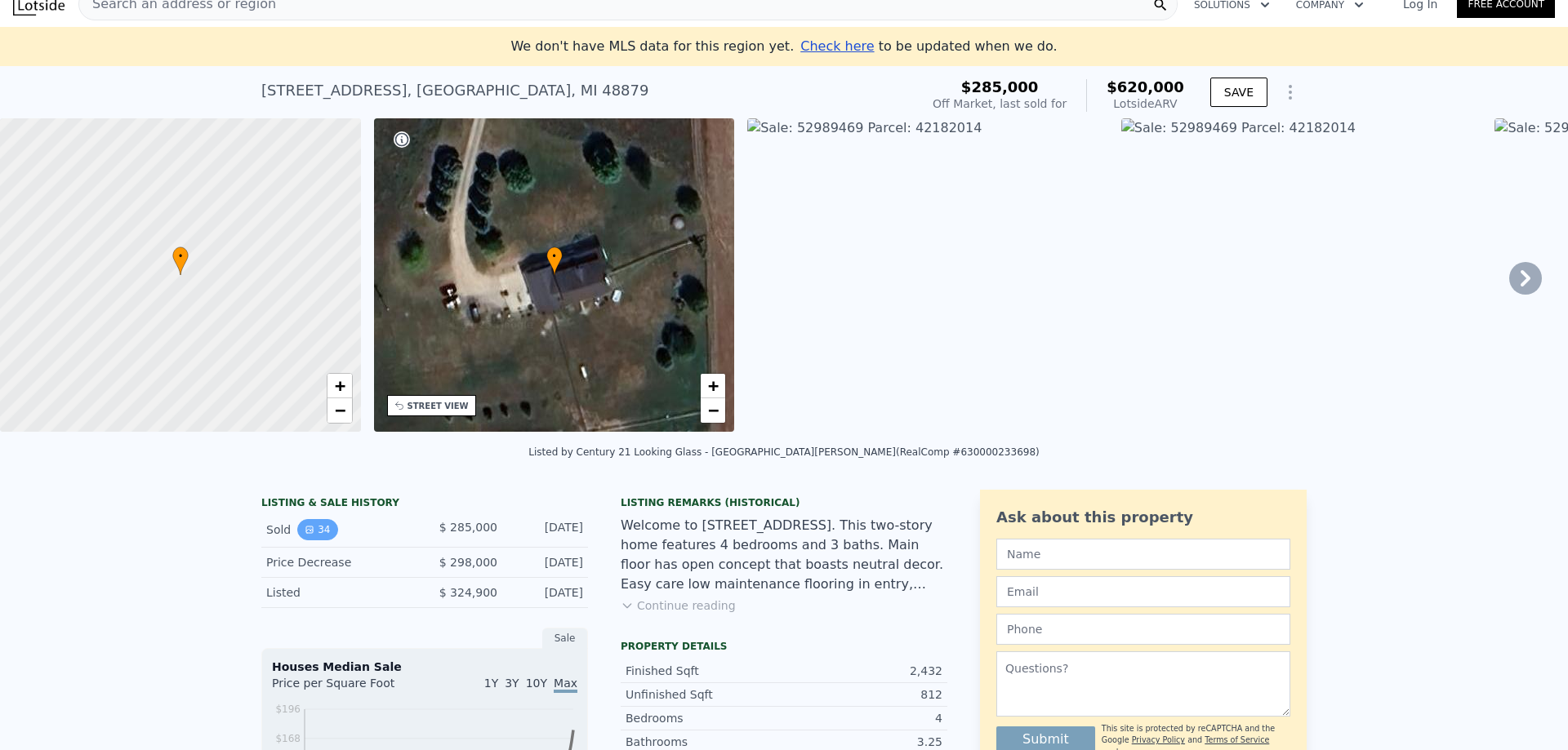
click at [315, 540] on button "34" at bounding box center [317, 530] width 40 height 21
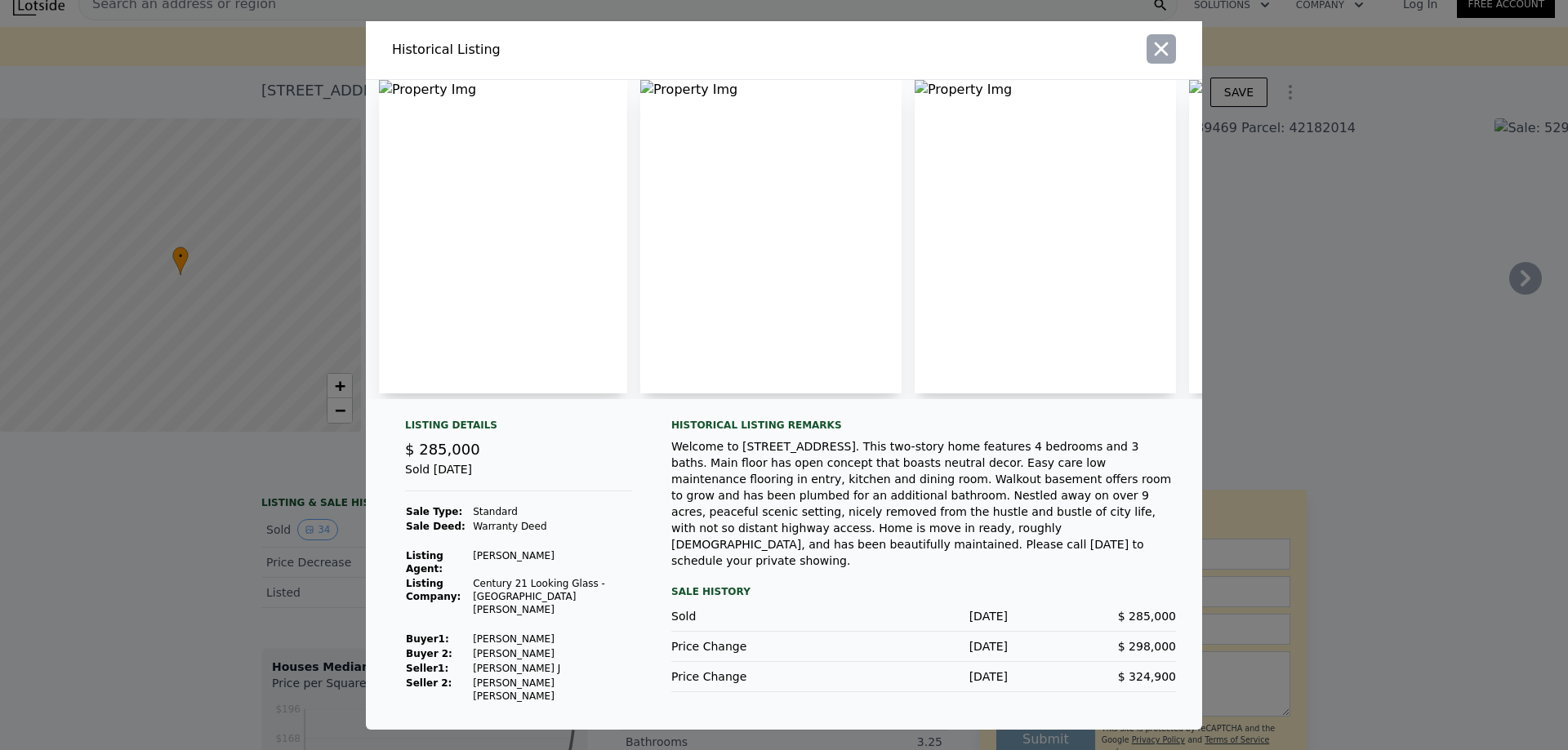
click at [1167, 60] on icon "button" at bounding box center [1162, 49] width 23 height 23
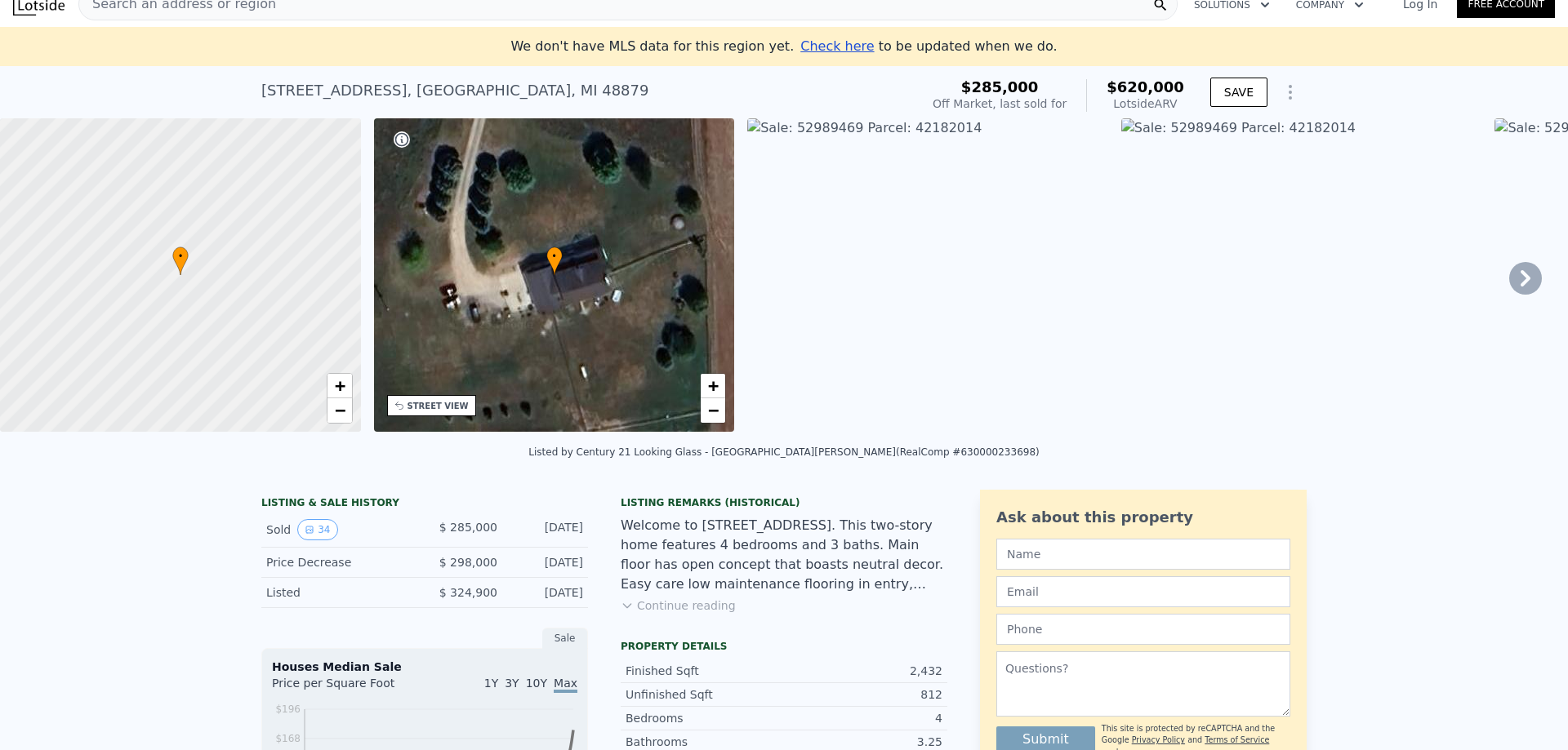
click at [911, 280] on img at bounding box center [928, 275] width 361 height 313
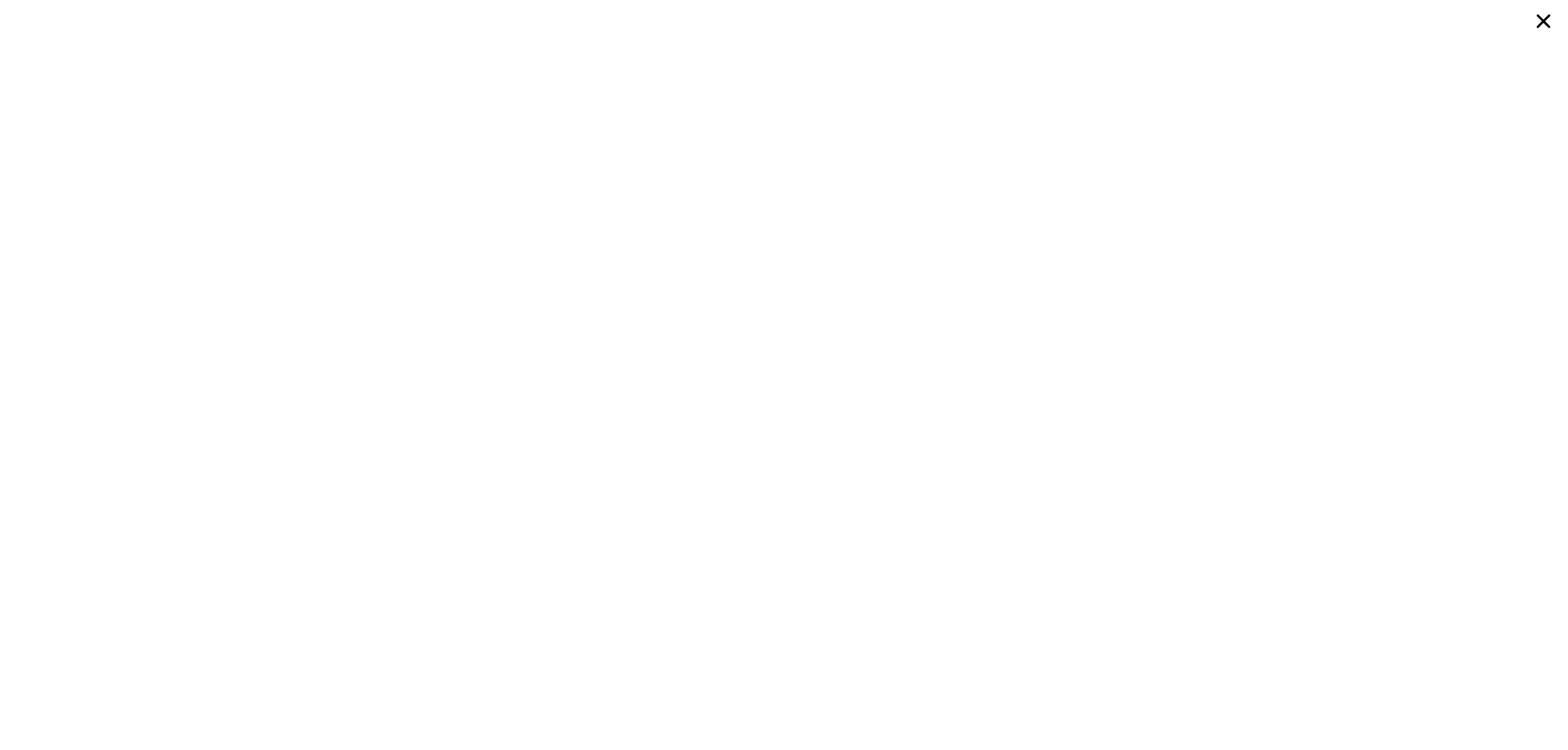
click at [1544, 21] on icon at bounding box center [1544, 21] width 13 height 13
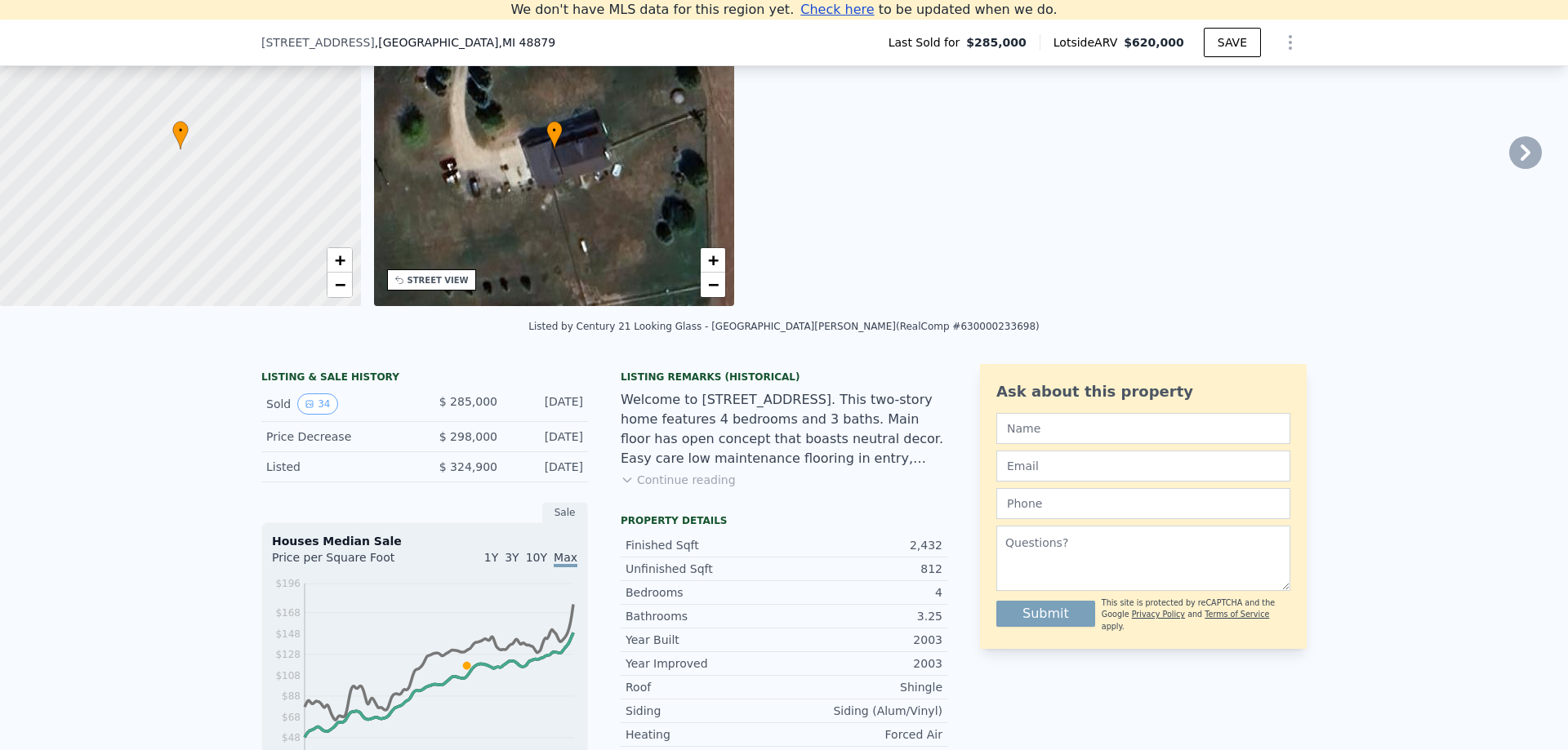
scroll to position [101, 0]
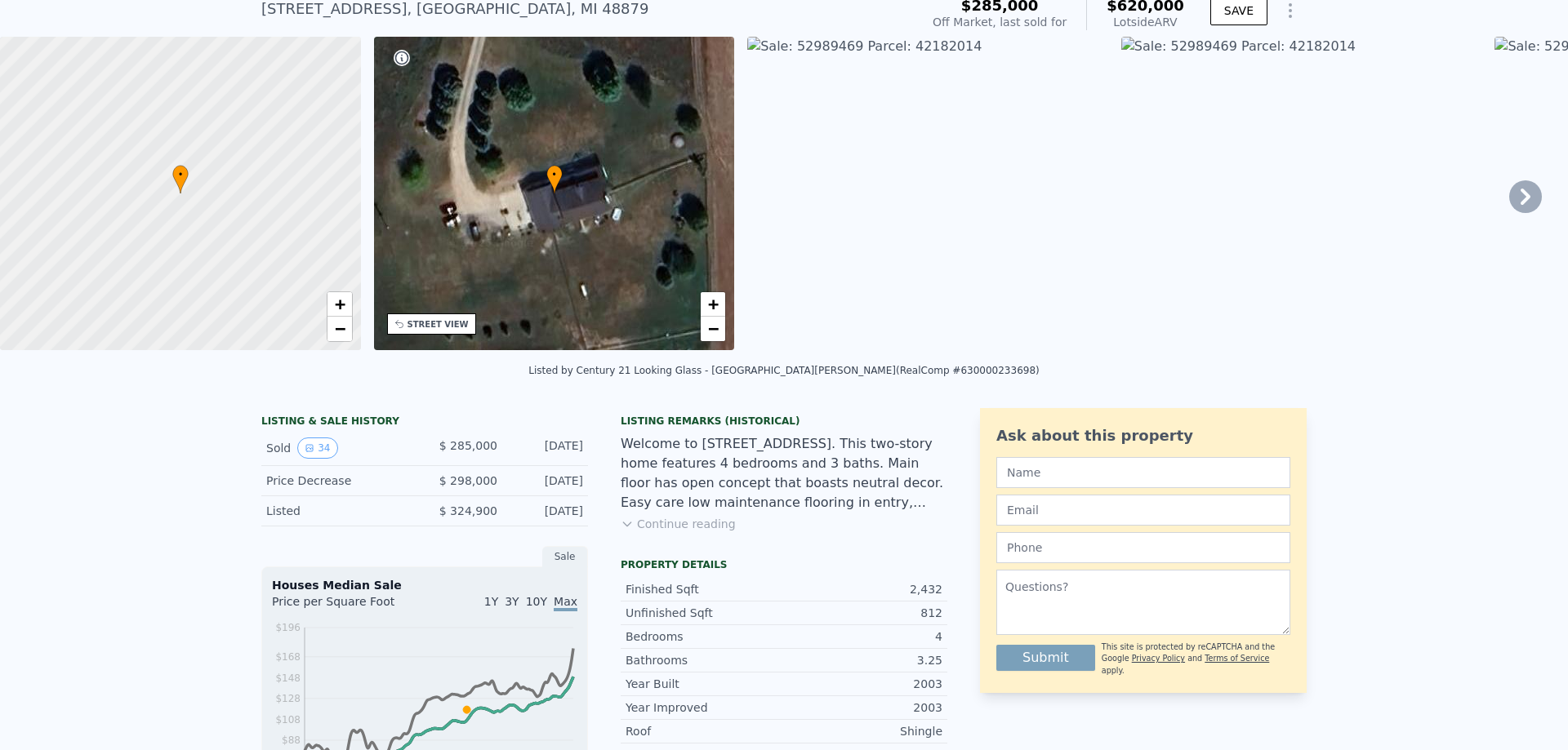
click at [879, 199] on img at bounding box center [928, 193] width 361 height 313
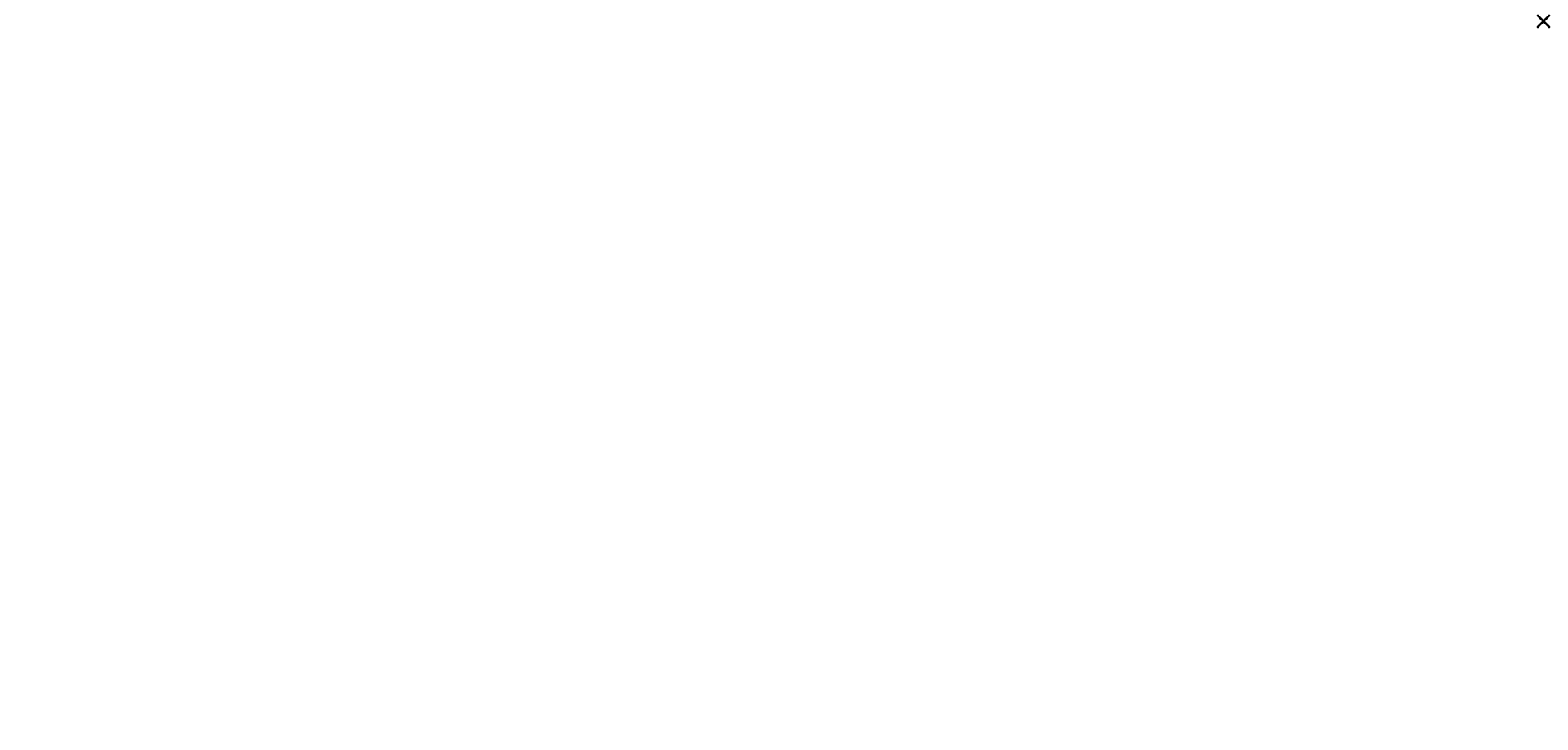
click at [1545, 20] on icon at bounding box center [1544, 21] width 13 height 13
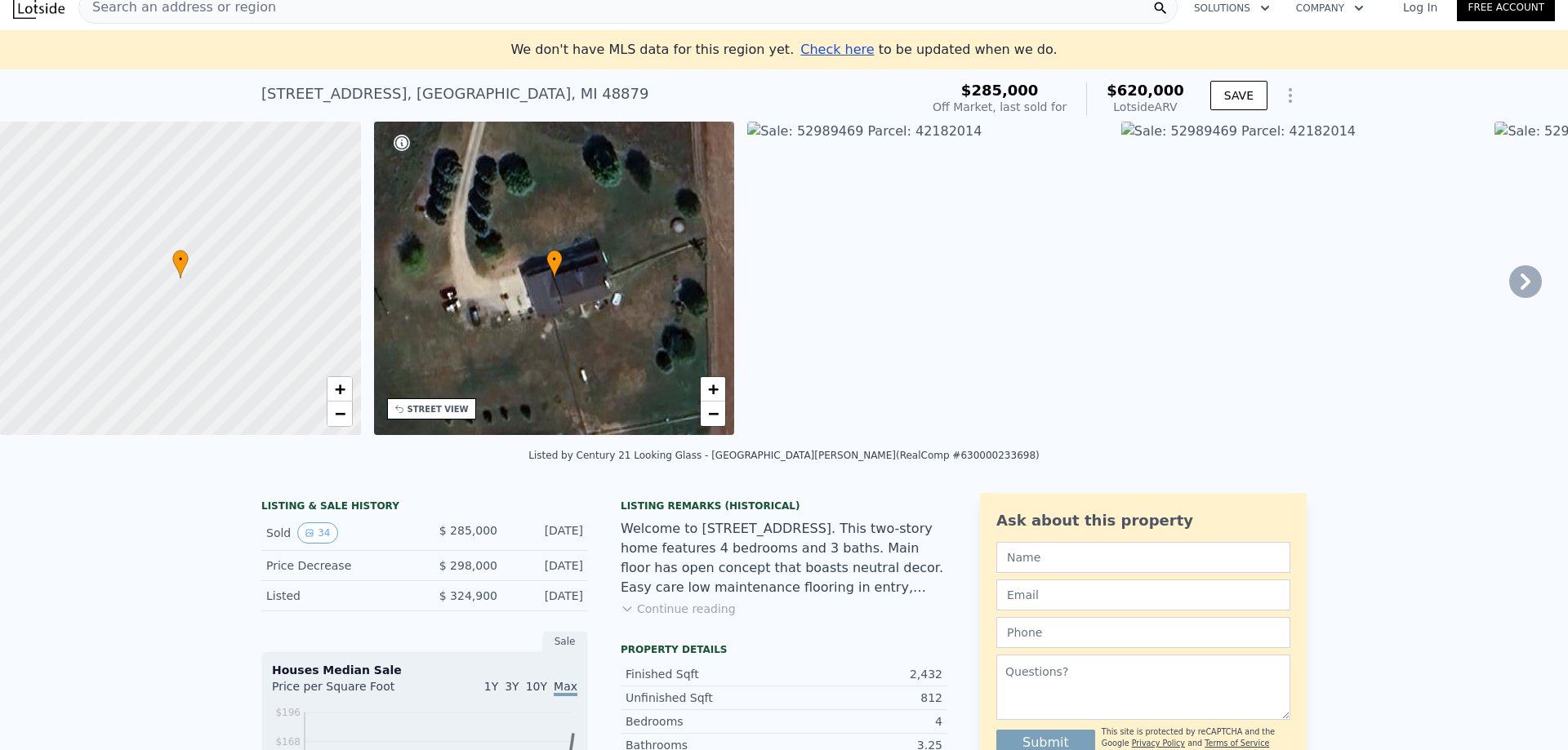
scroll to position [0, 0]
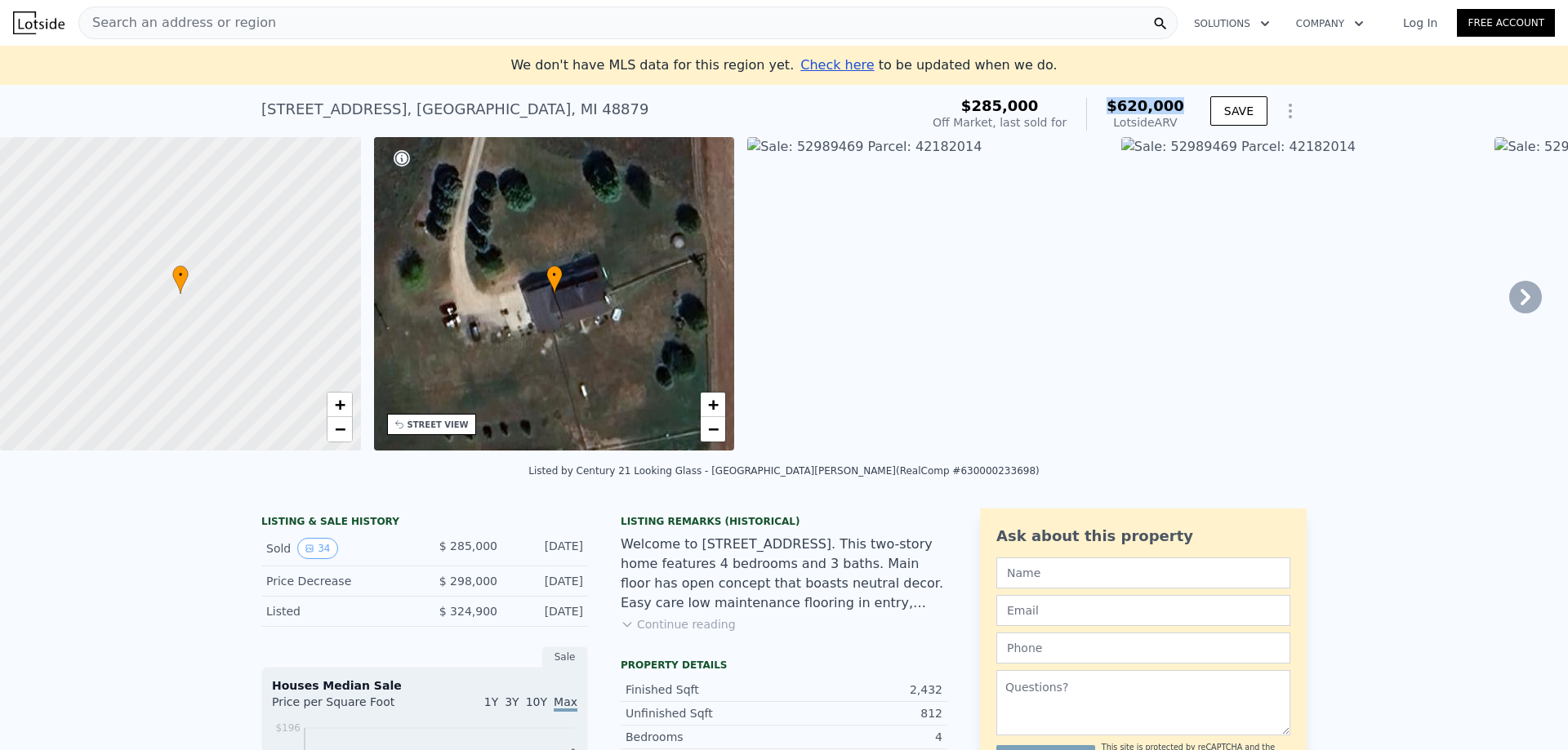
drag, startPoint x: 1119, startPoint y: 110, endPoint x: 1180, endPoint y: 102, distance: 61.5
click at [1180, 102] on span "$620,000" at bounding box center [1145, 105] width 78 height 17
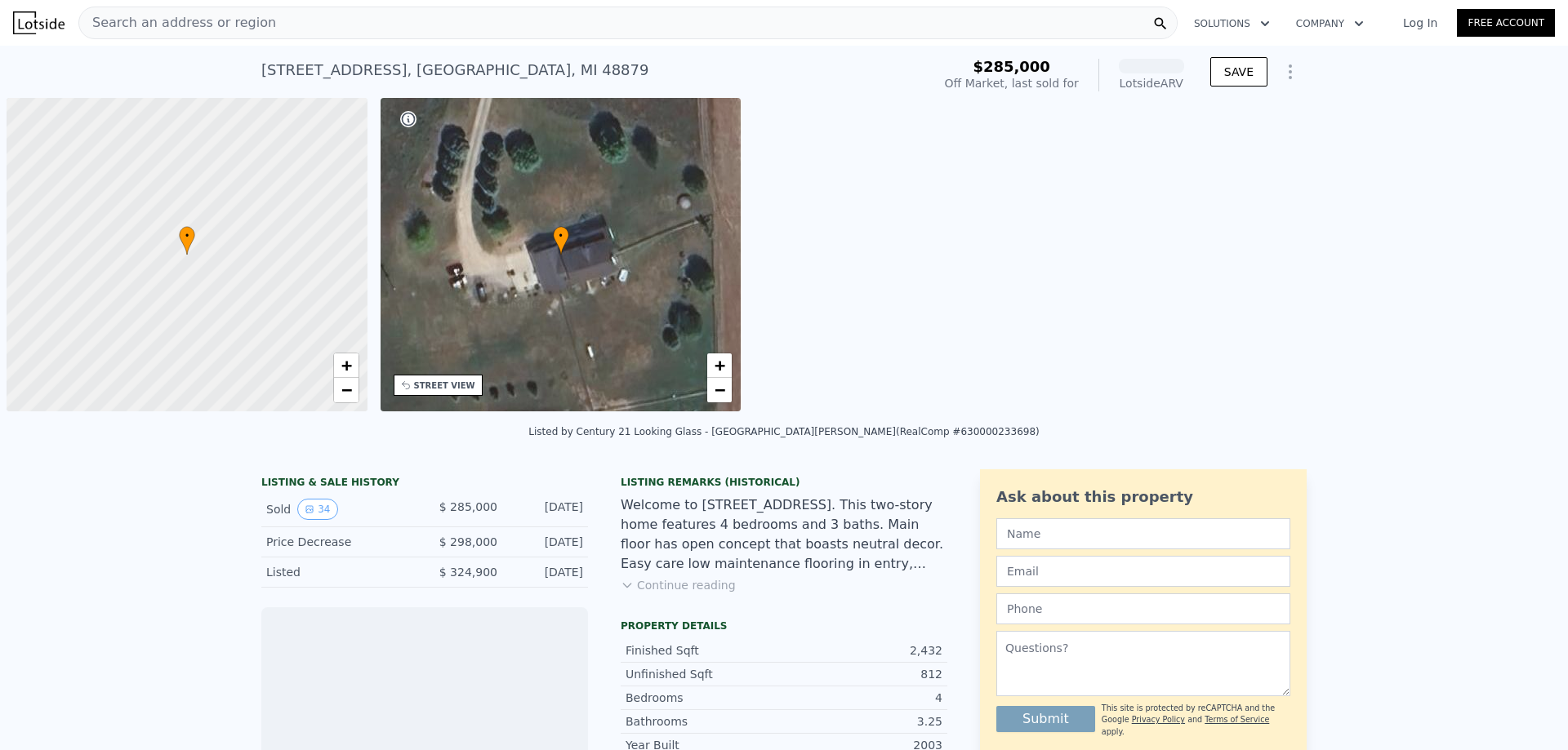
scroll to position [0, 7]
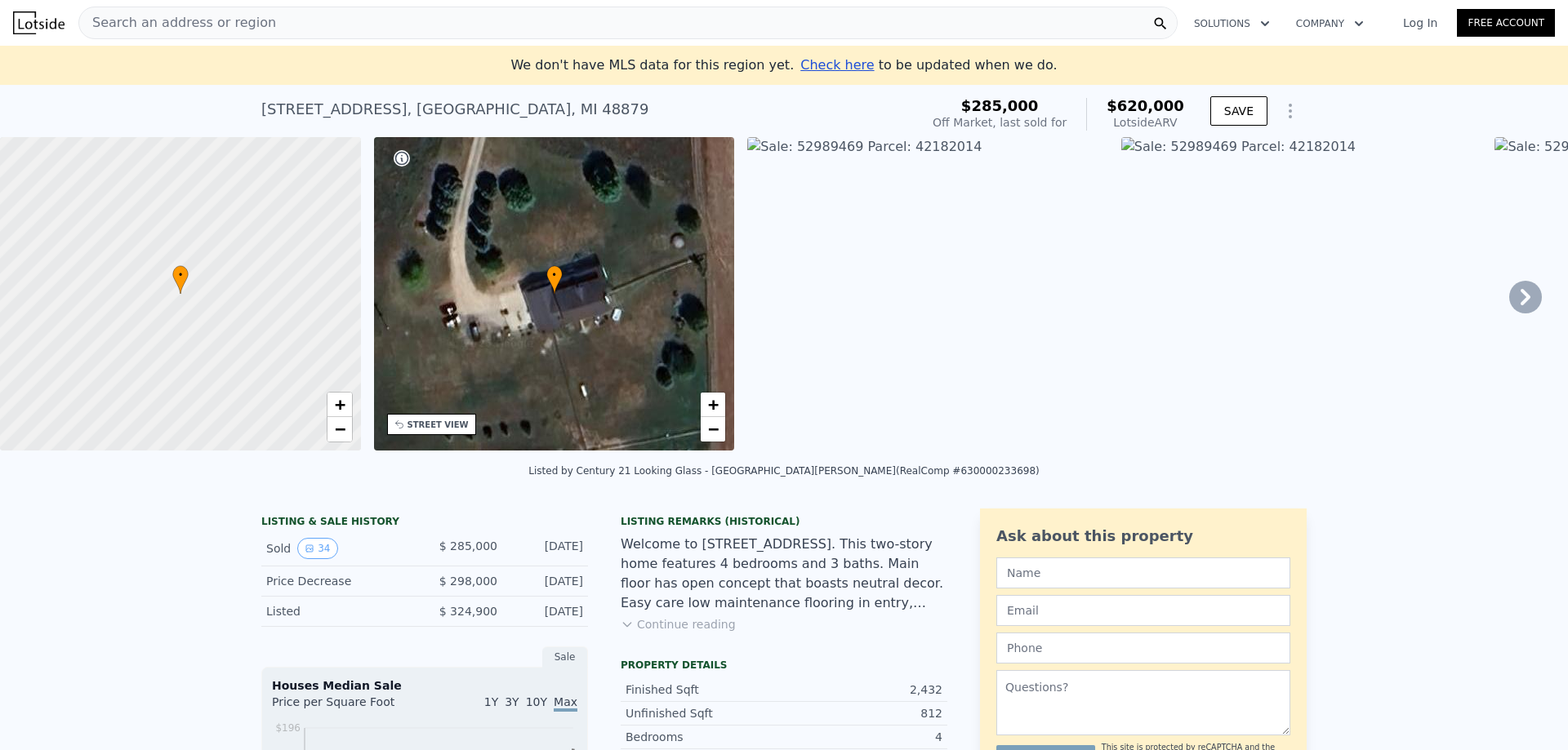
click at [1516, 291] on icon at bounding box center [1526, 297] width 33 height 33
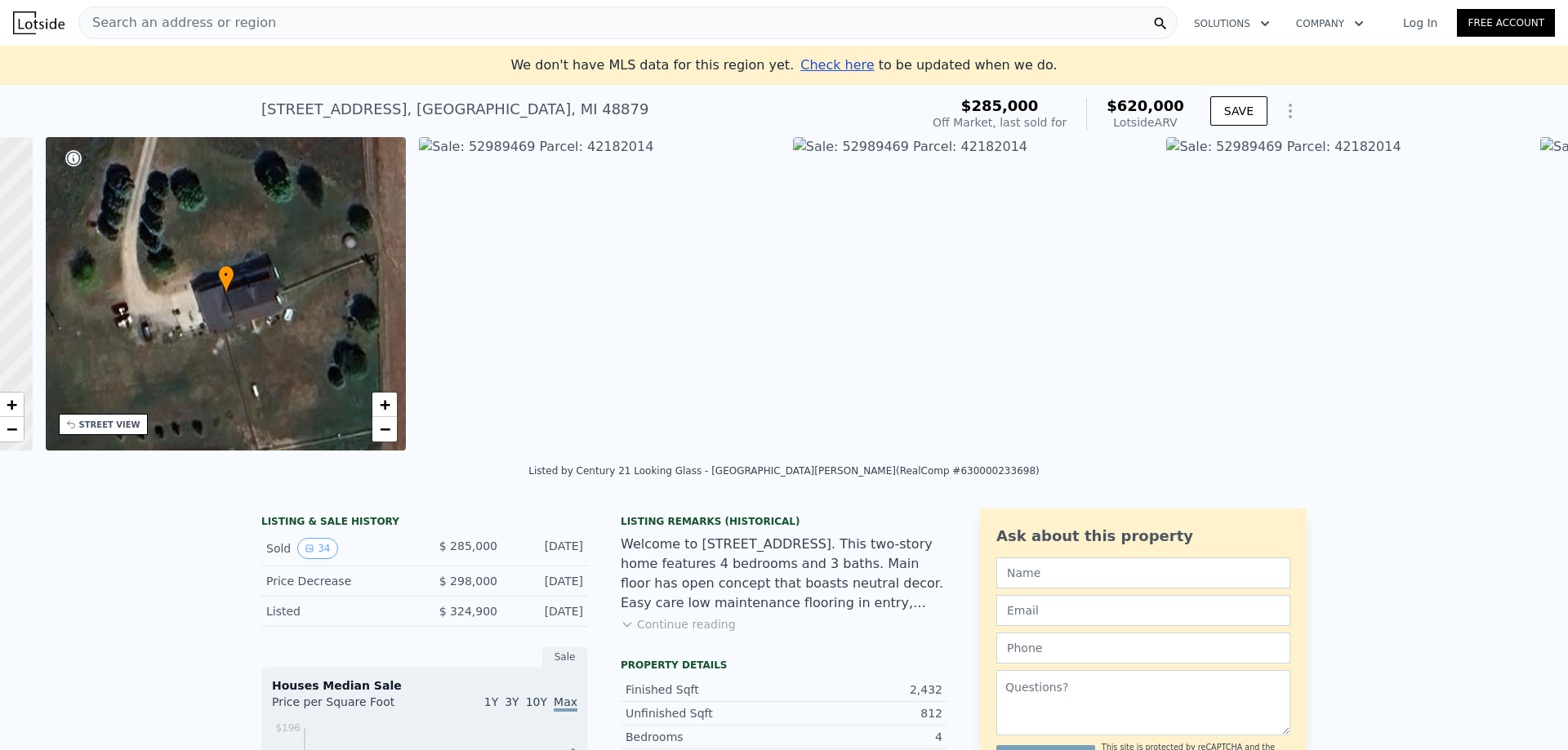
scroll to position [0, 380]
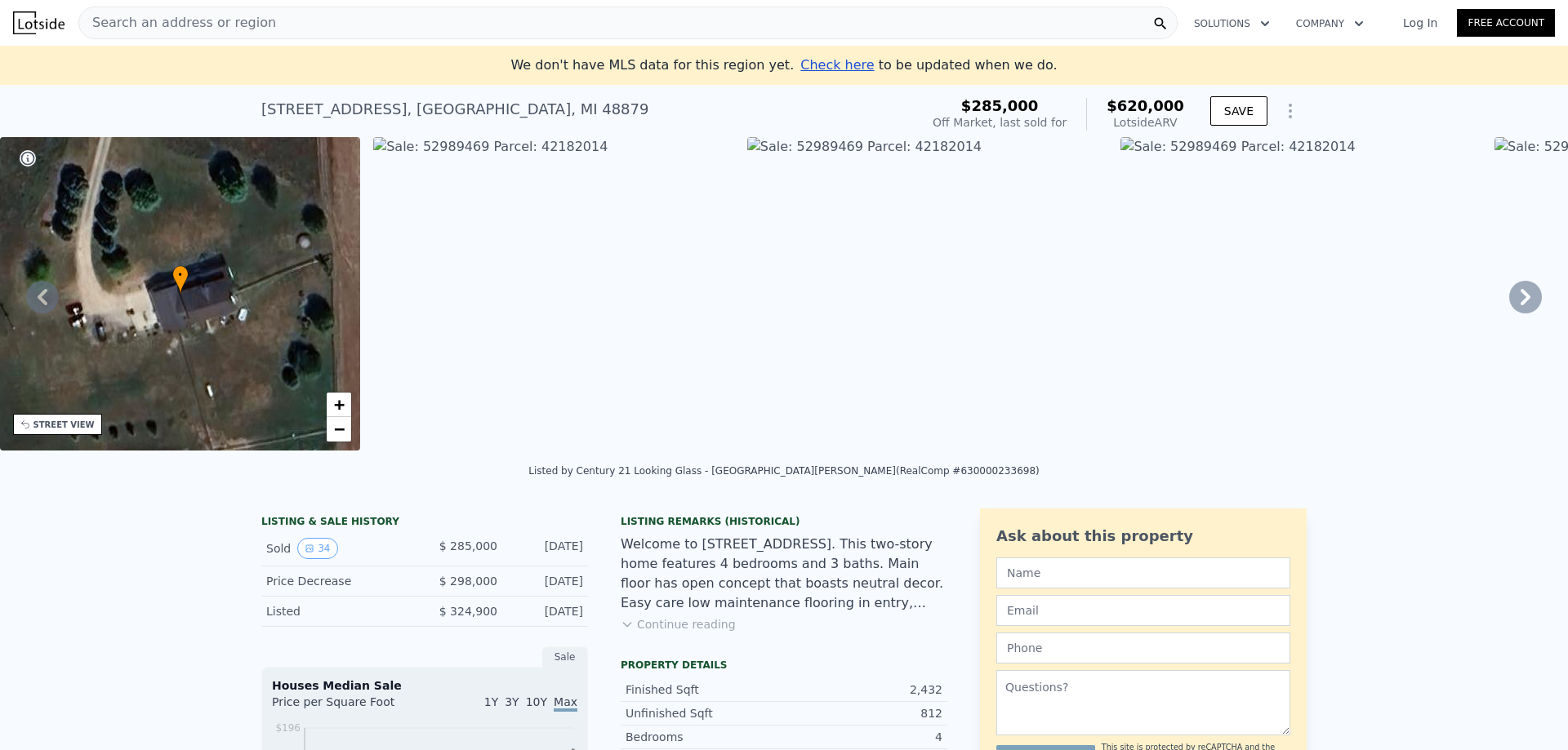
click at [216, 24] on span "Search an address or region" at bounding box center [177, 23] width 196 height 19
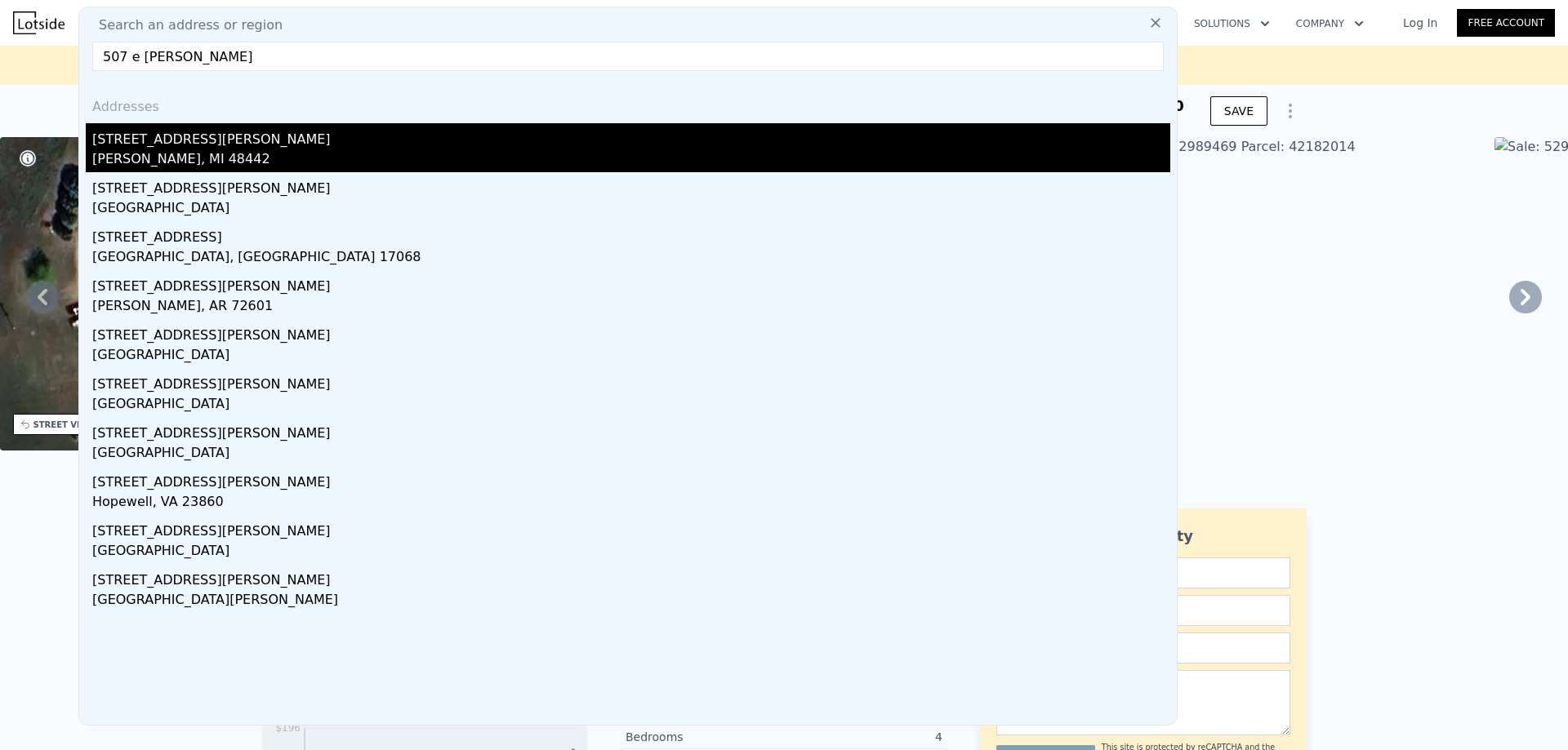
type input "507 e [PERSON_NAME]"
click at [154, 148] on div "[STREET_ADDRESS][PERSON_NAME]" at bounding box center [631, 136] width 1078 height 26
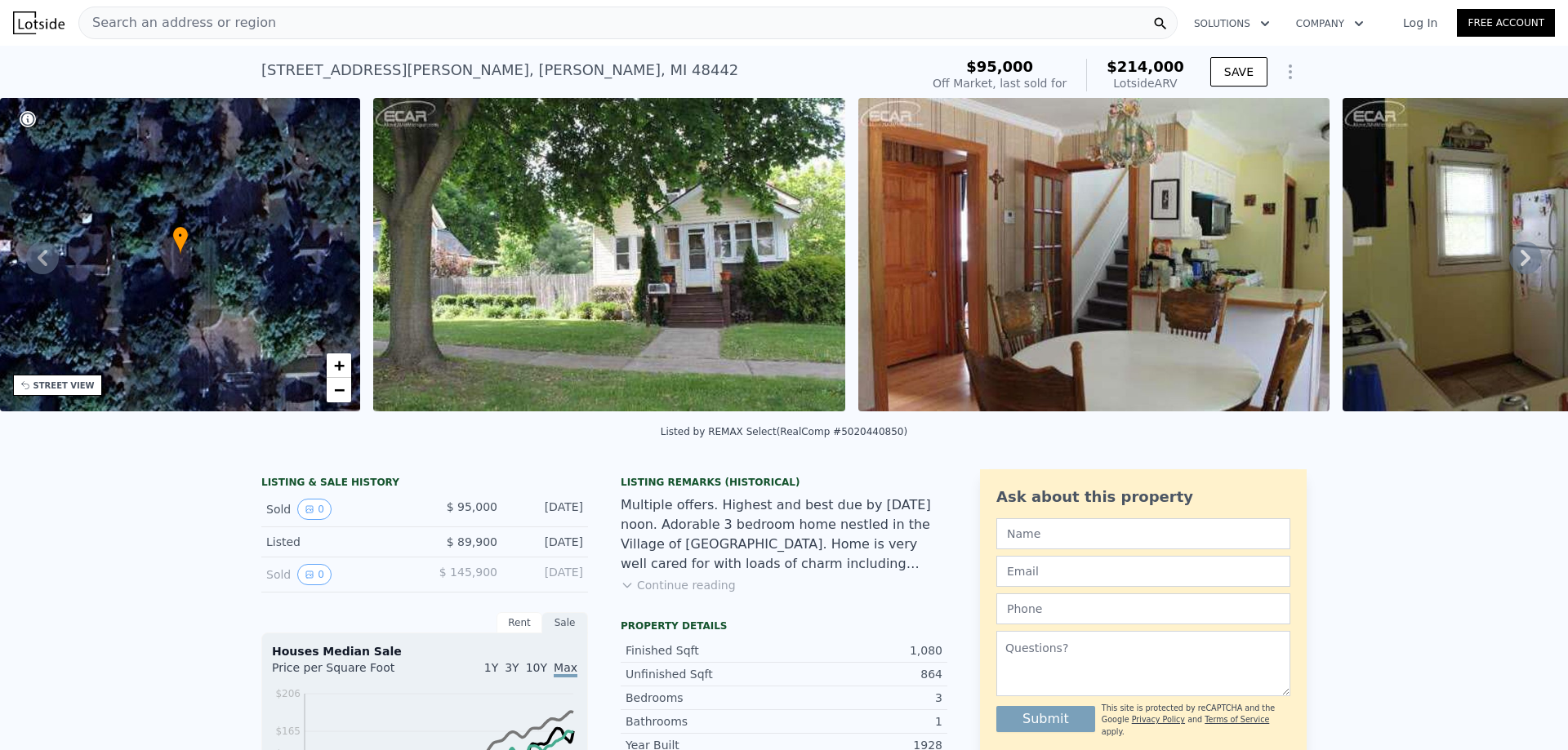
click at [676, 314] on img at bounding box center [609, 254] width 472 height 313
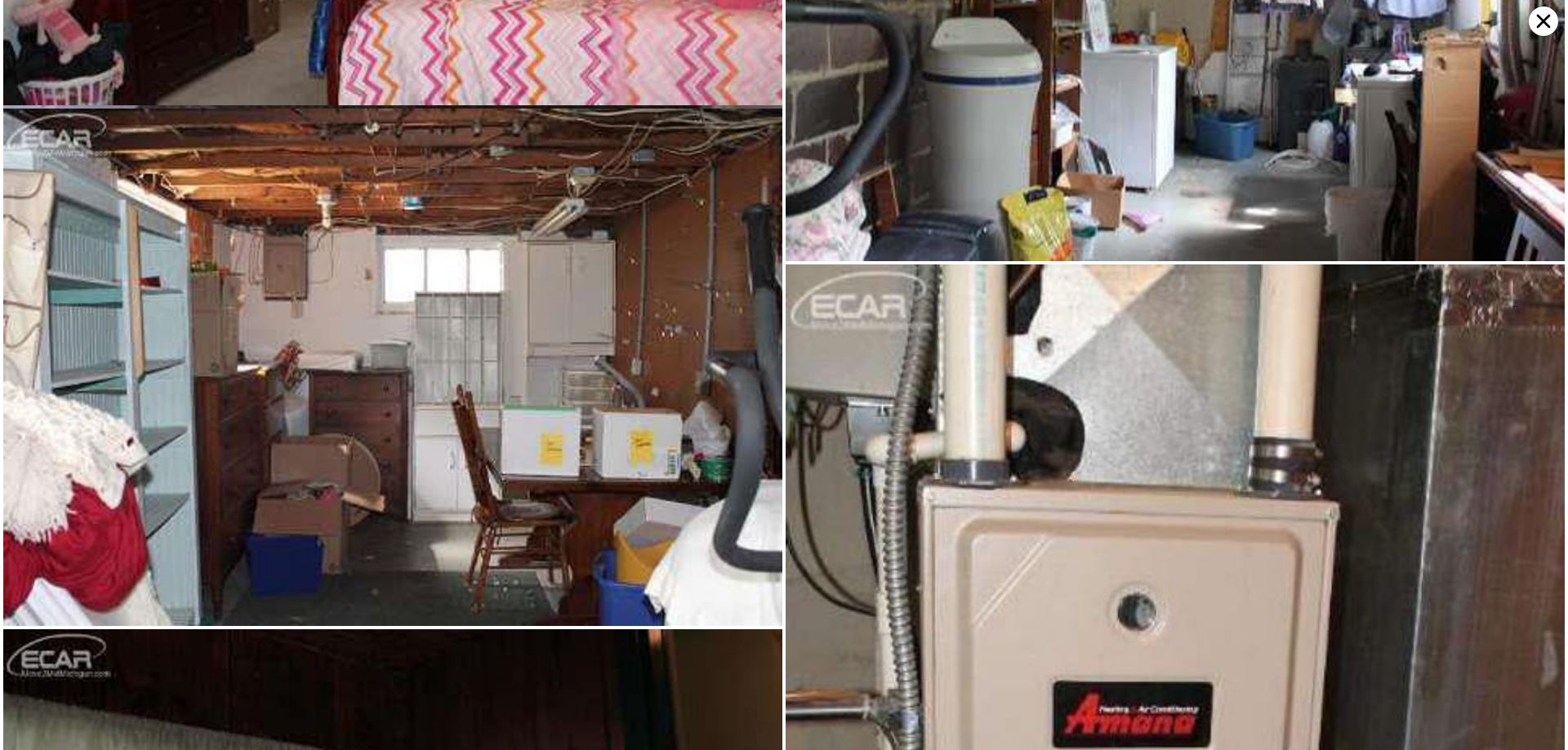
scroll to position [6449, 0]
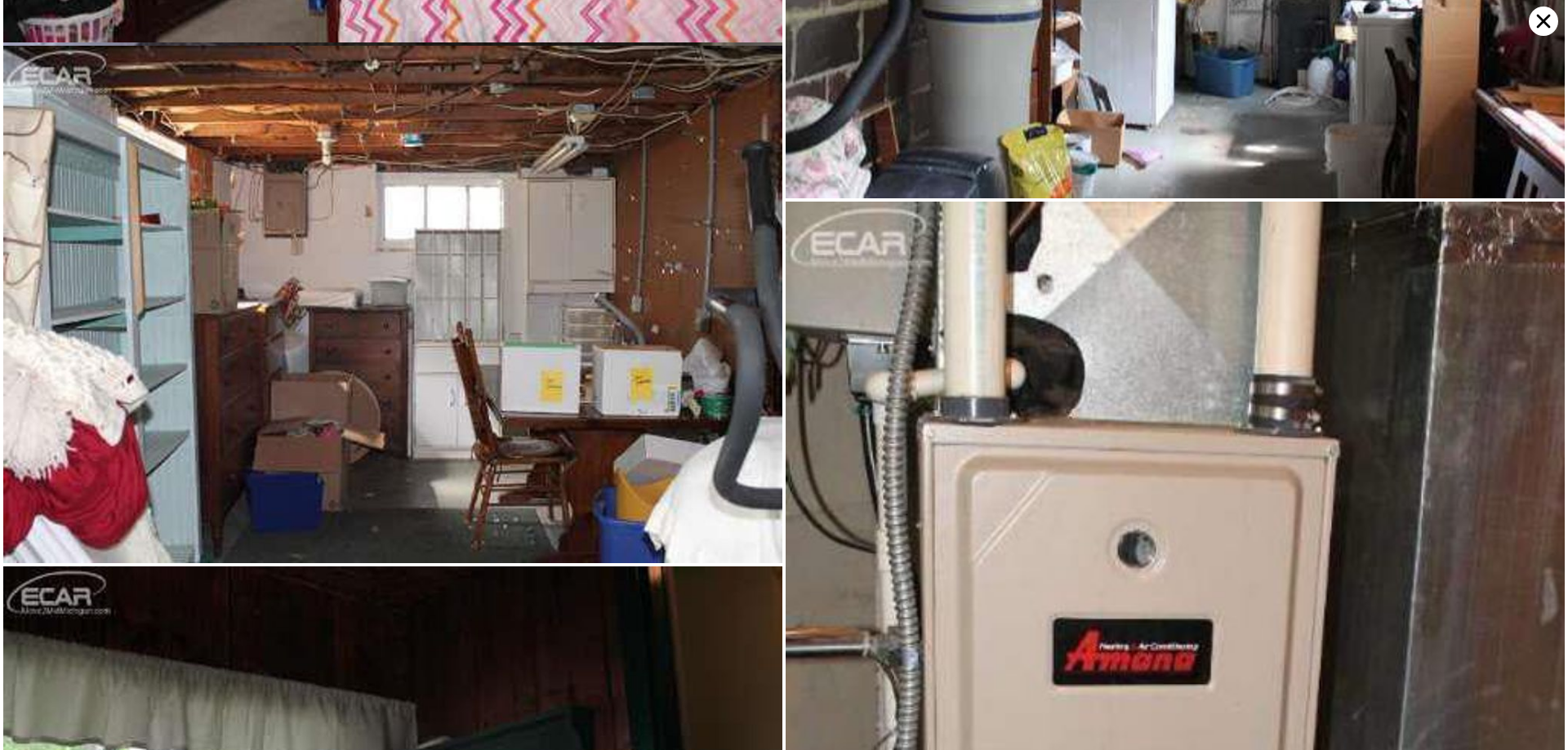
click at [1540, 18] on icon at bounding box center [1544, 21] width 13 height 13
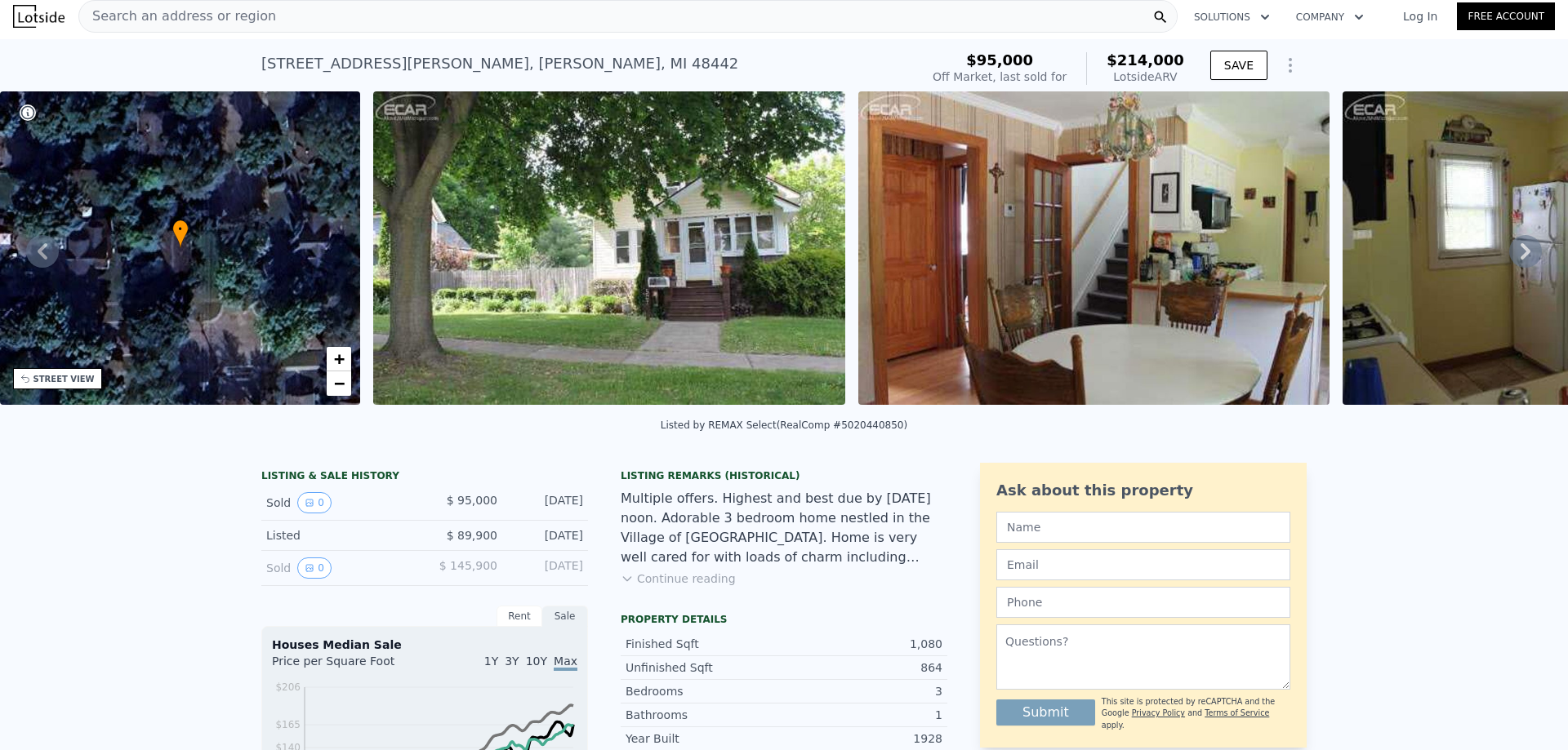
scroll to position [6, 0]
drag, startPoint x: 491, startPoint y: 509, endPoint x: 450, endPoint y: 517, distance: 41.8
click at [450, 508] on span "$ 95,000" at bounding box center [472, 501] width 51 height 13
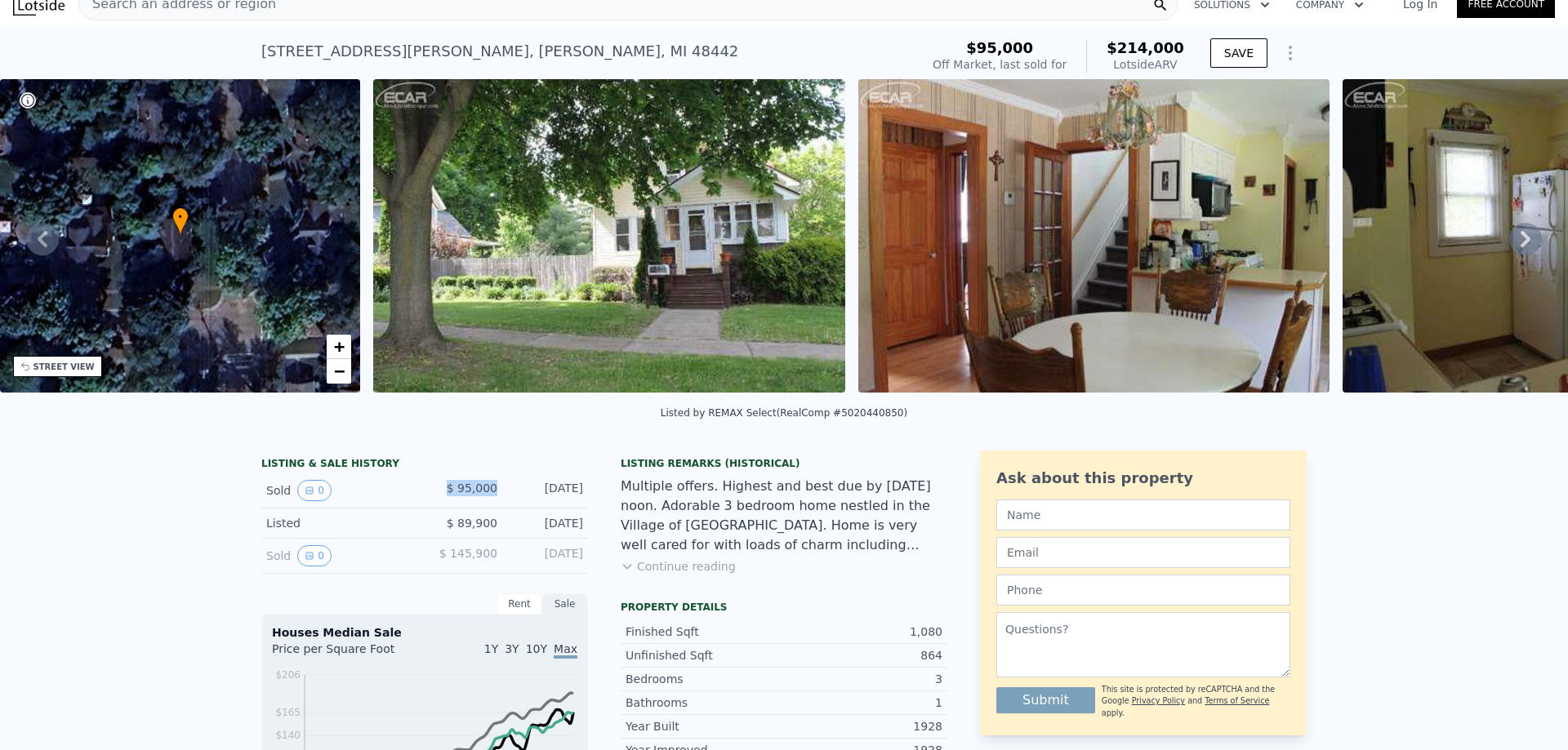
scroll to position [0, 0]
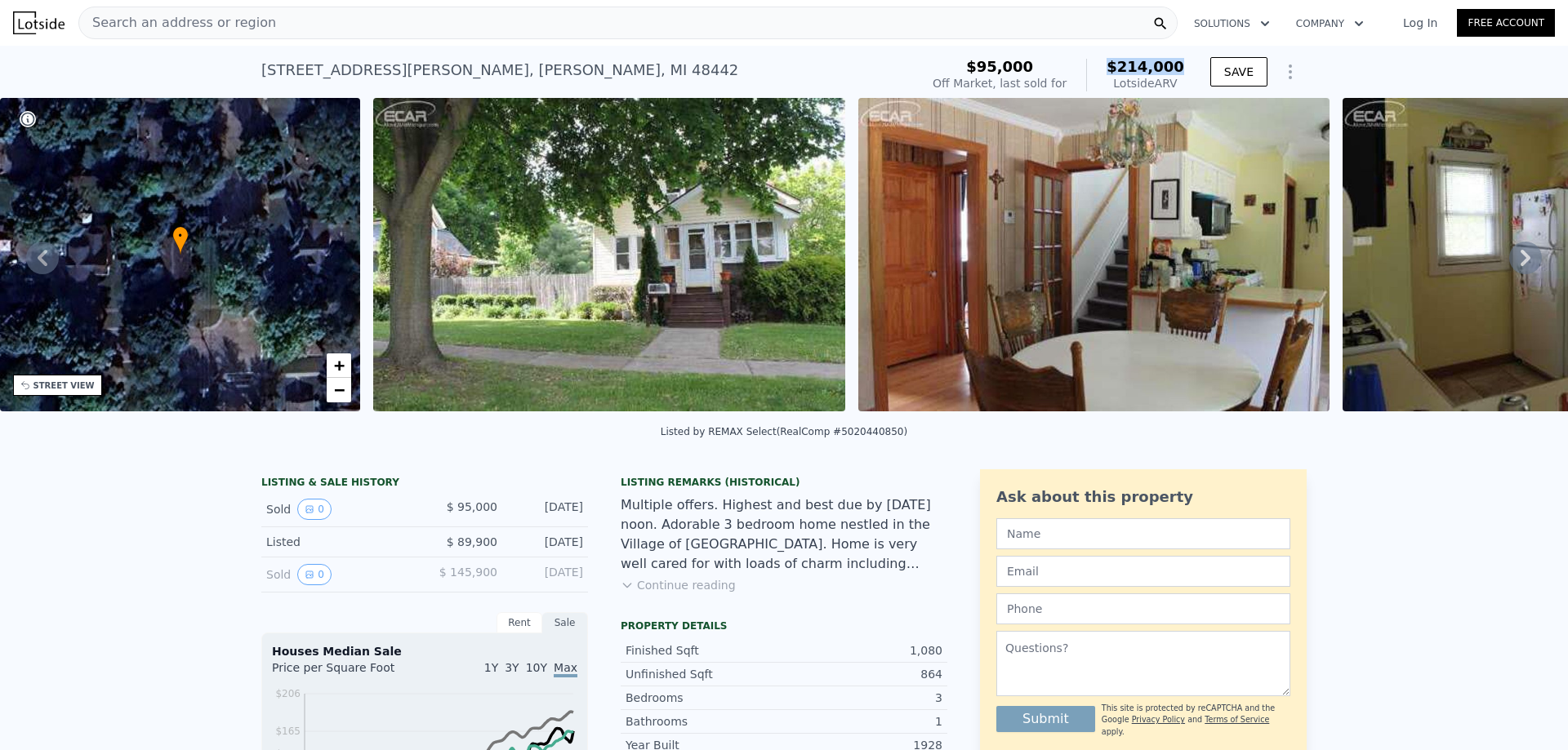
drag, startPoint x: 1118, startPoint y: 63, endPoint x: 1180, endPoint y: 69, distance: 62.3
click at [1180, 69] on span "$214,000" at bounding box center [1145, 67] width 78 height 17
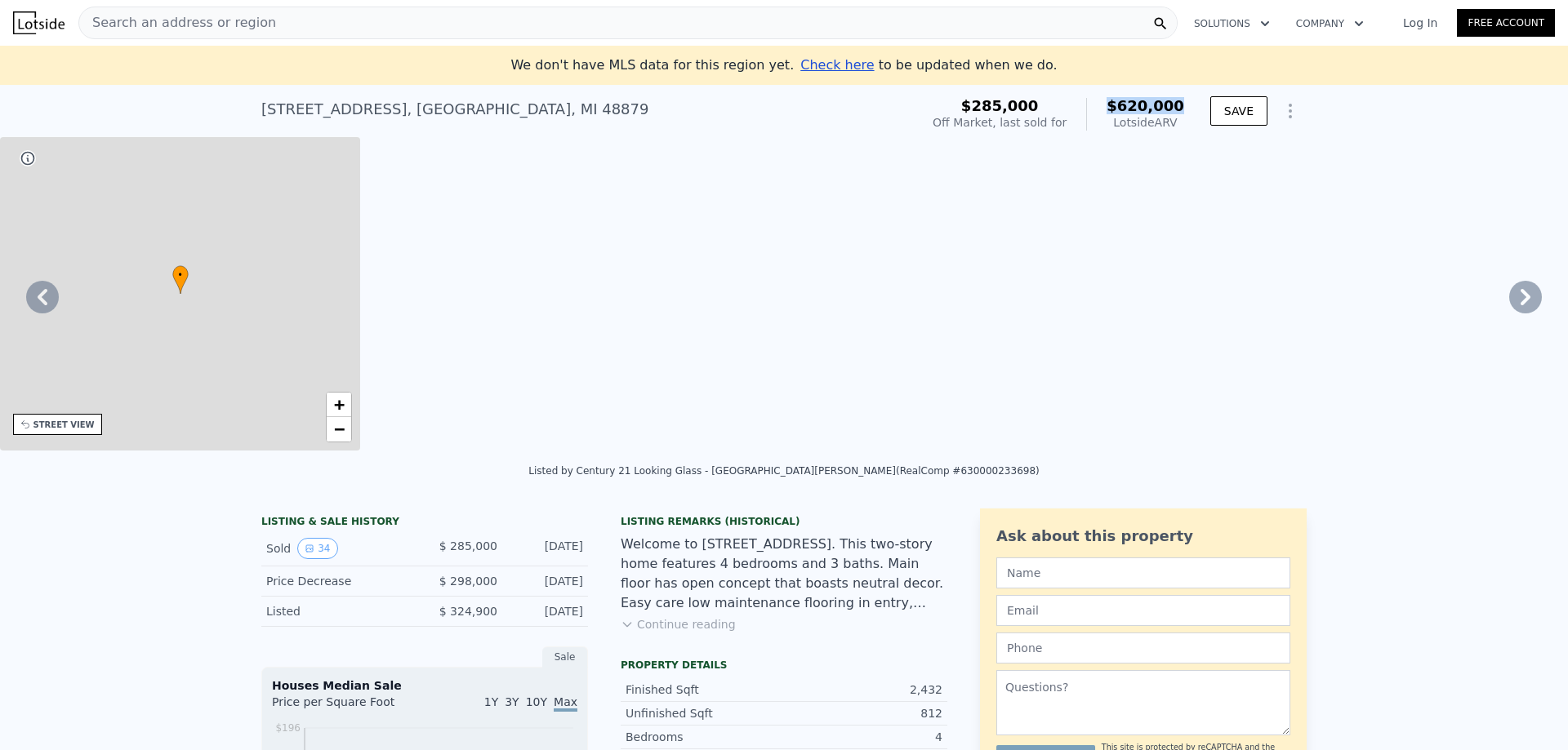
type input "3"
type input "4"
type input "2"
type input "3"
type input "1758"
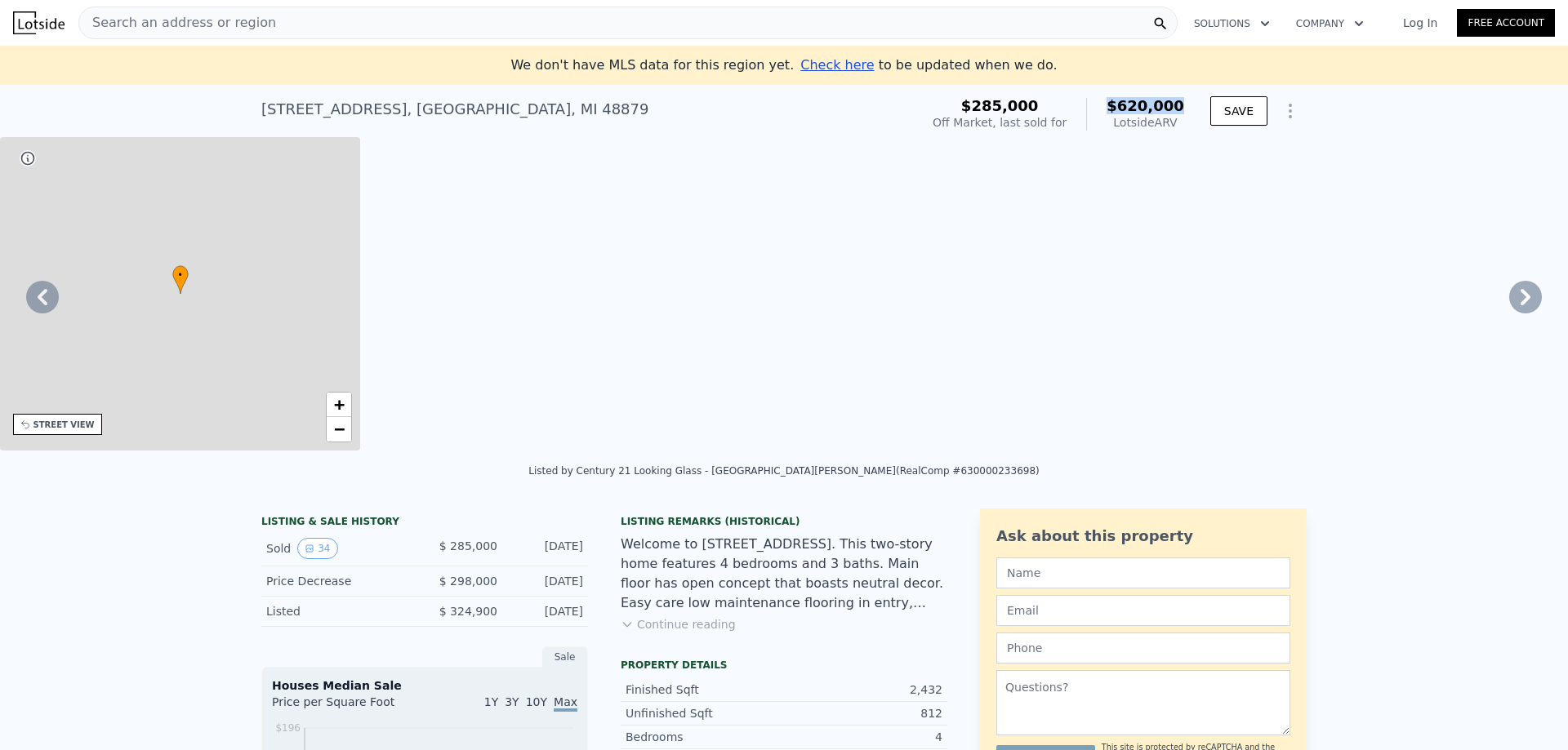
type input "2148"
type input "66647"
type input "271292"
type input "$ 620,000"
type input "$ 277,403"
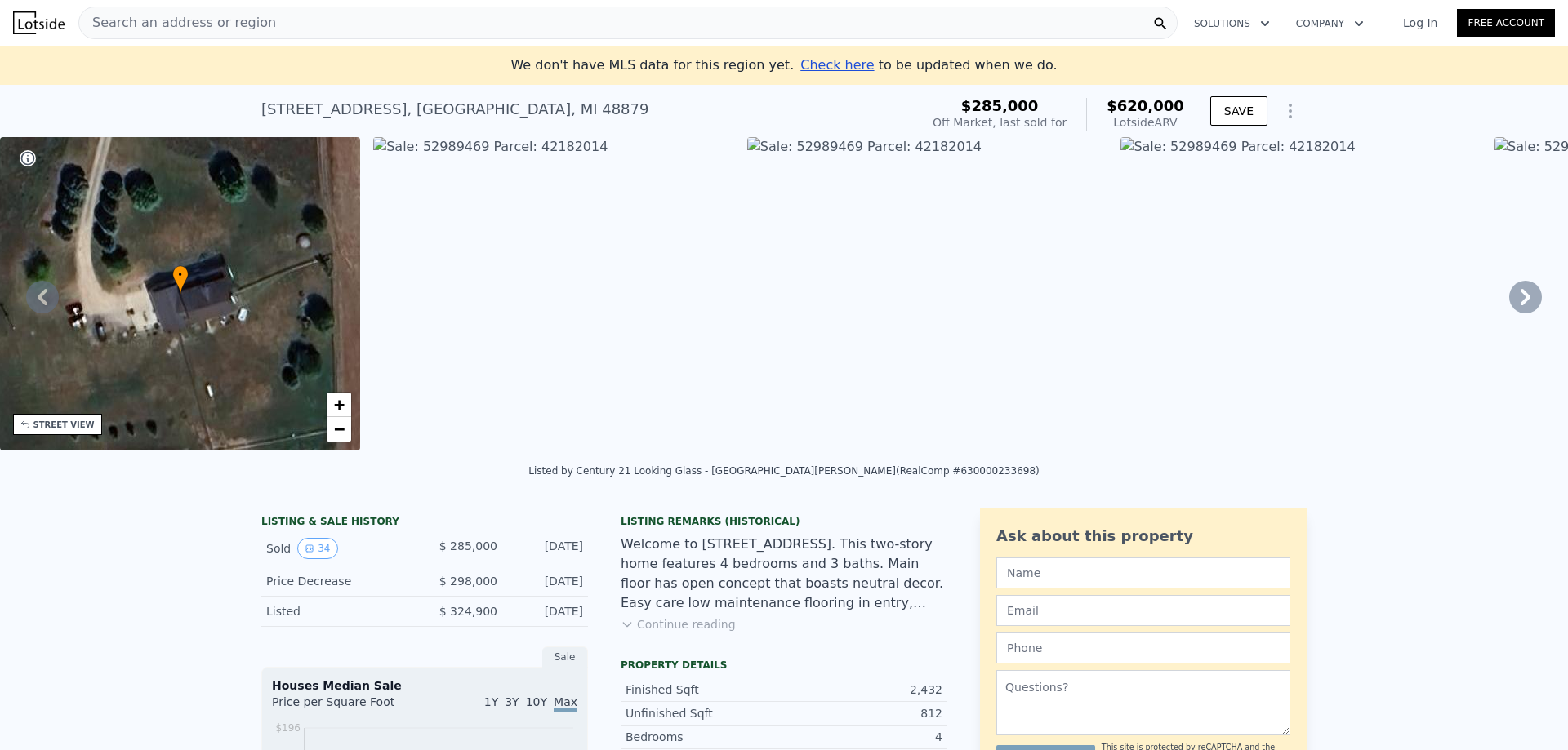
click at [289, 17] on div "Search an address or region" at bounding box center [628, 23] width 1099 height 33
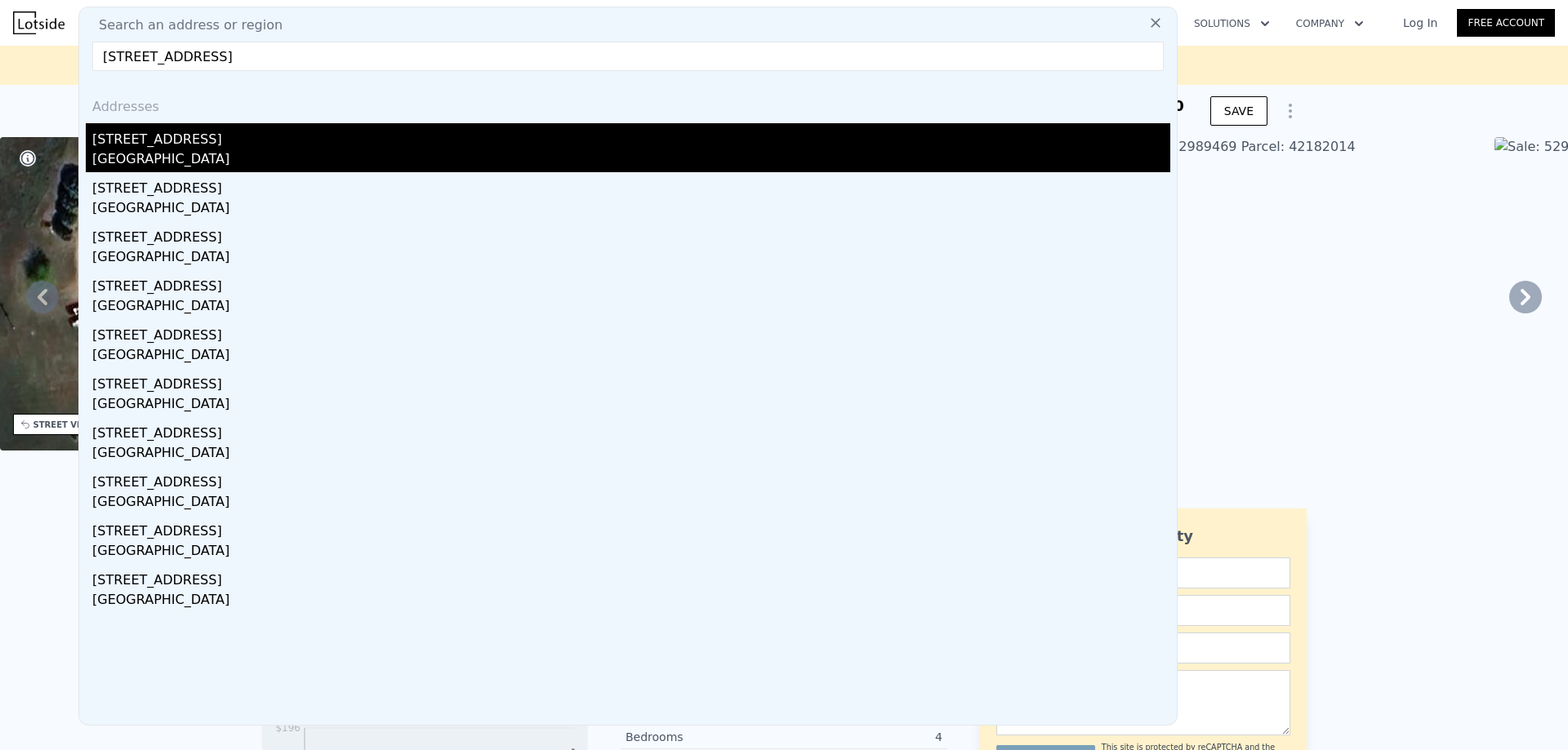
type input "[STREET_ADDRESS]"
click at [220, 145] on div "[STREET_ADDRESS]" at bounding box center [631, 136] width 1078 height 26
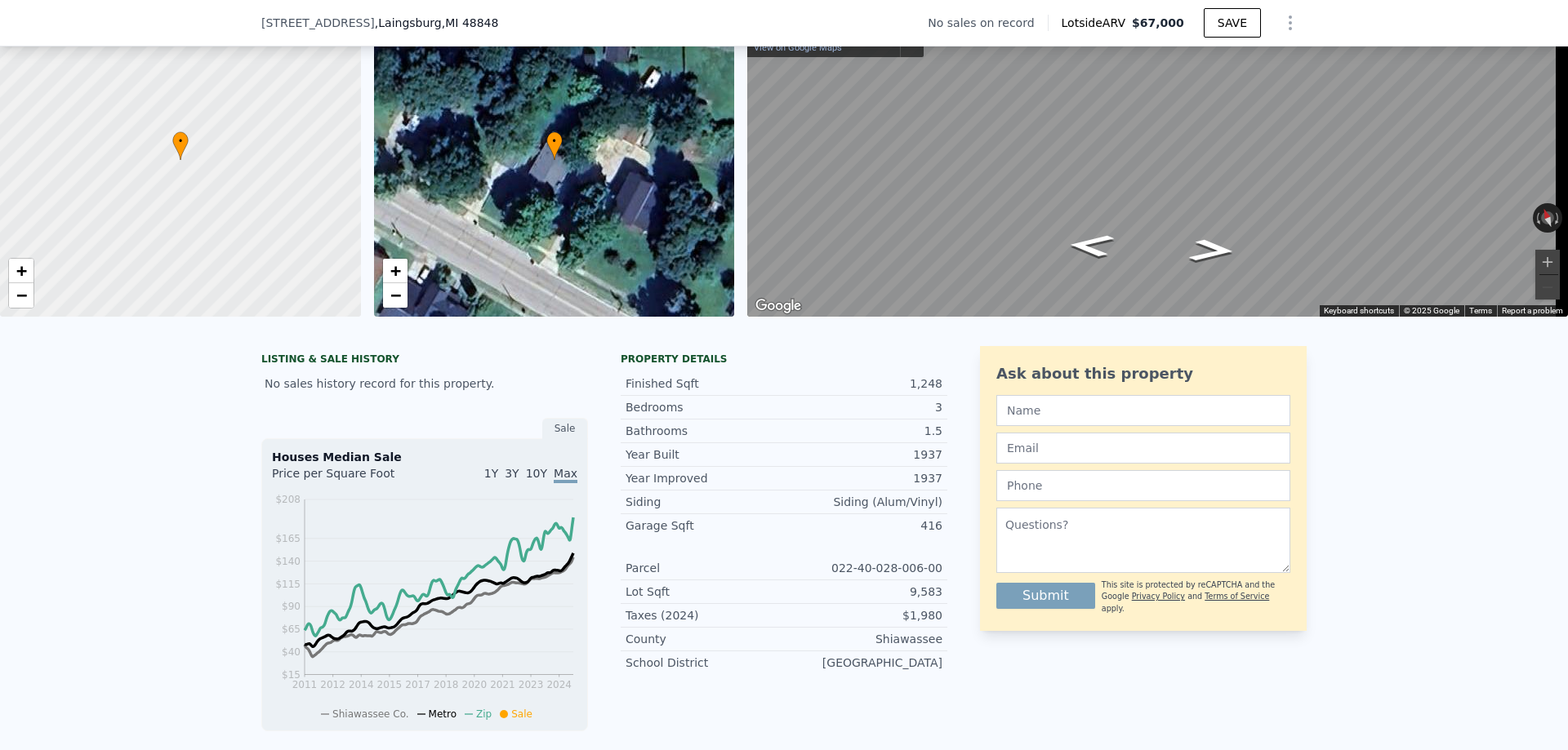
scroll to position [6, 0]
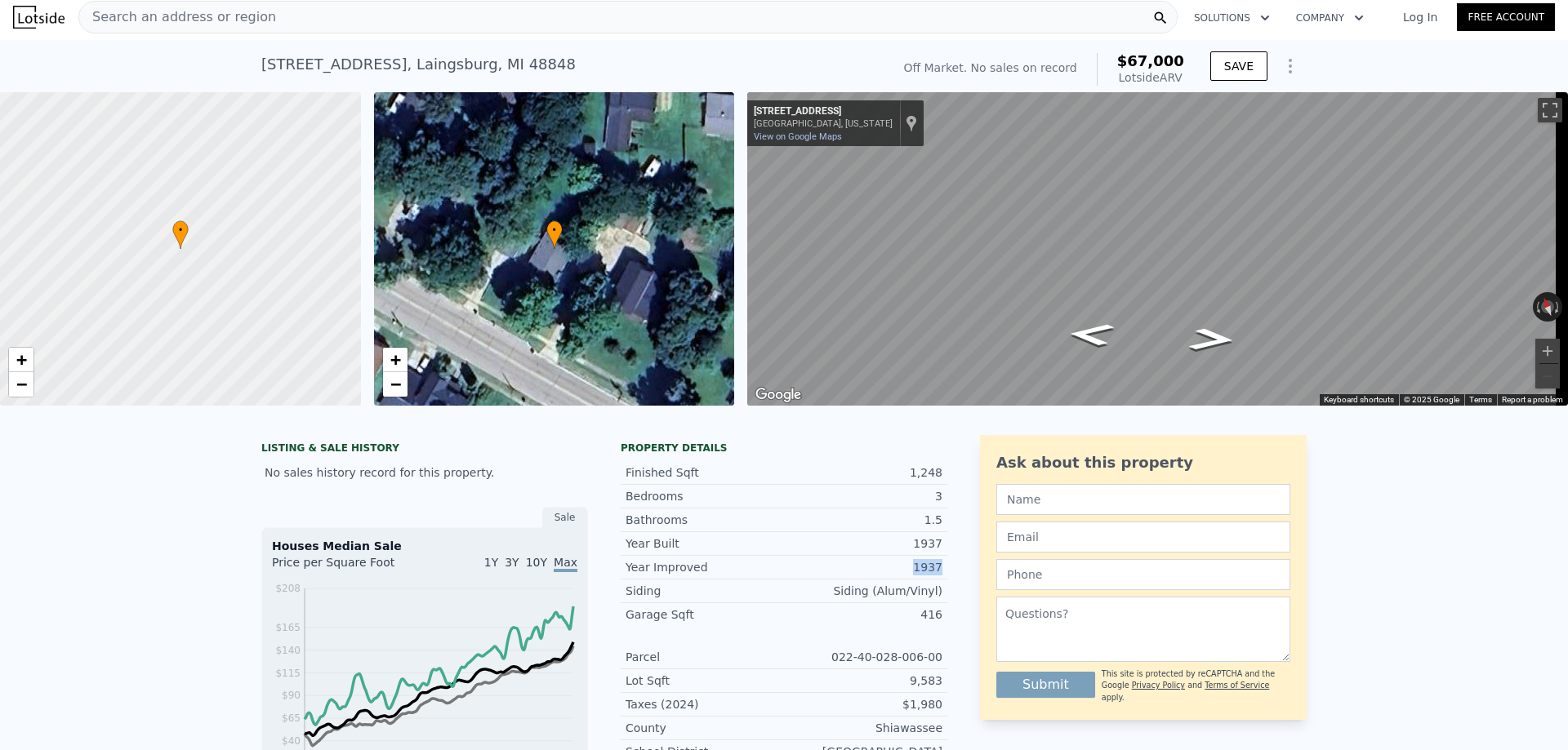
drag, startPoint x: 914, startPoint y: 587, endPoint x: 948, endPoint y: 582, distance: 34.4
click at [948, 582] on div "LISTING & SALE HISTORY No sales history record for this property. Sale Houses M…" at bounding box center [784, 761] width 1046 height 652
click at [809, 594] on div "Siding Siding (Alum/Vinyl)" at bounding box center [784, 591] width 327 height 24
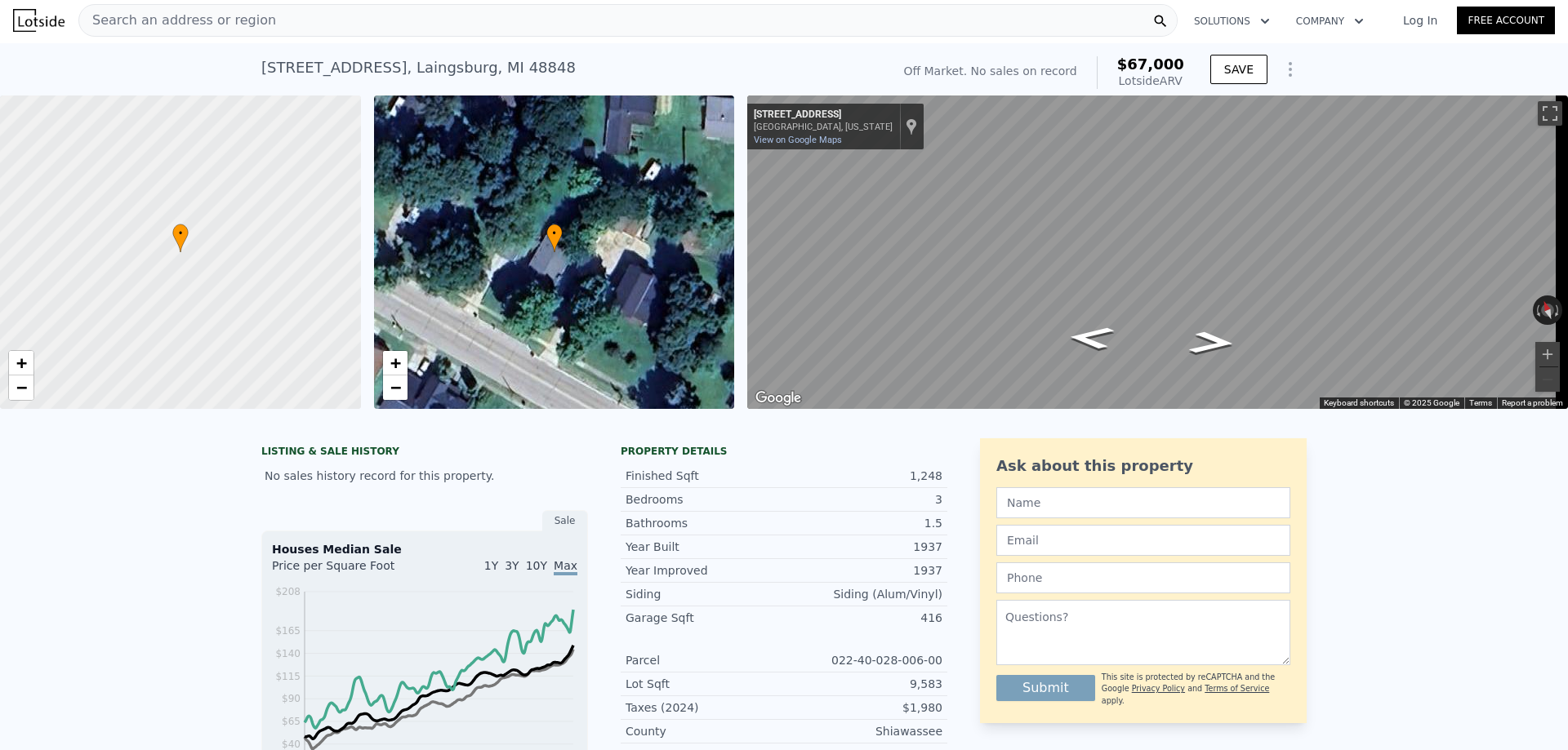
scroll to position [0, 0]
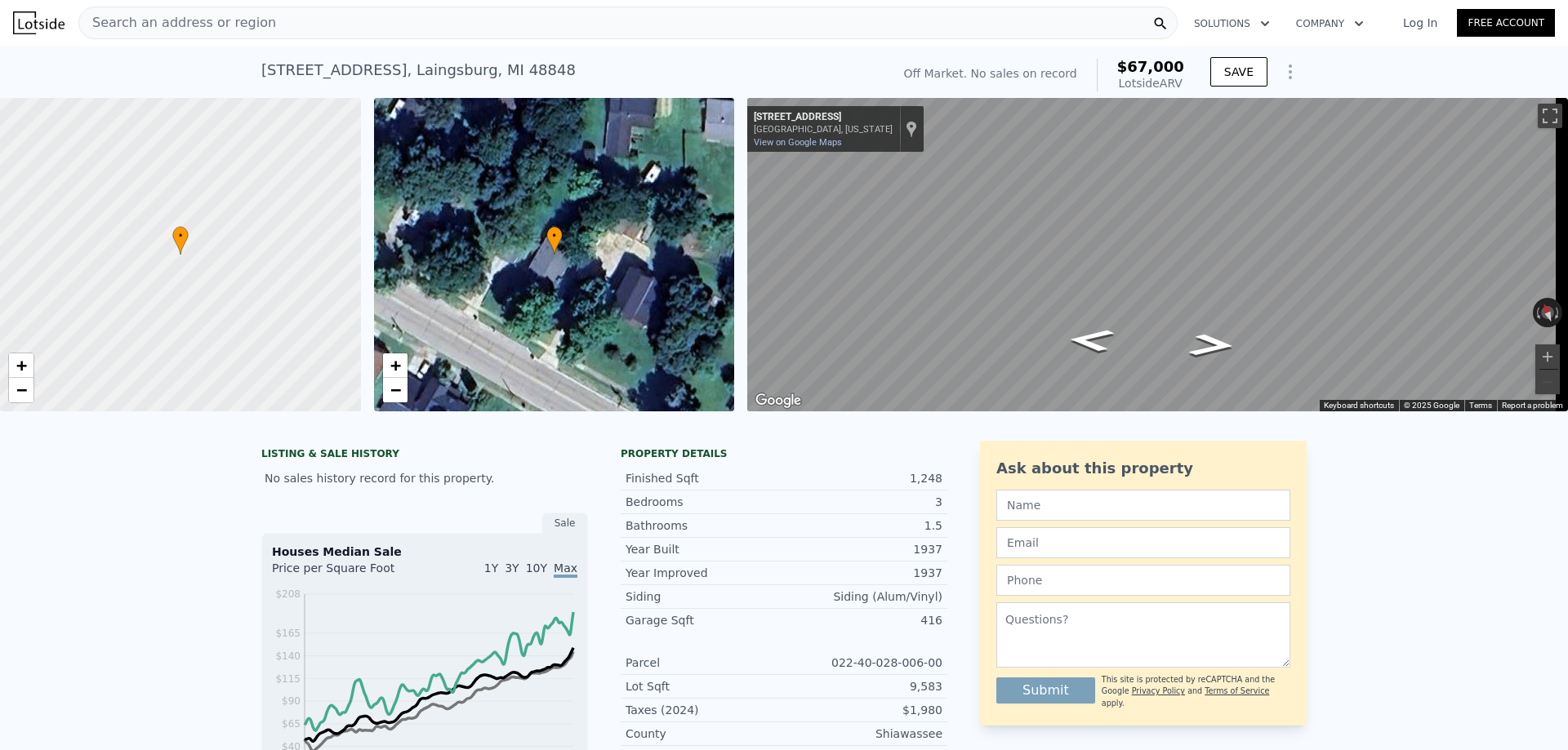
click at [357, 18] on div "Search an address or region" at bounding box center [628, 23] width 1099 height 33
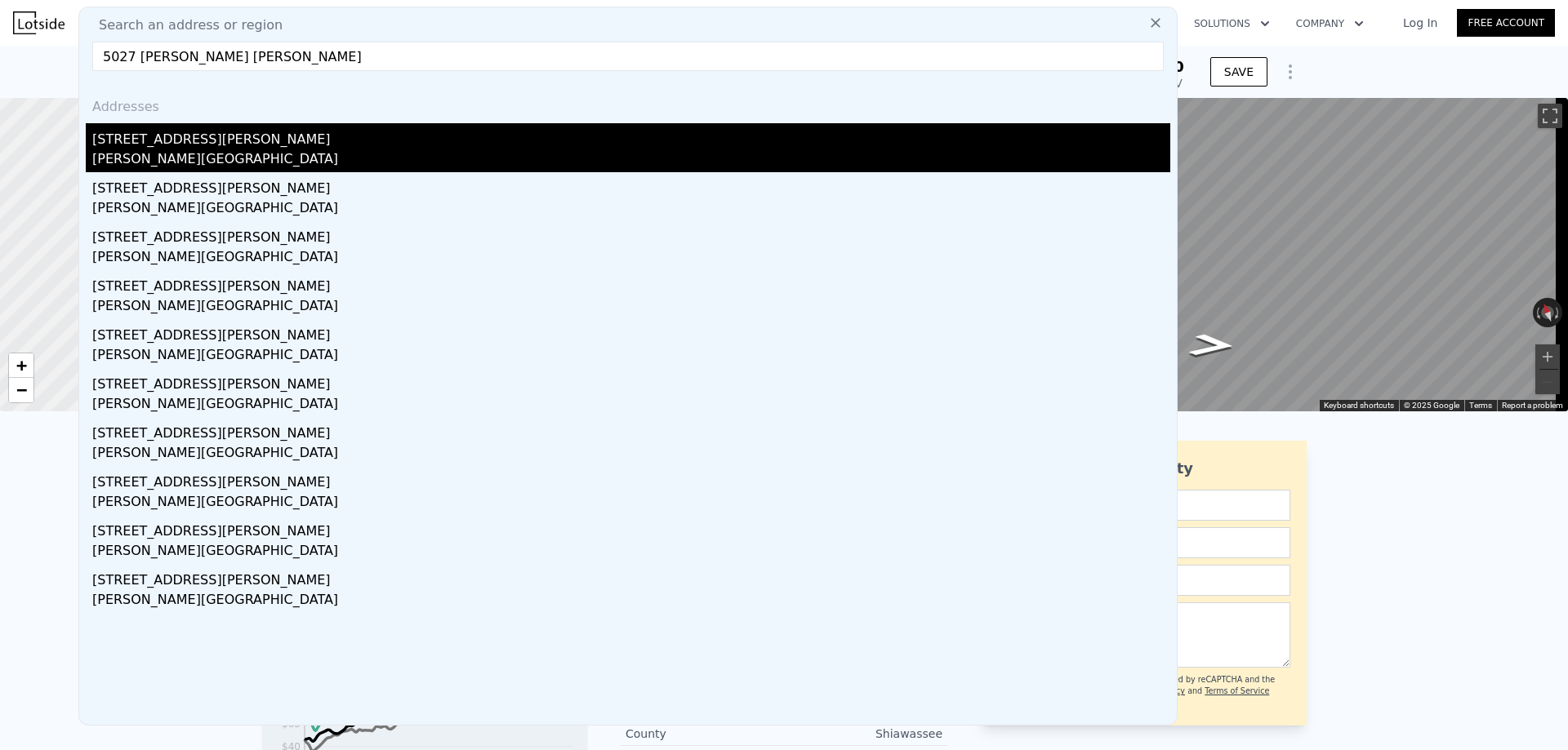
type input "5027 [PERSON_NAME] [PERSON_NAME]"
click at [265, 150] on div "[PERSON_NAME][GEOGRAPHIC_DATA]" at bounding box center [631, 161] width 1078 height 23
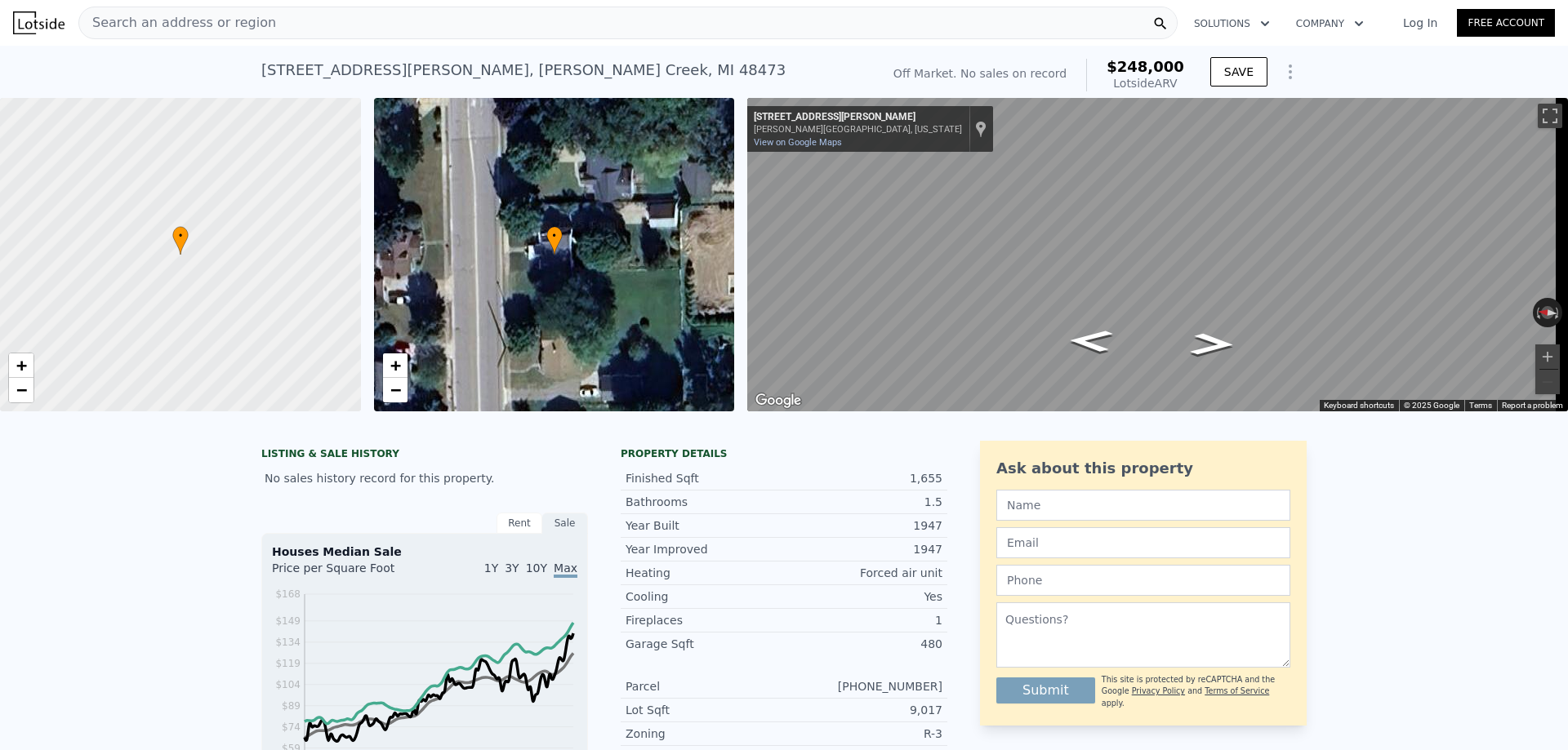
drag, startPoint x: 1112, startPoint y: 67, endPoint x: 1178, endPoint y: 79, distance: 67.1
click at [1178, 79] on div "$248,000 Lotside ARV" at bounding box center [1135, 75] width 98 height 33
click at [1218, 345] on icon "Go South, Fairchild St" at bounding box center [1212, 345] width 81 height 33
